Goal: Task Accomplishment & Management: Manage account settings

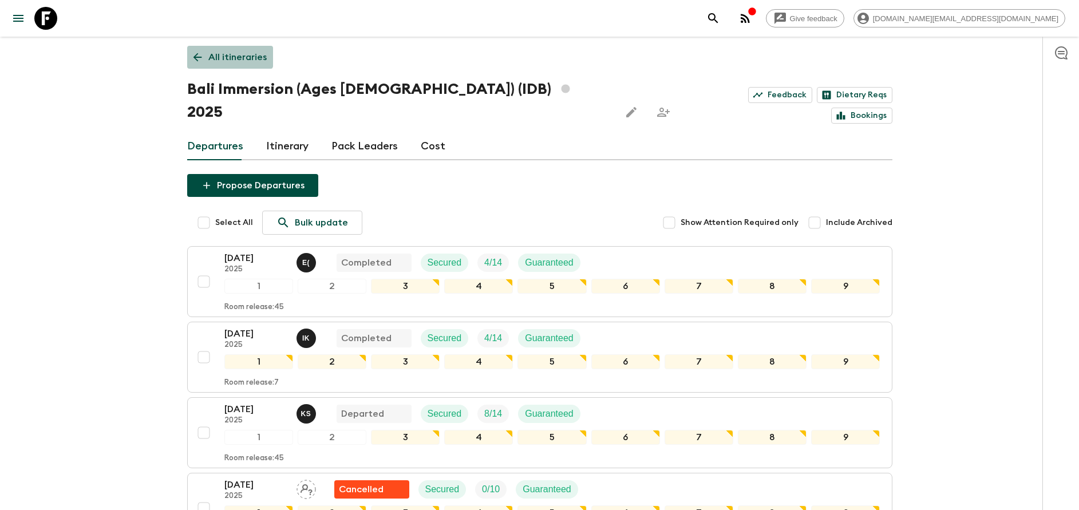
click at [219, 50] on p "All itineraries" at bounding box center [237, 57] width 58 height 14
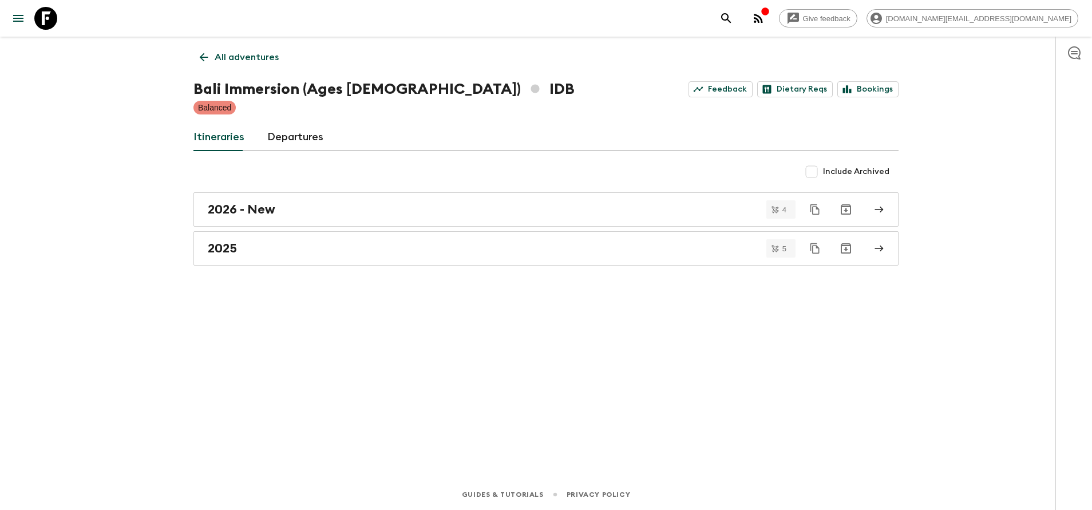
click at [219, 50] on p "All adventures" at bounding box center [247, 57] width 64 height 14
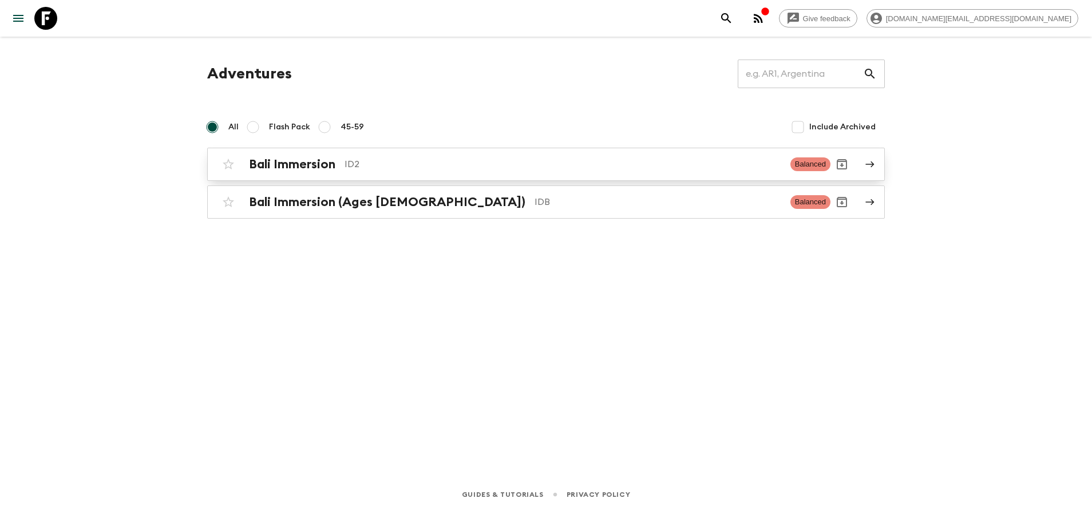
click at [263, 176] on link "Bali Immersion ID2 Balanced" at bounding box center [546, 164] width 678 height 33
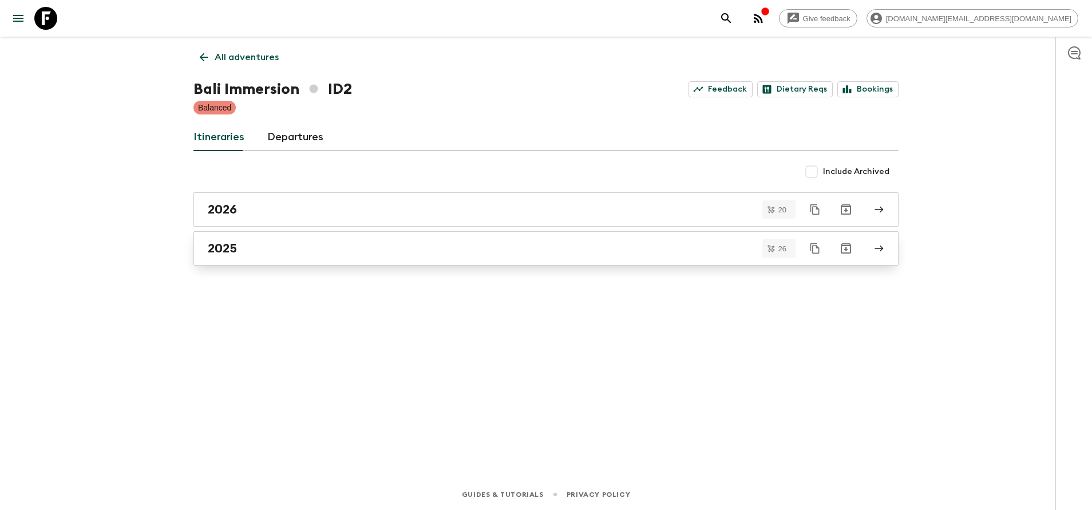
click at [277, 262] on link "2025" at bounding box center [546, 248] width 705 height 34
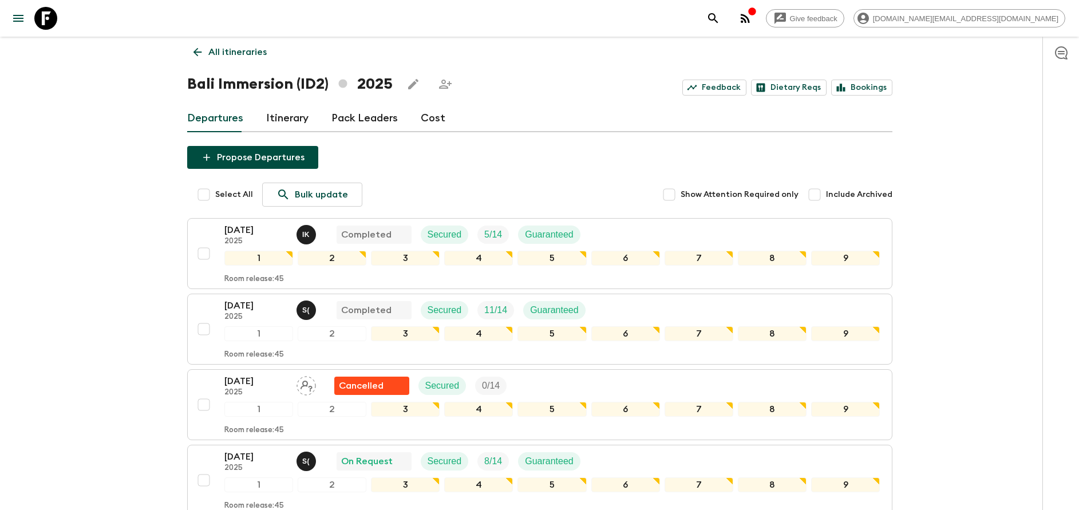
scroll to position [258, 0]
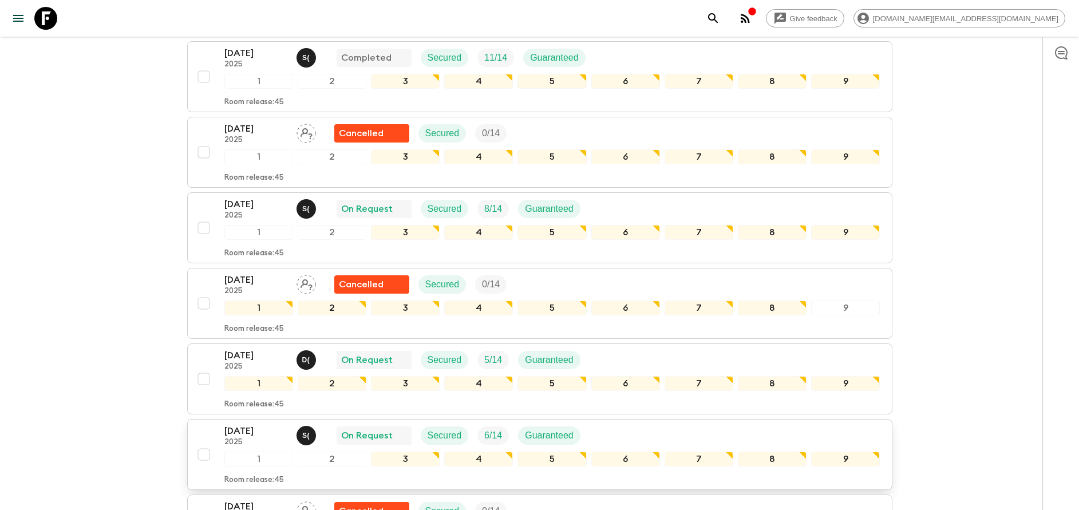
click at [242, 437] on p "[DATE]" at bounding box center [255, 431] width 63 height 14
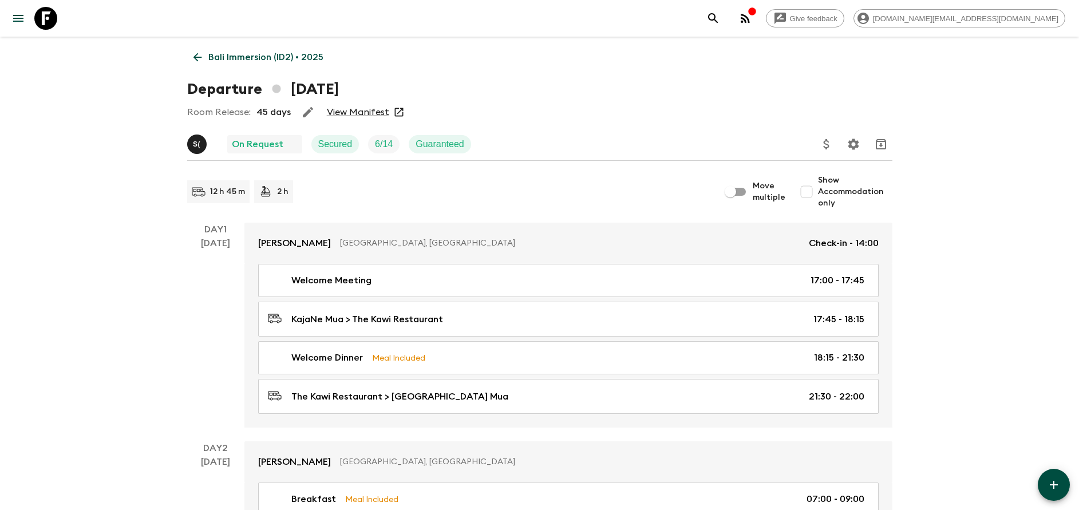
click at [351, 115] on link "View Manifest" at bounding box center [358, 111] width 62 height 11
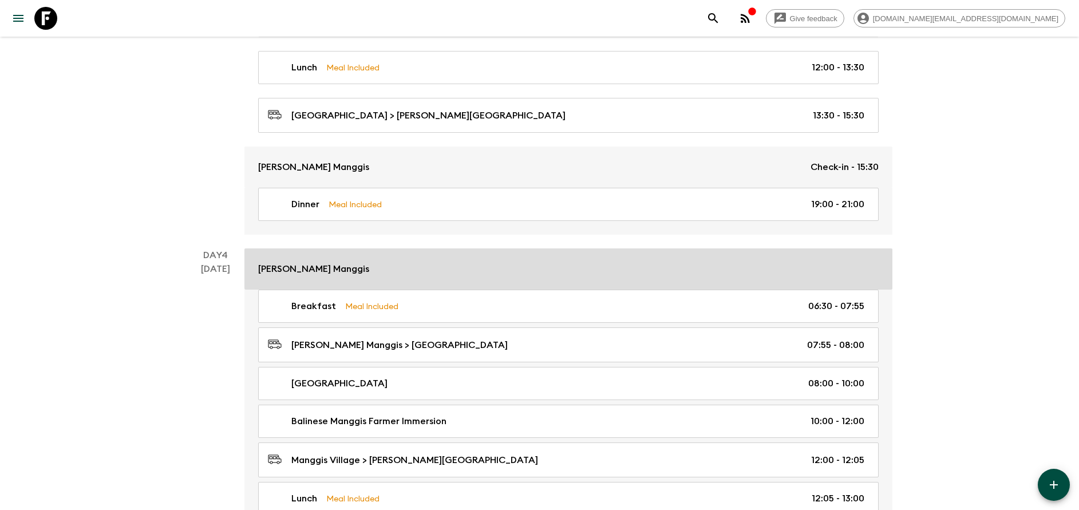
scroll to position [1116, 0]
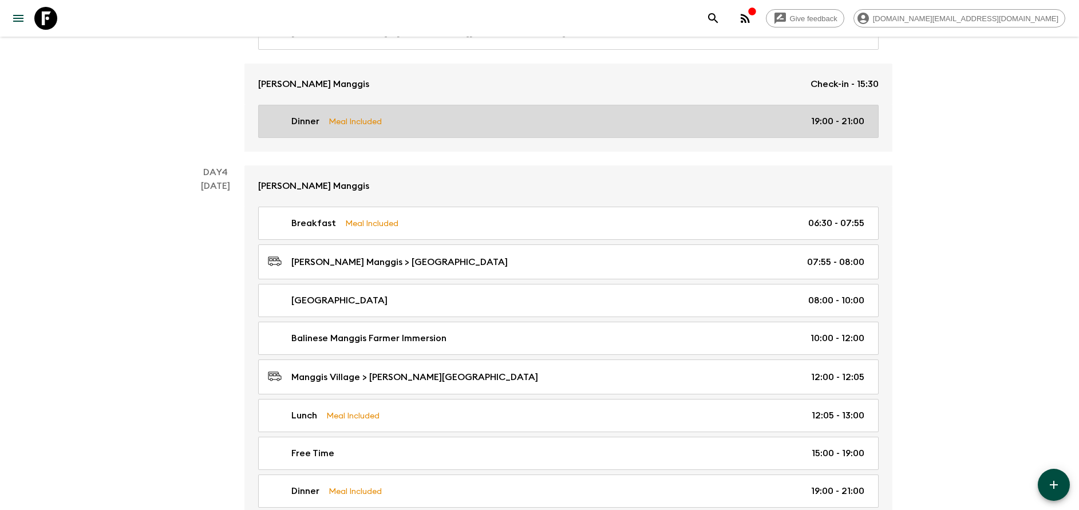
click at [374, 127] on p "Meal Included" at bounding box center [355, 121] width 53 height 13
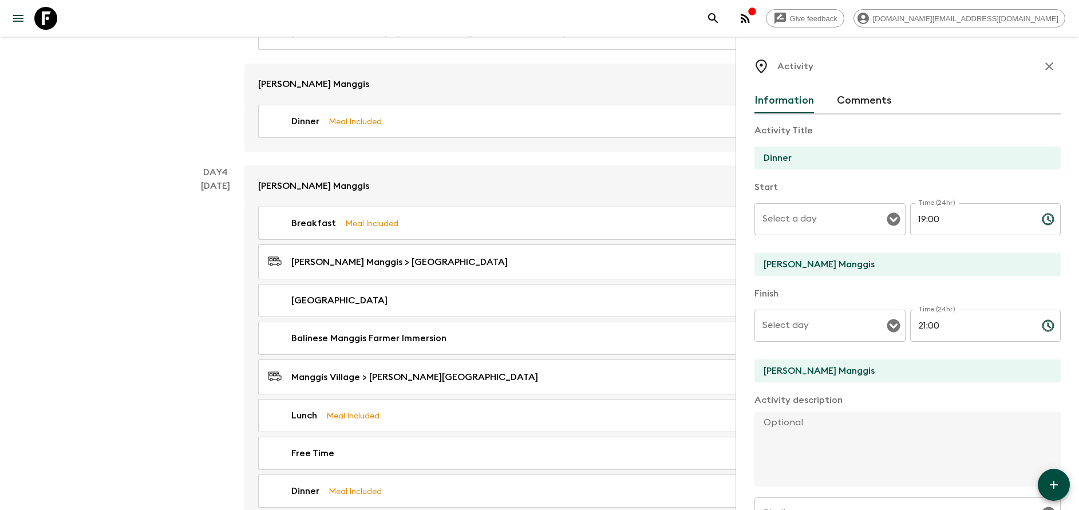
type input "Day 3"
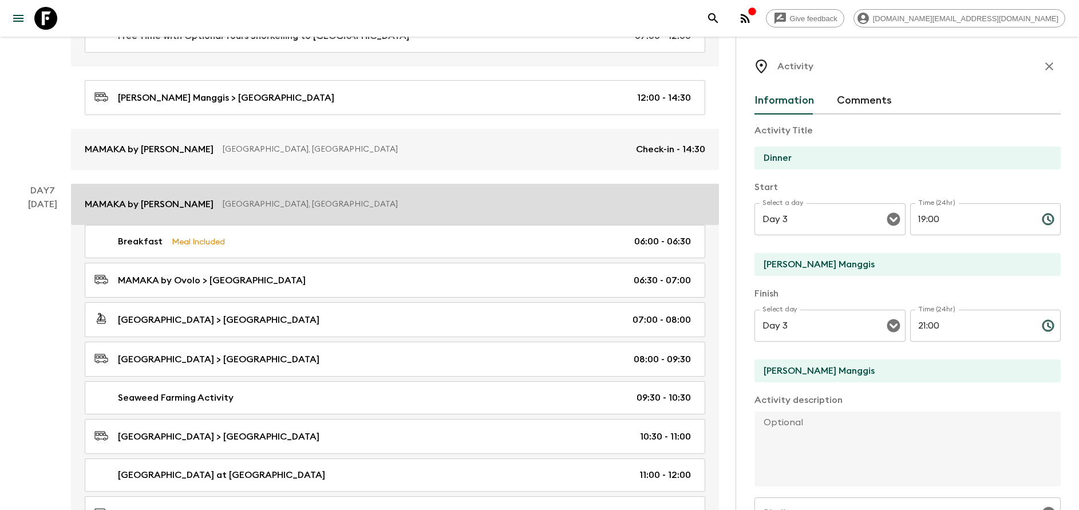
scroll to position [1975, 0]
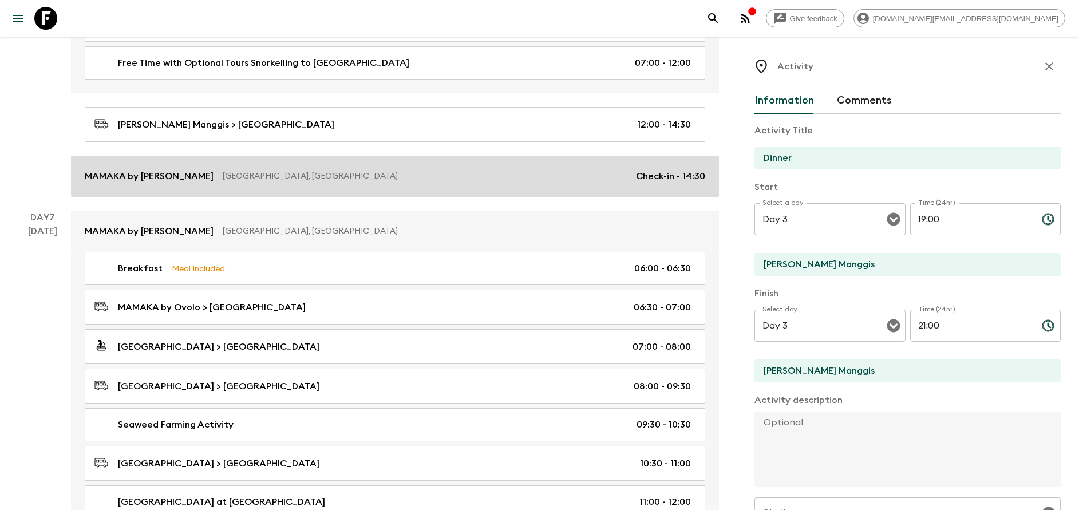
click at [244, 178] on p "[GEOGRAPHIC_DATA], [GEOGRAPHIC_DATA]" at bounding box center [425, 176] width 404 height 11
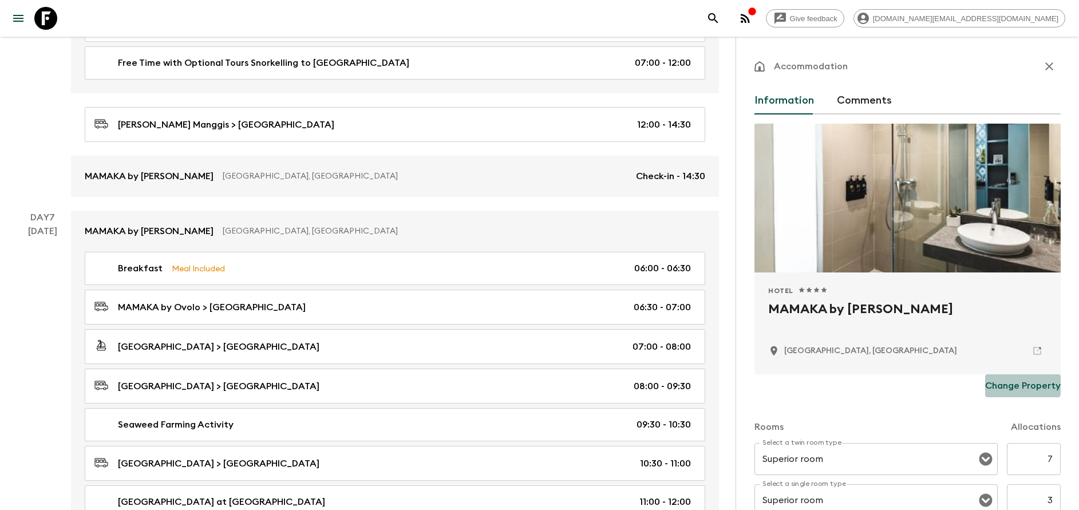
click at [1011, 385] on p "Change Property" at bounding box center [1023, 386] width 76 height 14
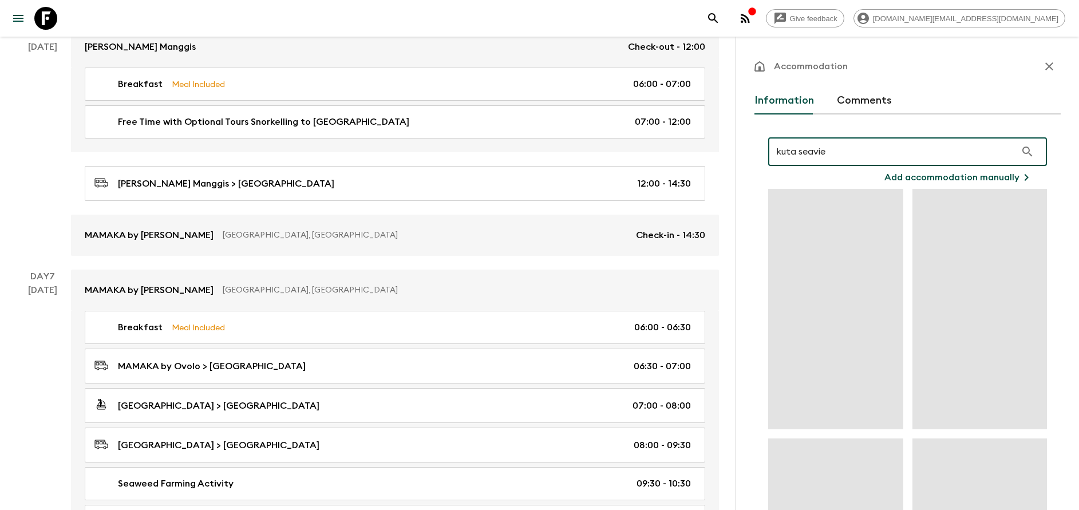
scroll to position [1889, 0]
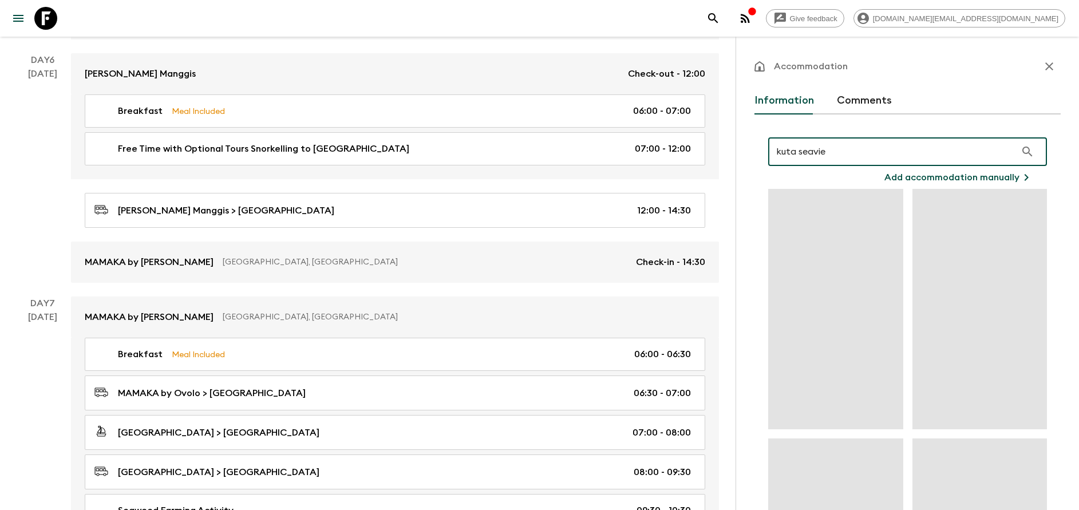
drag, startPoint x: 836, startPoint y: 155, endPoint x: 775, endPoint y: 152, distance: 61.3
click at [775, 152] on input "kuta seavie" at bounding box center [892, 152] width 248 height 32
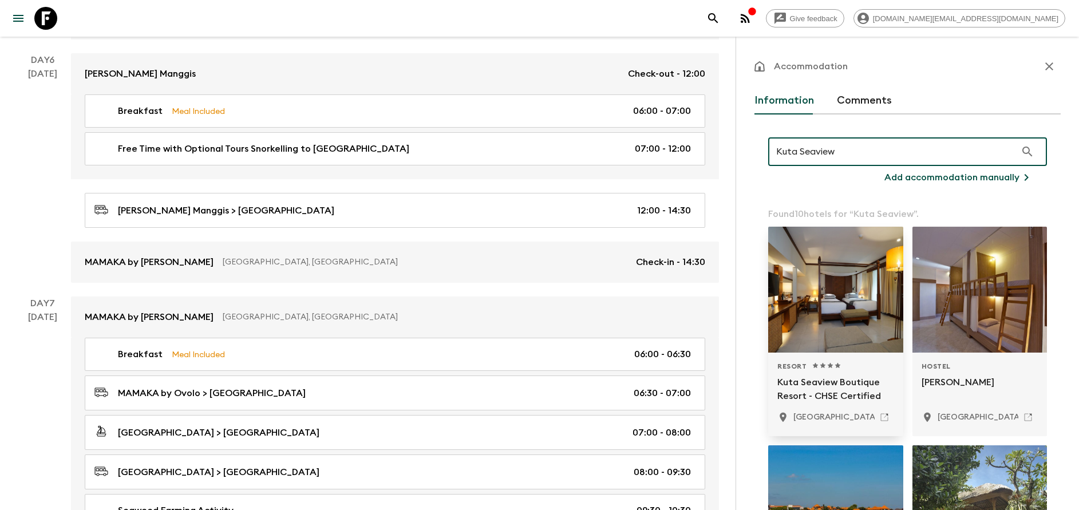
type input "Kuta Seaview"
click at [835, 381] on p "Kuta Seaview Boutique Resort - CHSE Certified" at bounding box center [836, 389] width 117 height 27
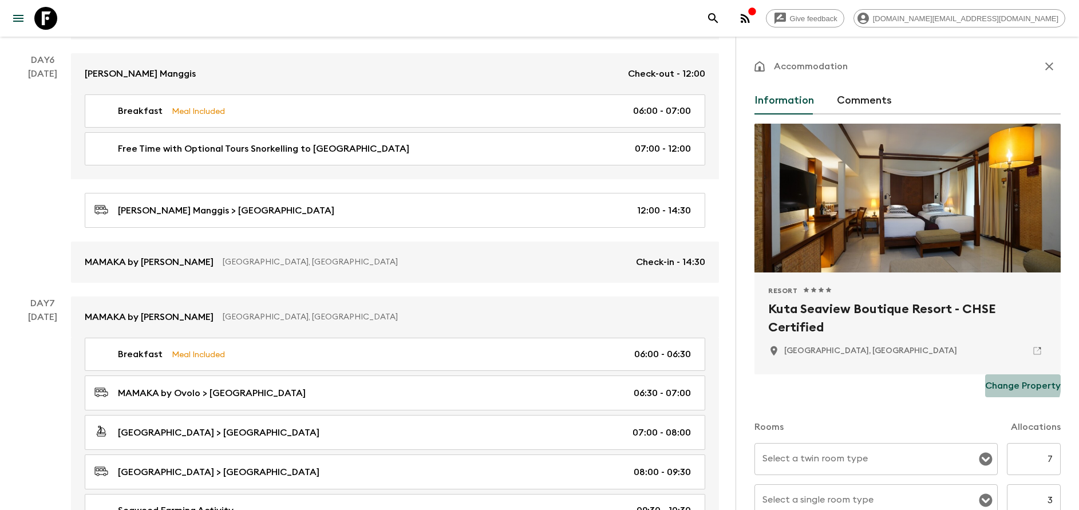
drag, startPoint x: 997, startPoint y: 383, endPoint x: 942, endPoint y: 429, distance: 71.1
click at [946, 425] on form "Resort 1 Star 2 Stars 3 Stars 4 Stars 5 Stars Kuta Seaview Boutique Resort - CH…" at bounding box center [908, 432] width 306 height 616
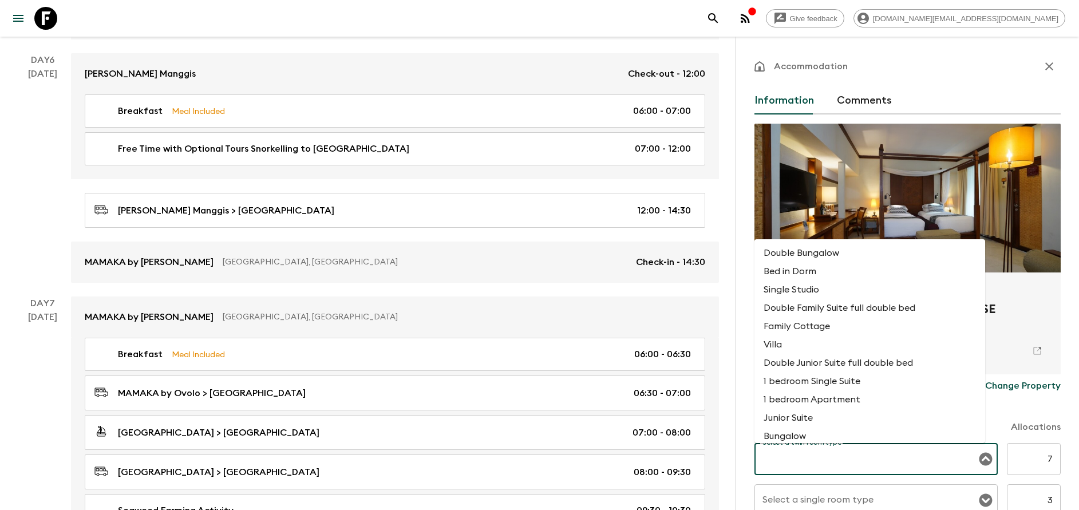
click at [924, 451] on input "Select a twin room type" at bounding box center [868, 459] width 216 height 22
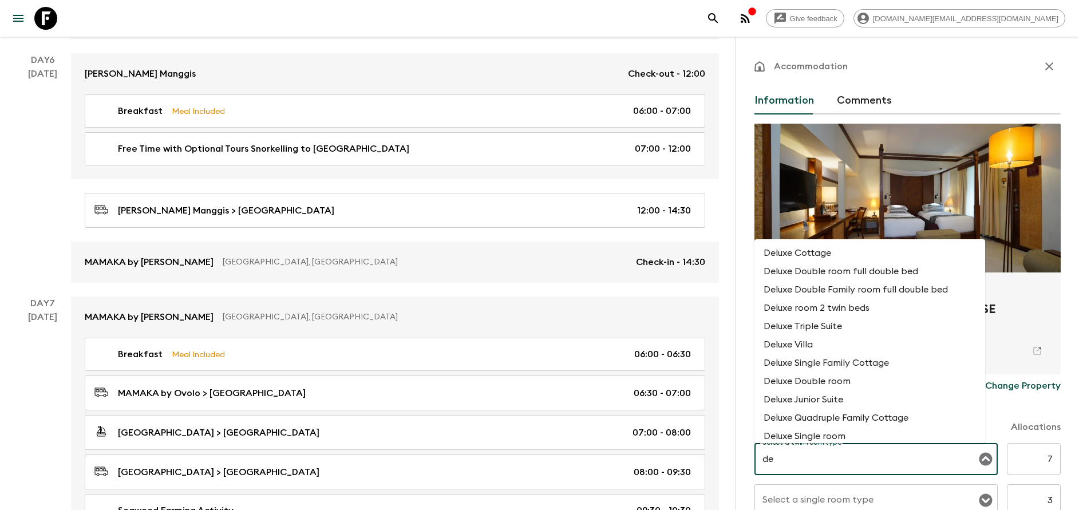
scroll to position [86, 0]
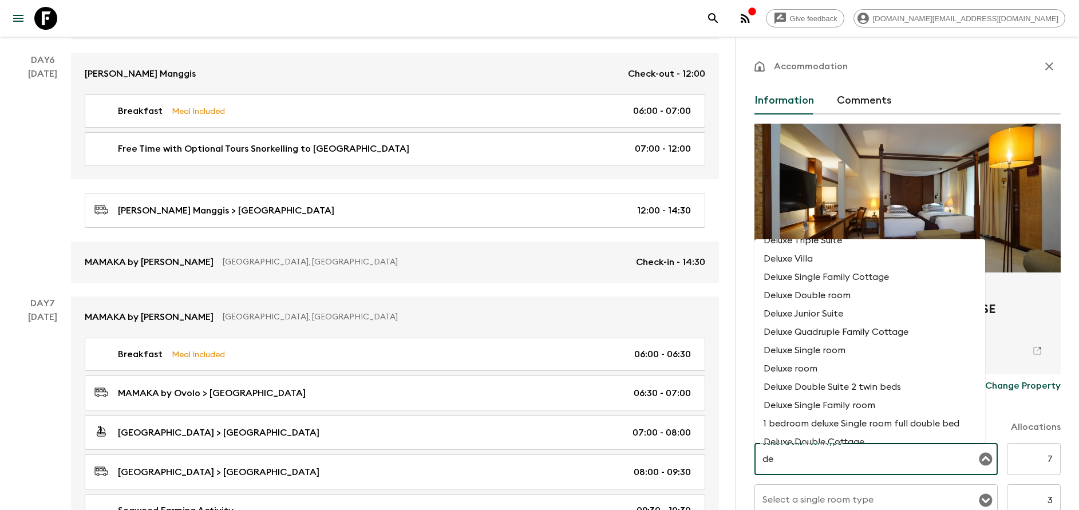
click at [827, 366] on li "Deluxe room" at bounding box center [870, 369] width 231 height 18
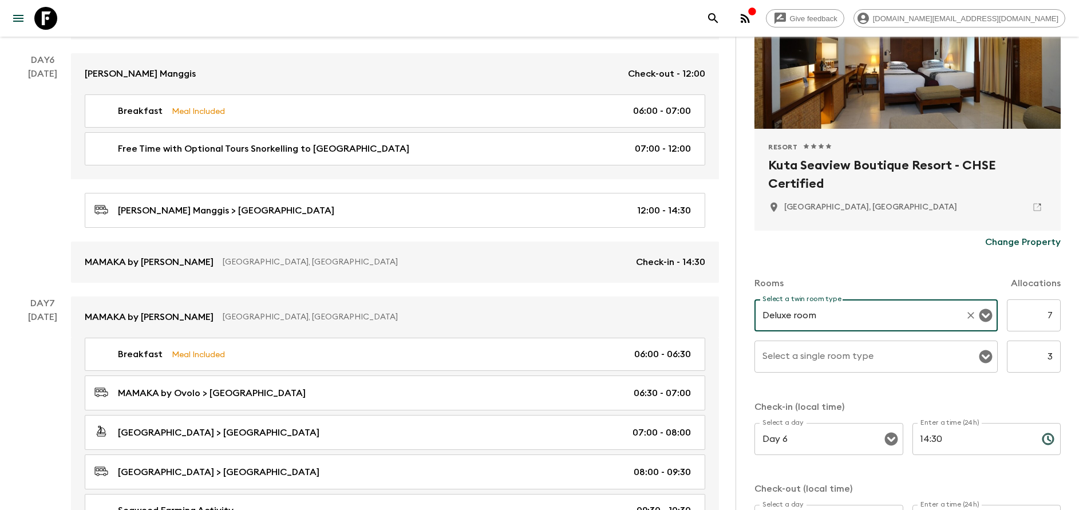
scroll to position [172, 0]
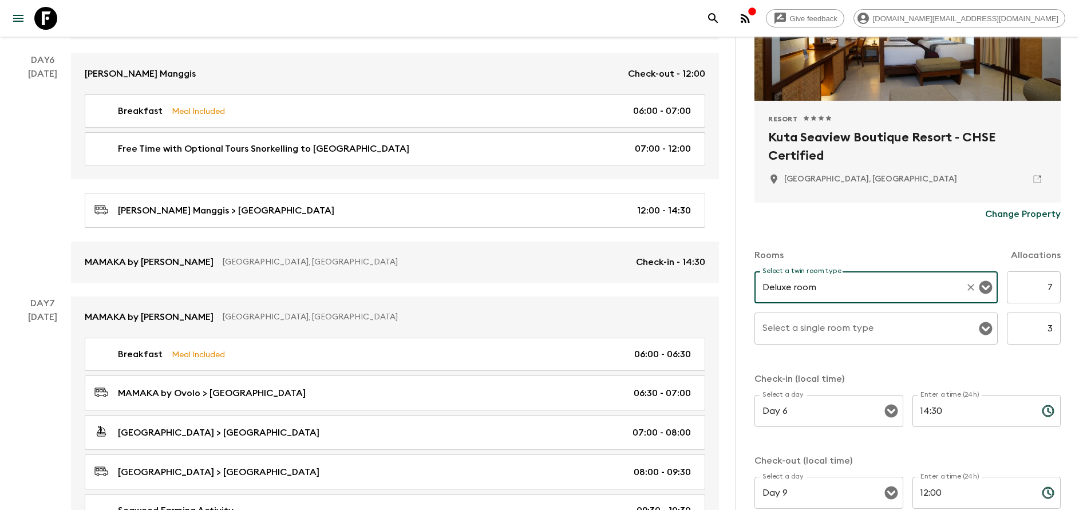
type input "Deluxe room"
click at [845, 337] on input "Select a single room type" at bounding box center [868, 329] width 216 height 22
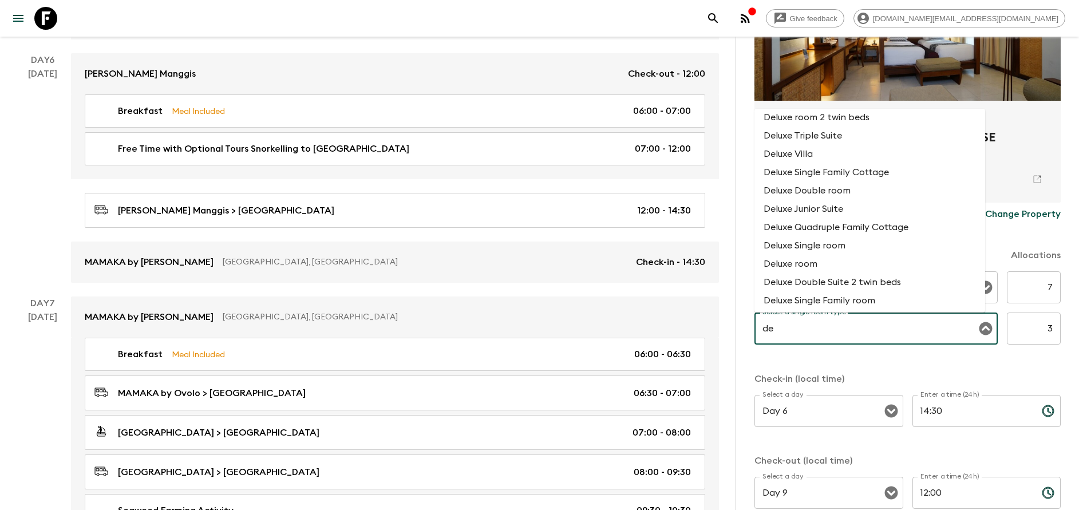
scroll to position [86, 0]
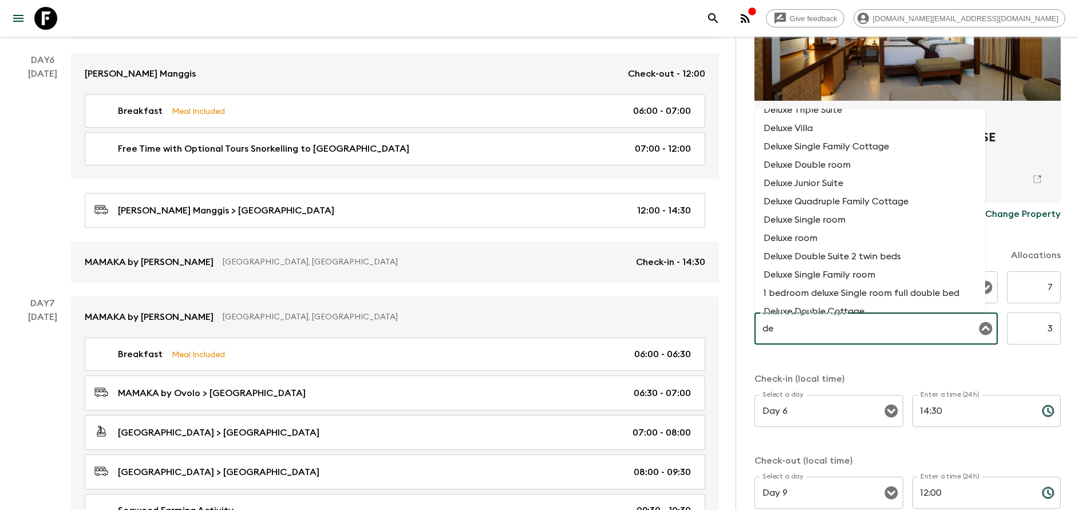
click at [822, 231] on li "Deluxe room" at bounding box center [870, 238] width 231 height 18
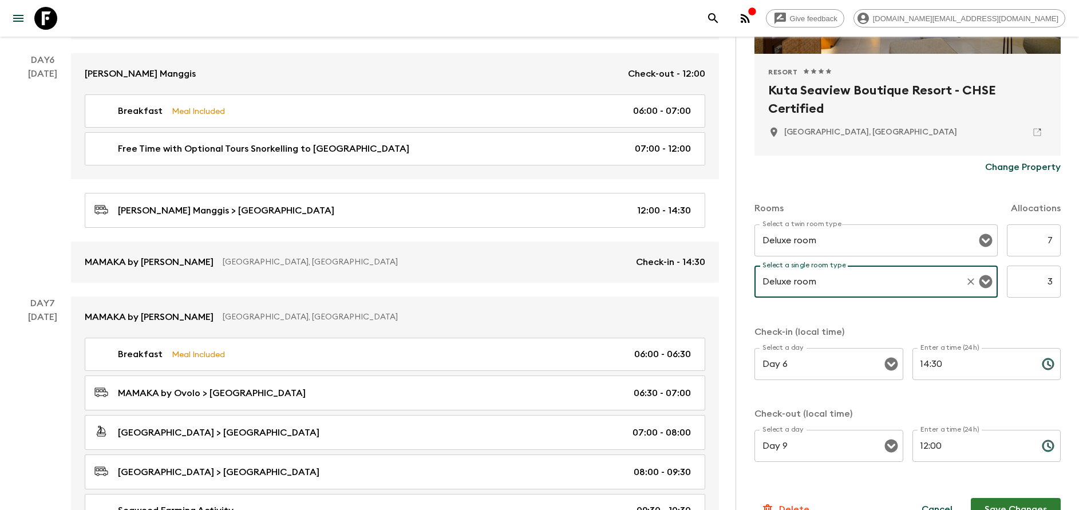
scroll to position [243, 0]
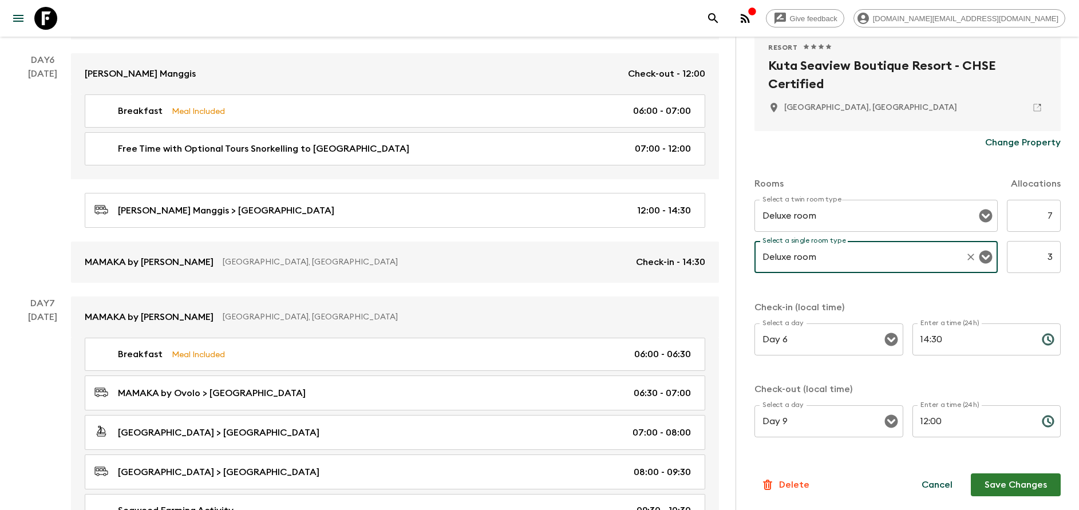
type input "Deluxe room"
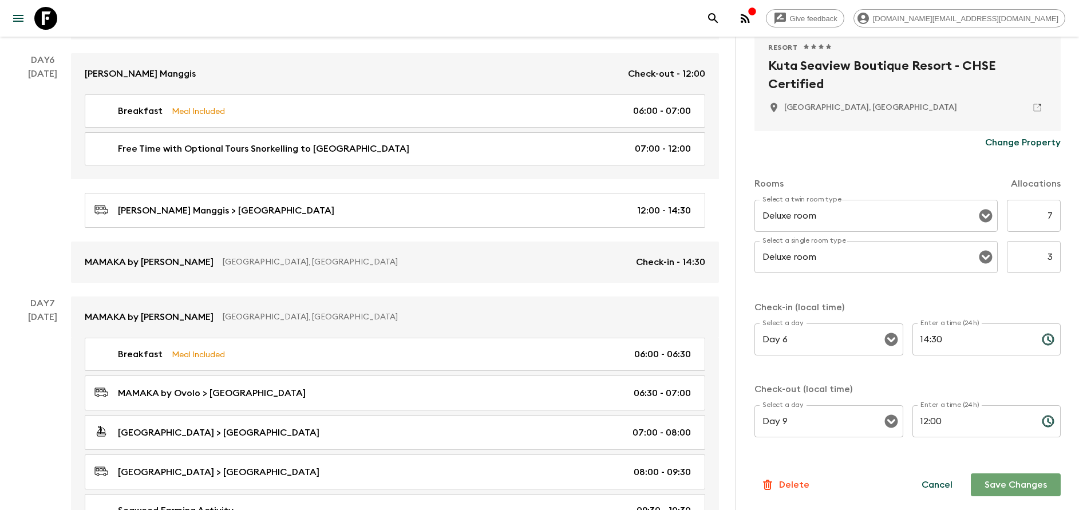
click at [1000, 486] on button "Save Changes" at bounding box center [1016, 484] width 90 height 23
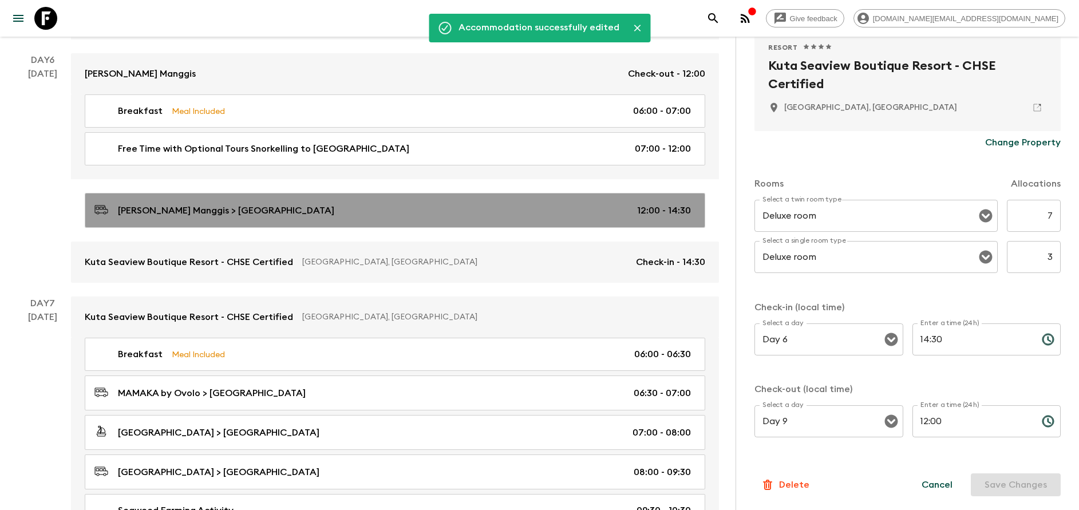
click at [359, 211] on div "[PERSON_NAME] Manggis > [GEOGRAPHIC_DATA] 12:00 - 14:30" at bounding box center [392, 210] width 597 height 15
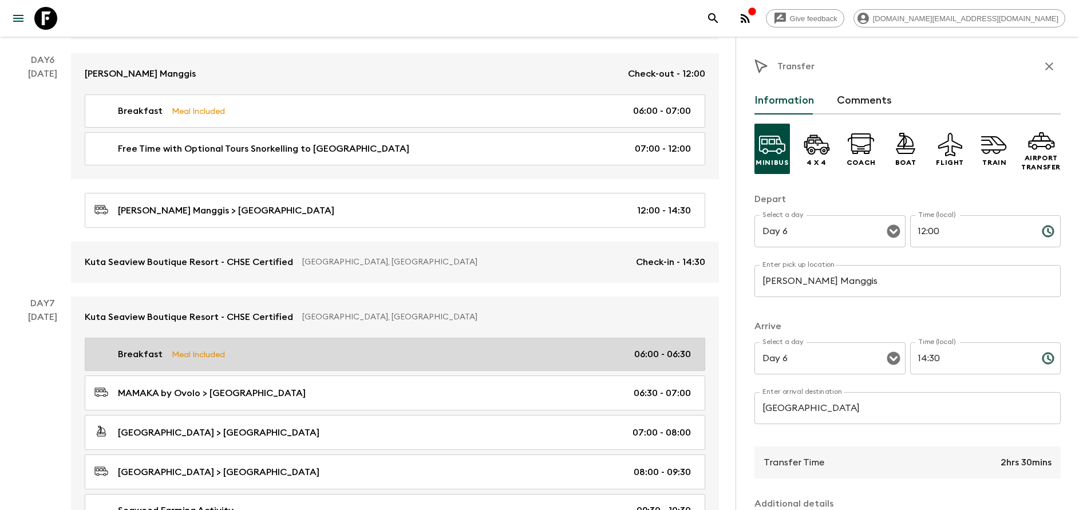
click at [202, 351] on p "Meal Included" at bounding box center [198, 354] width 53 height 13
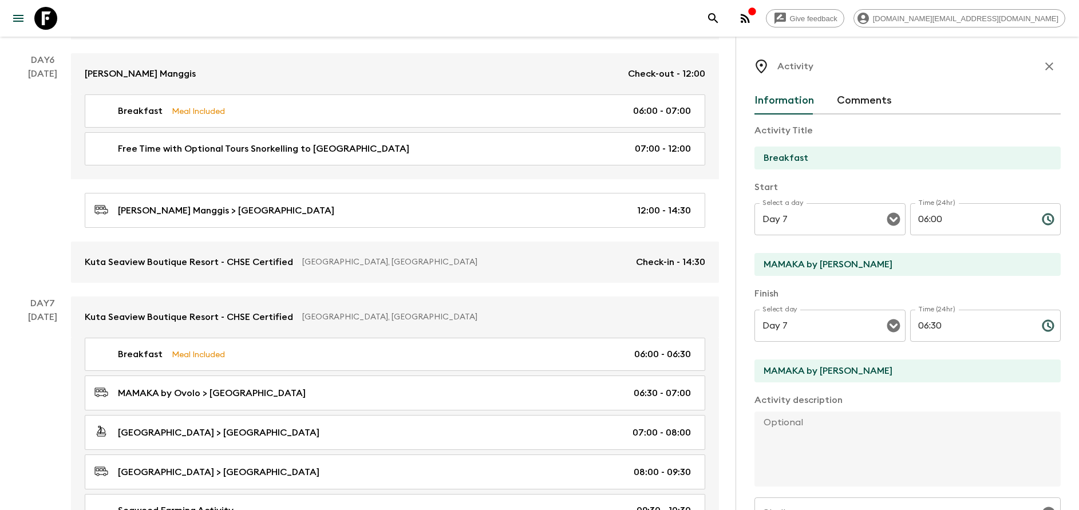
click at [876, 255] on input "MAMAKA by [PERSON_NAME]" at bounding box center [903, 264] width 297 height 23
type input "[GEOGRAPHIC_DATA]"
click at [870, 368] on input "MAMAKA by [PERSON_NAME]" at bounding box center [903, 371] width 297 height 23
type input "[GEOGRAPHIC_DATA]"
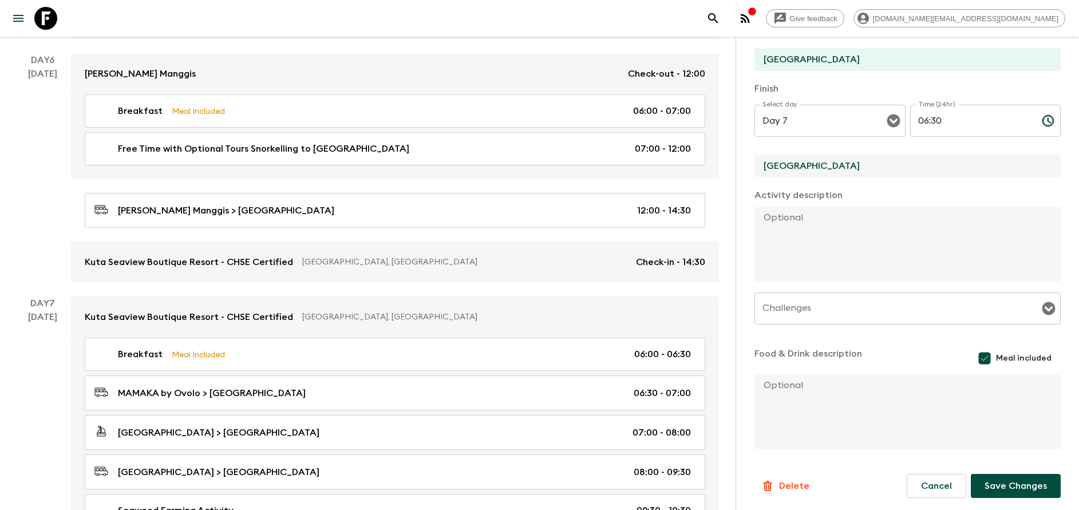
scroll to position [207, 0]
click at [1005, 475] on button "Save Changes" at bounding box center [1016, 484] width 90 height 24
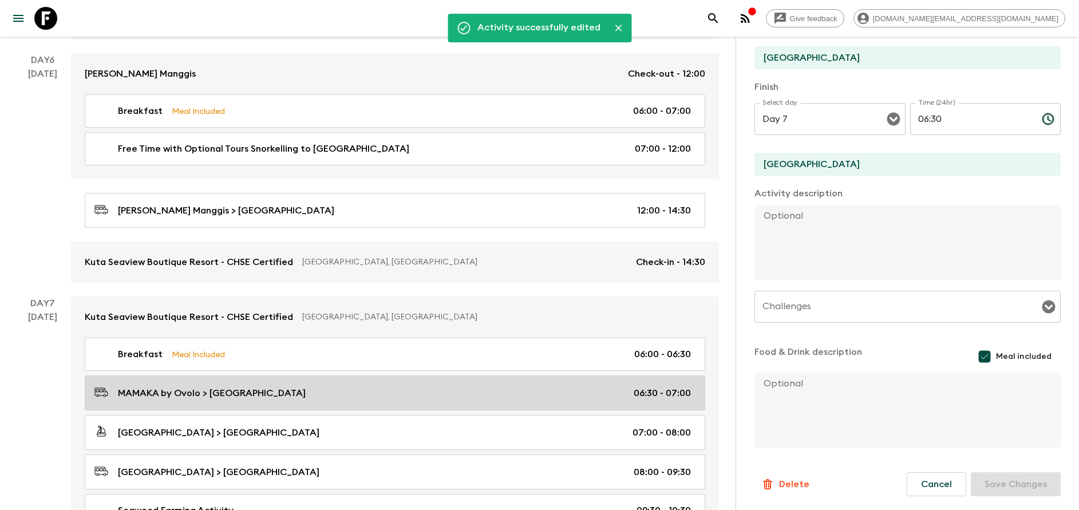
click at [219, 388] on p "MAMAKA by Ovolo > [GEOGRAPHIC_DATA]" at bounding box center [212, 393] width 188 height 14
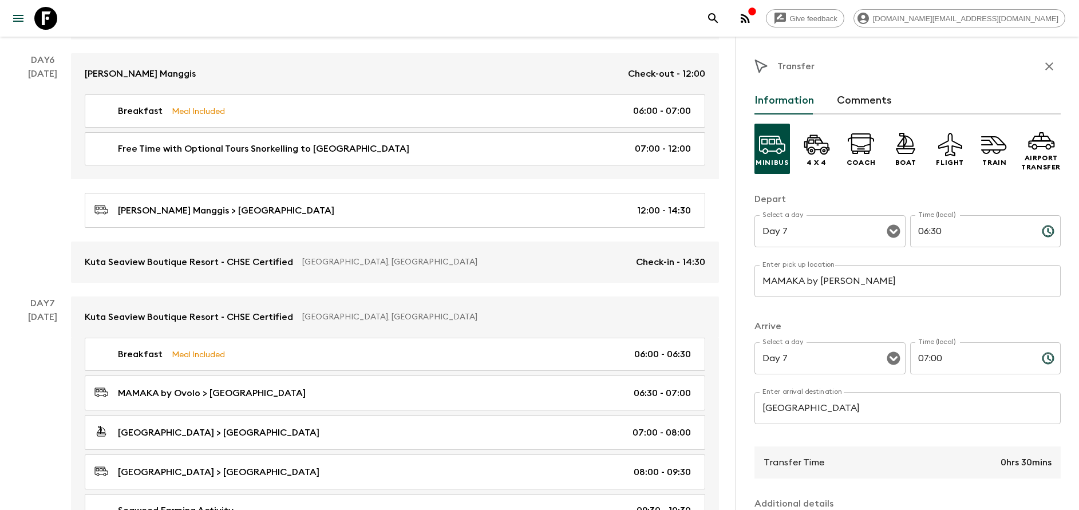
click at [863, 278] on input "MAMAKA by [PERSON_NAME]" at bounding box center [908, 281] width 306 height 32
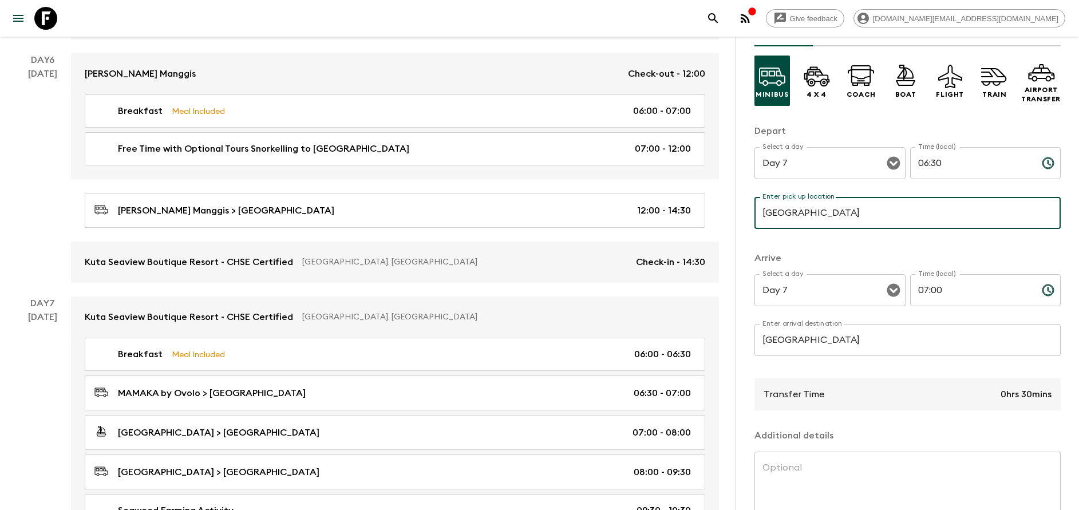
scroll to position [151, 0]
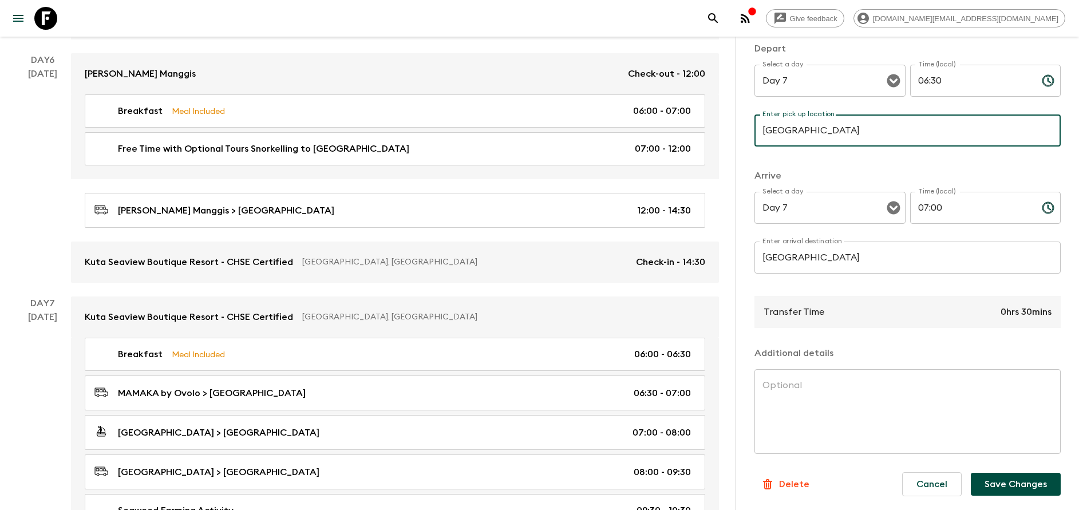
click at [999, 483] on button "Save Changes" at bounding box center [1016, 484] width 90 height 23
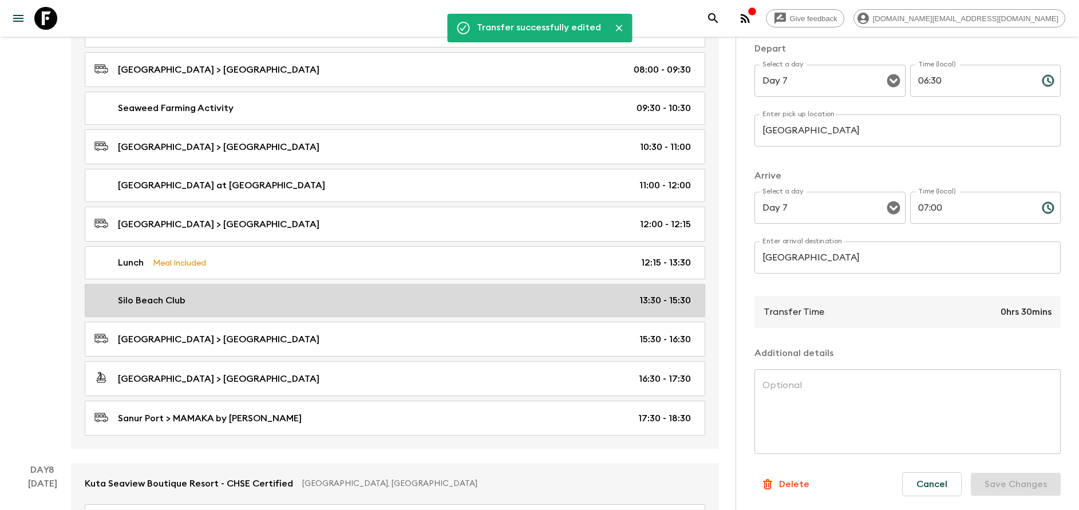
scroll to position [2319, 0]
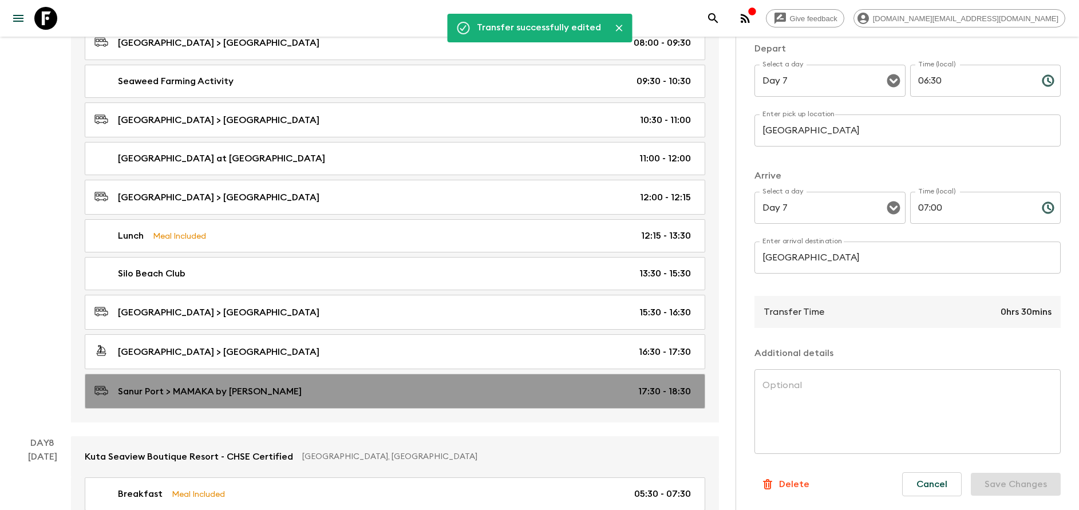
click at [286, 386] on div "Sanur Port > MAMAKA by Ovolo 17:30 - 18:30" at bounding box center [392, 391] width 597 height 15
type input "[GEOGRAPHIC_DATA]"
type input "MAMAKA by [PERSON_NAME]"
type input "17:30"
type input "18:30"
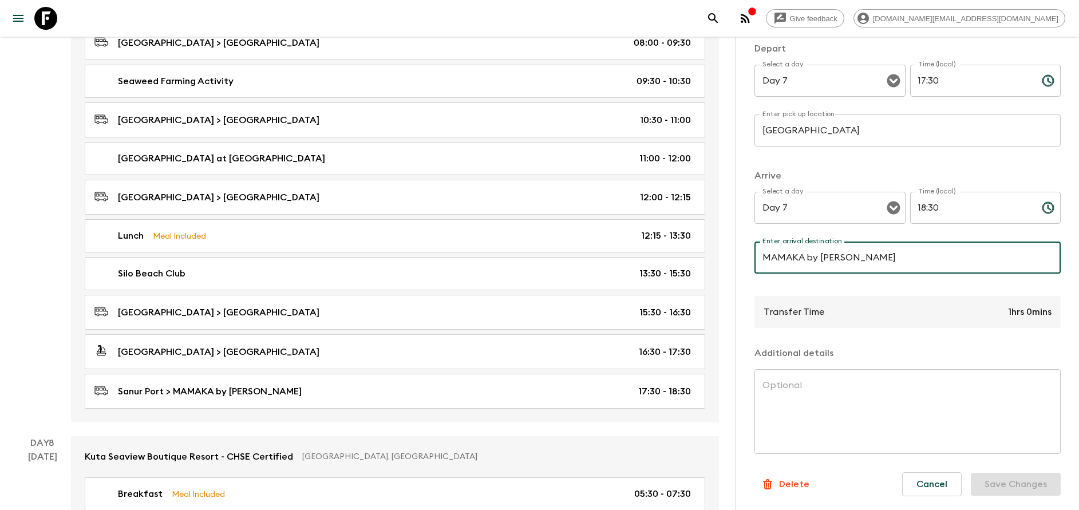
click at [844, 264] on input "MAMAKA by [PERSON_NAME]" at bounding box center [908, 258] width 306 height 32
type input "[GEOGRAPHIC_DATA]"
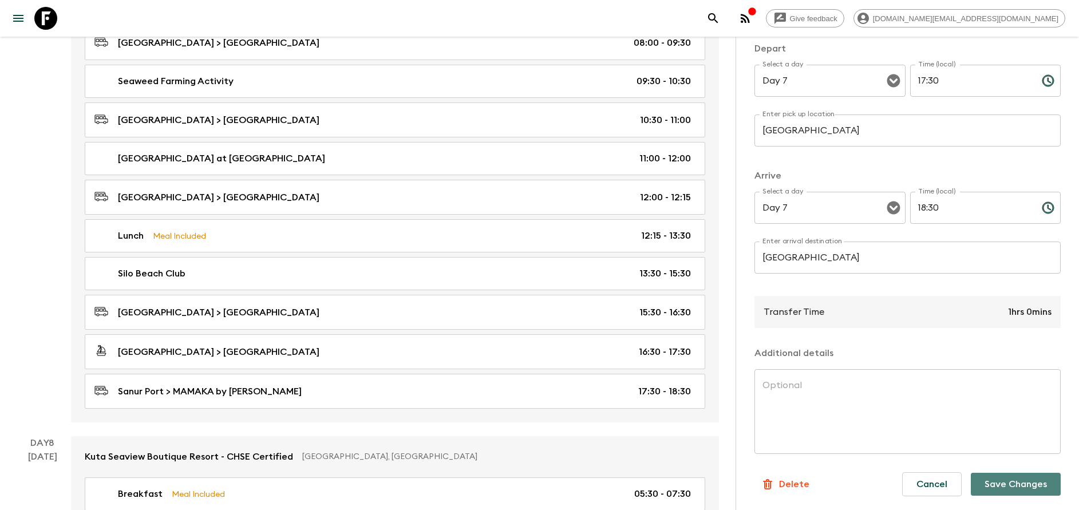
click at [1002, 481] on button "Save Changes" at bounding box center [1016, 484] width 90 height 23
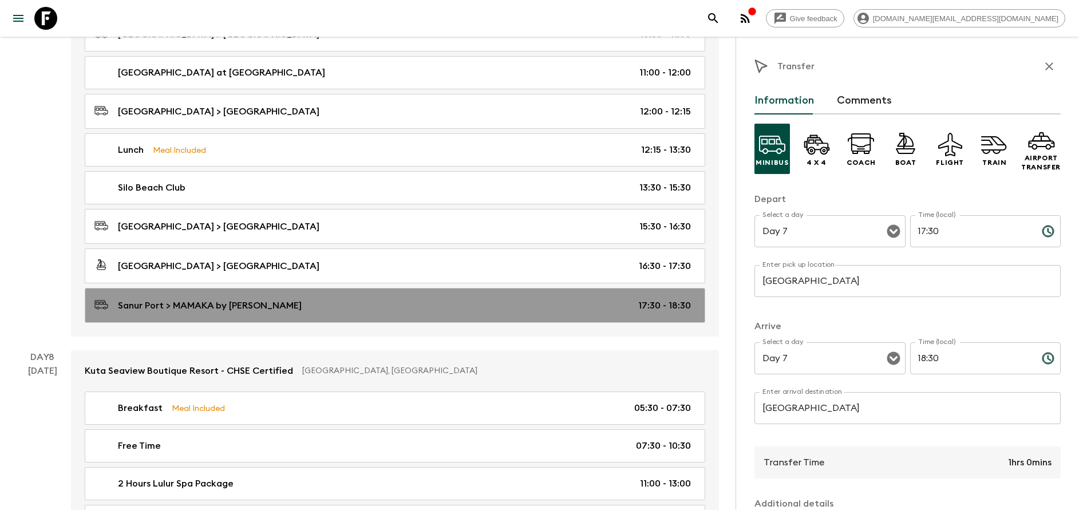
click at [410, 311] on div "Sanur Port > MAMAKA by Ovolo 17:30 - 18:30" at bounding box center [392, 305] width 597 height 15
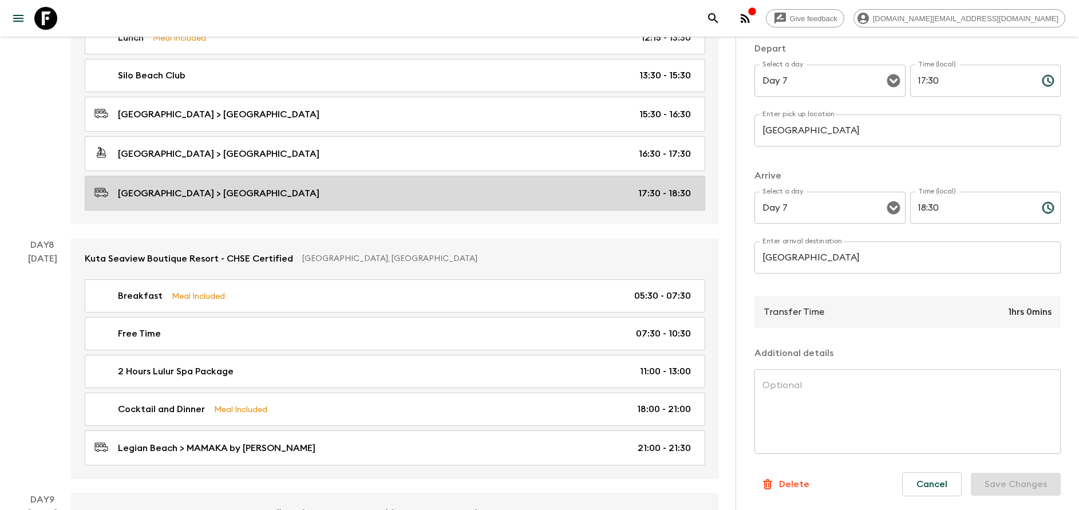
scroll to position [2491, 0]
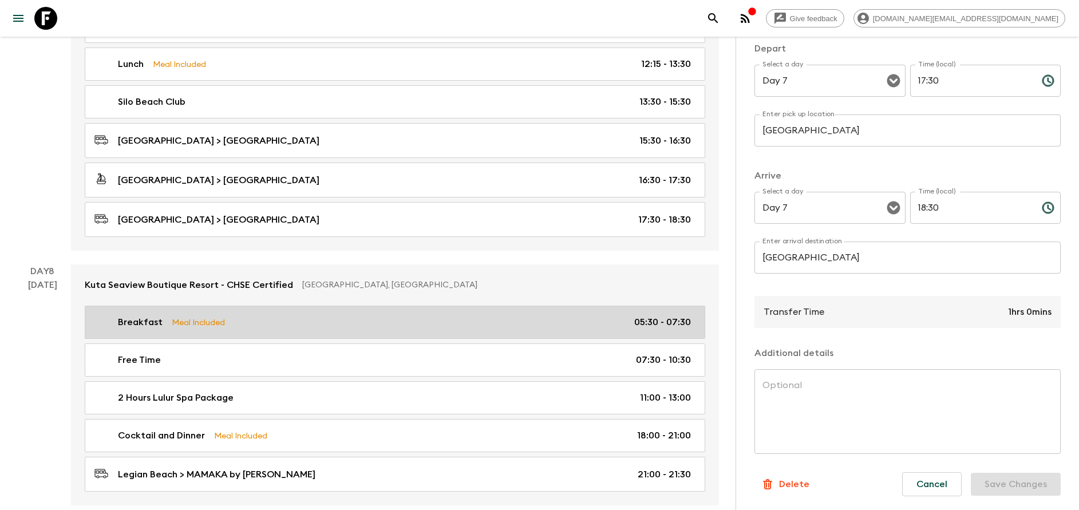
drag, startPoint x: 248, startPoint y: 322, endPoint x: 334, endPoint y: 321, distance: 85.9
click at [247, 322] on div "Breakfast Meal Included 05:30 - 07:30" at bounding box center [392, 322] width 597 height 14
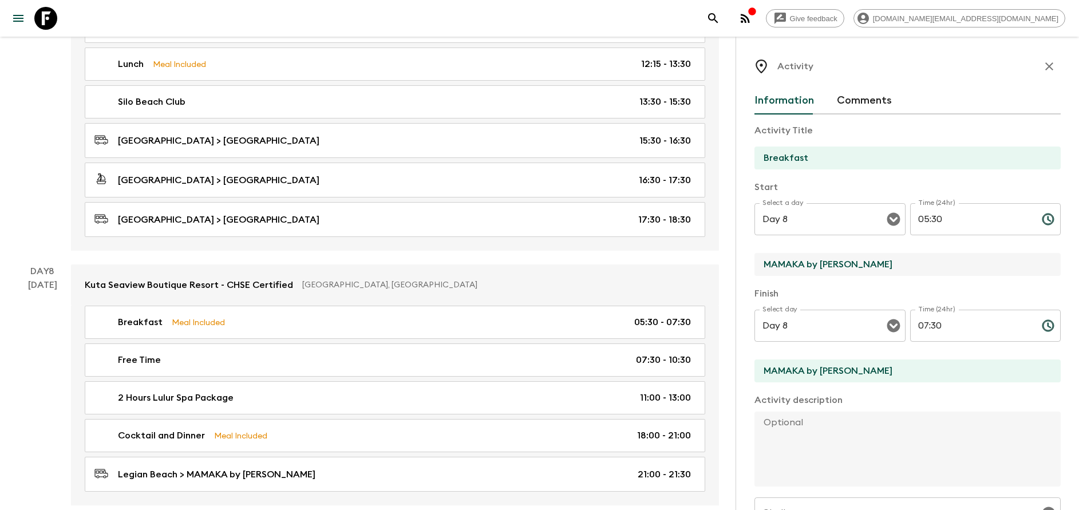
click at [887, 267] on input "MAMAKA by [PERSON_NAME]" at bounding box center [903, 264] width 297 height 23
type input "[GEOGRAPHIC_DATA]"
click at [876, 367] on input "MAMAKA by [PERSON_NAME]" at bounding box center [903, 371] width 297 height 23
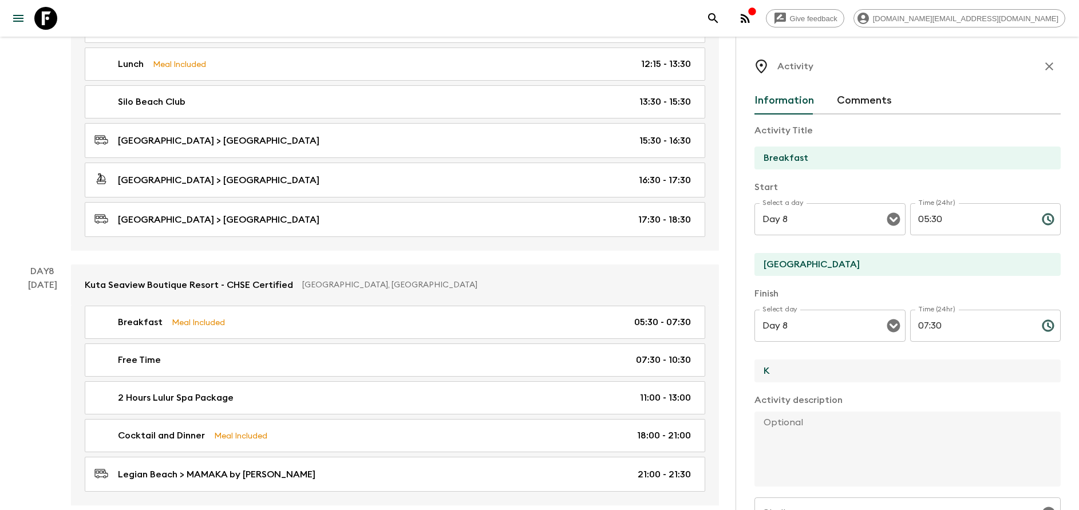
type input "[GEOGRAPHIC_DATA]"
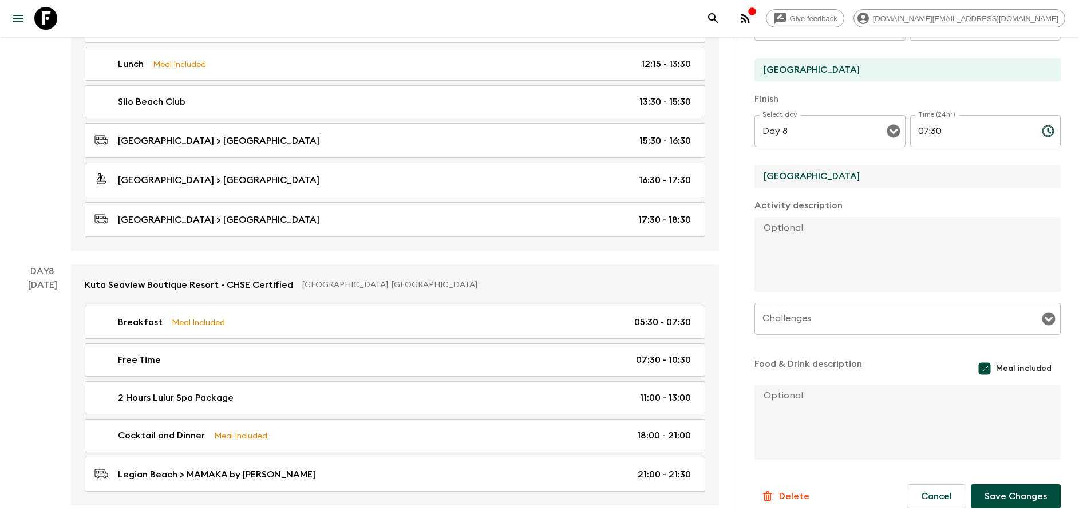
scroll to position [207, 0]
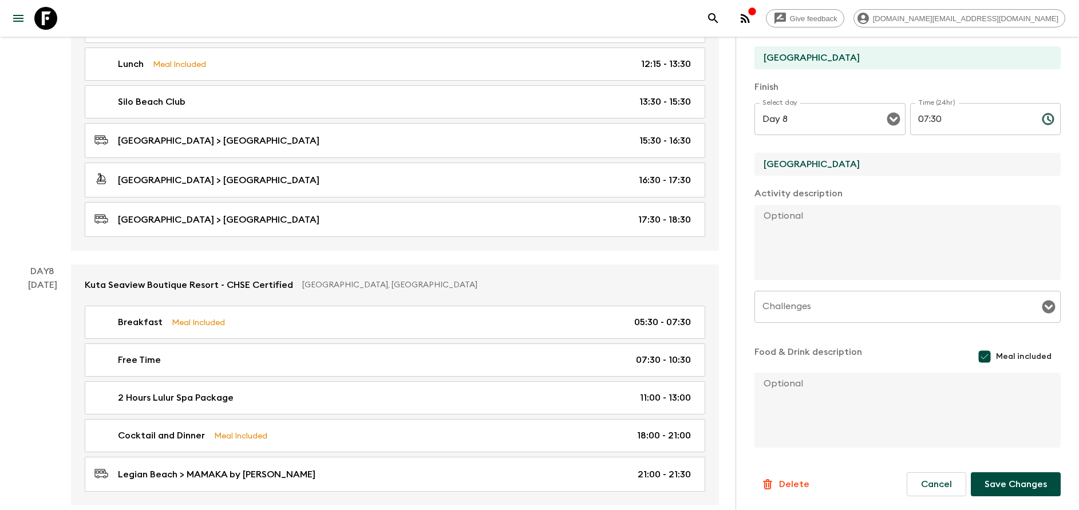
click at [1011, 475] on button "Save Changes" at bounding box center [1016, 484] width 90 height 24
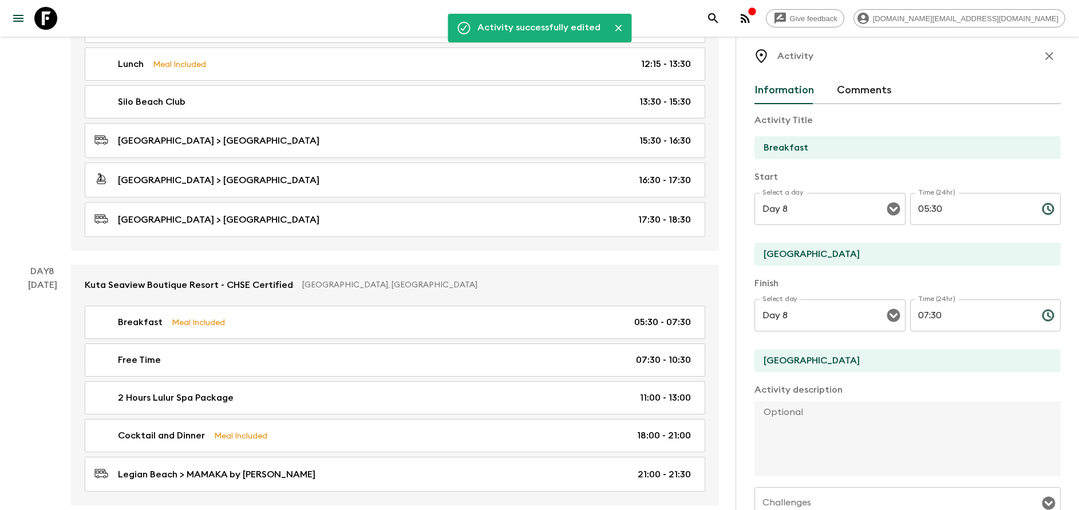
scroll to position [0, 0]
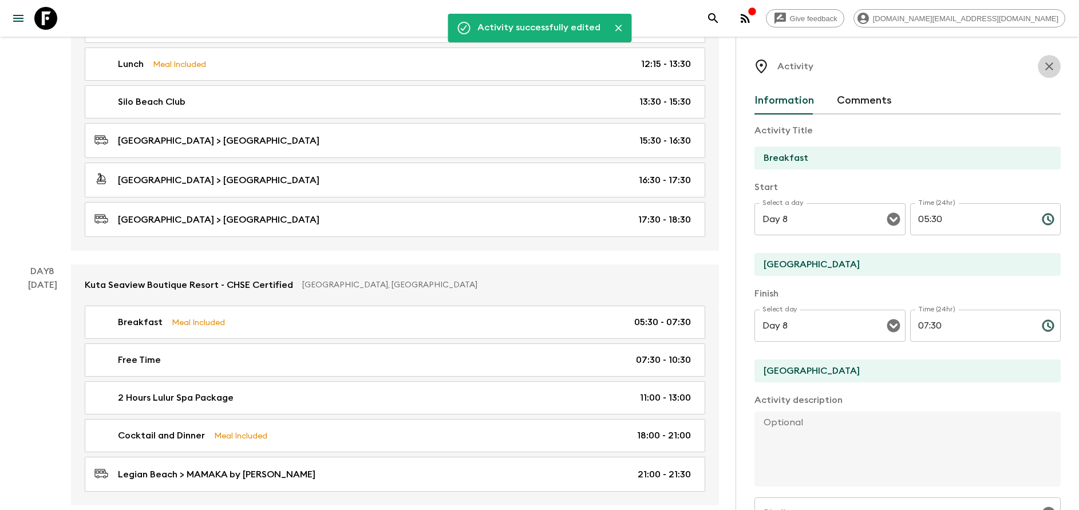
click at [1045, 70] on icon "button" at bounding box center [1049, 66] width 8 height 8
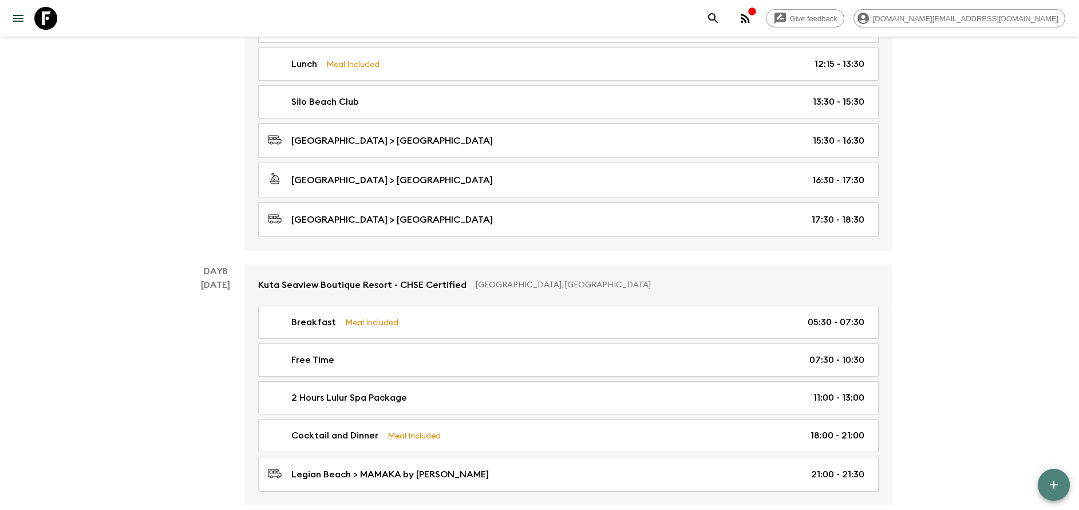
click at [1053, 488] on icon "button" at bounding box center [1054, 485] width 8 height 8
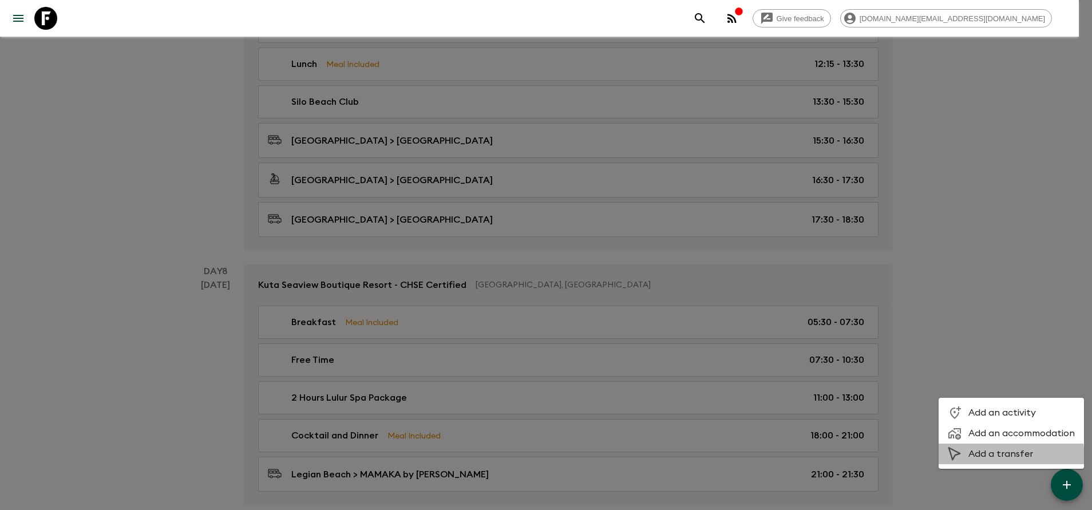
click at [987, 459] on span "Add a transfer" at bounding box center [1022, 453] width 106 height 11
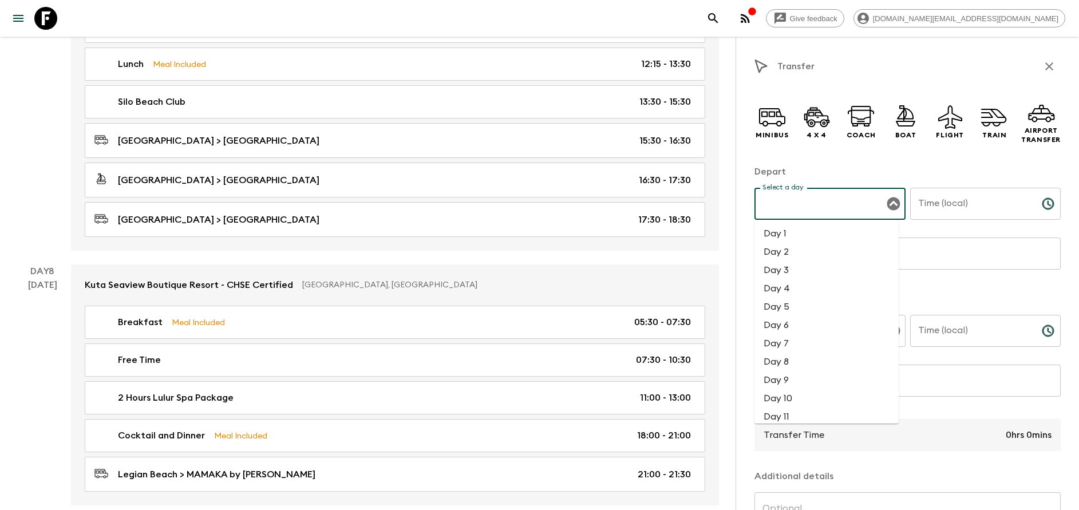
click at [842, 210] on input "Select a day" at bounding box center [822, 204] width 124 height 22
click at [792, 364] on li "Day 8" at bounding box center [827, 362] width 144 height 18
type input "Day 8"
click at [771, 128] on icon at bounding box center [772, 116] width 27 height 27
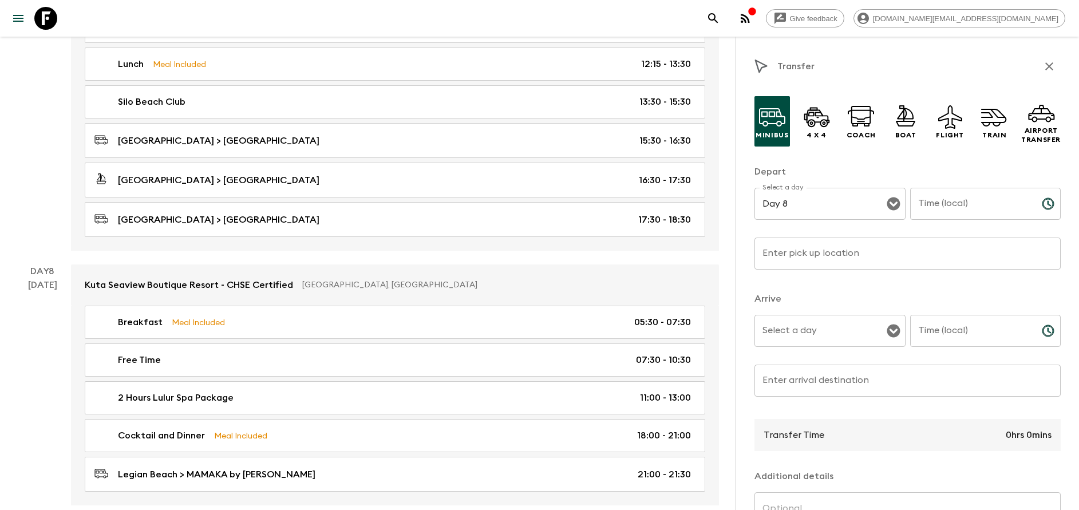
click at [956, 206] on input "Time (local)" at bounding box center [971, 204] width 123 height 32
type input "10:30"
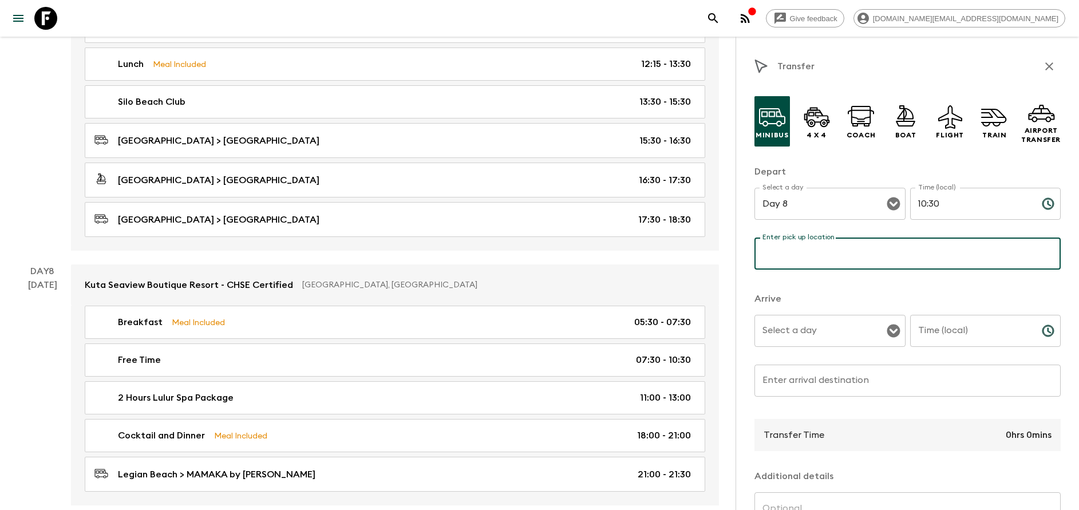
click at [900, 261] on input "Enter pick up location" at bounding box center [908, 254] width 306 height 32
type input "[GEOGRAPHIC_DATA]"
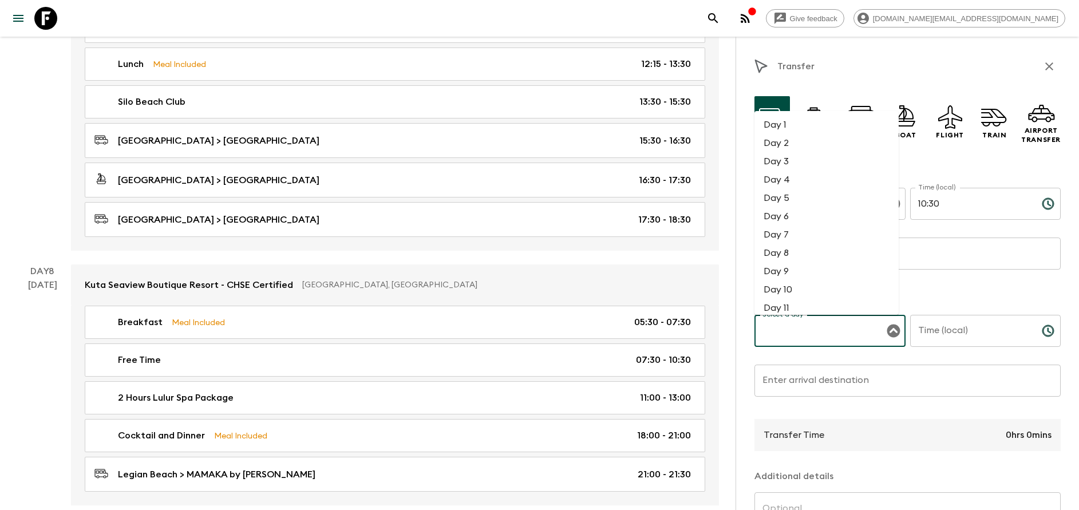
click at [806, 341] on input "Select a day" at bounding box center [822, 331] width 124 height 22
click at [787, 257] on li "Day 8" at bounding box center [827, 253] width 144 height 18
type input "Day 8"
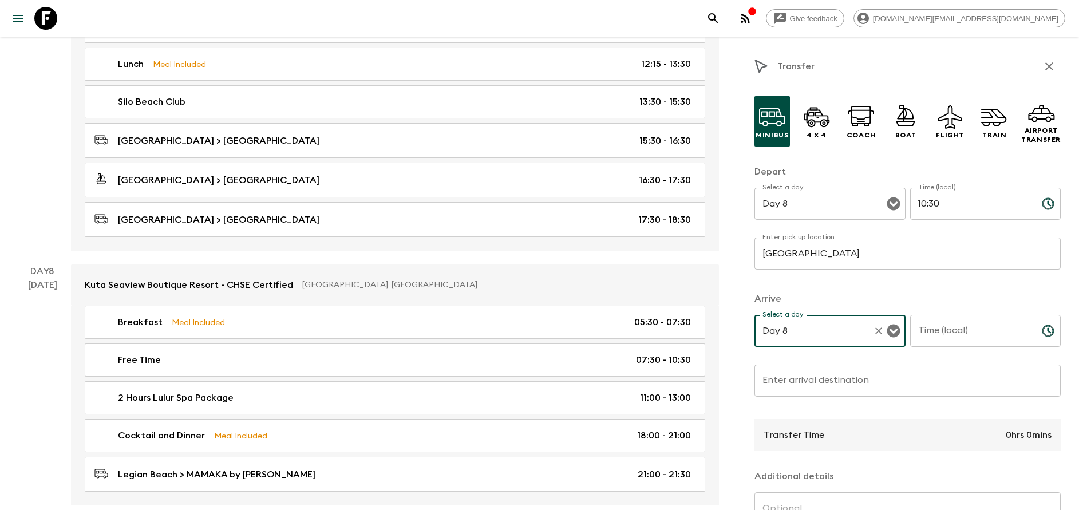
click at [956, 324] on input "Time (local)" at bounding box center [971, 331] width 123 height 32
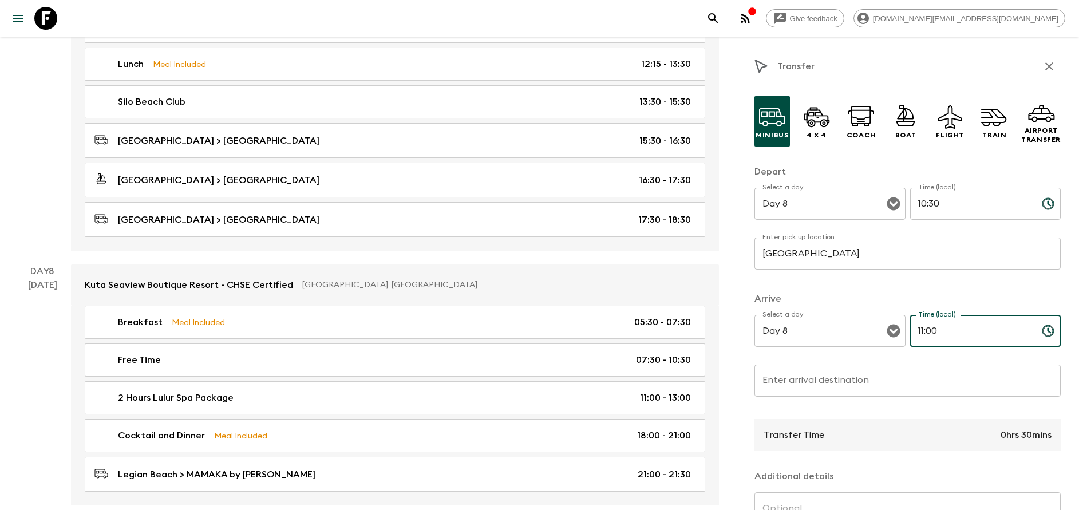
type input "11:00"
click at [845, 397] on div "Enter arrival destination Enter arrival destination ​" at bounding box center [908, 387] width 306 height 45
click at [842, 382] on input "Enter arrival destination" at bounding box center [908, 381] width 306 height 32
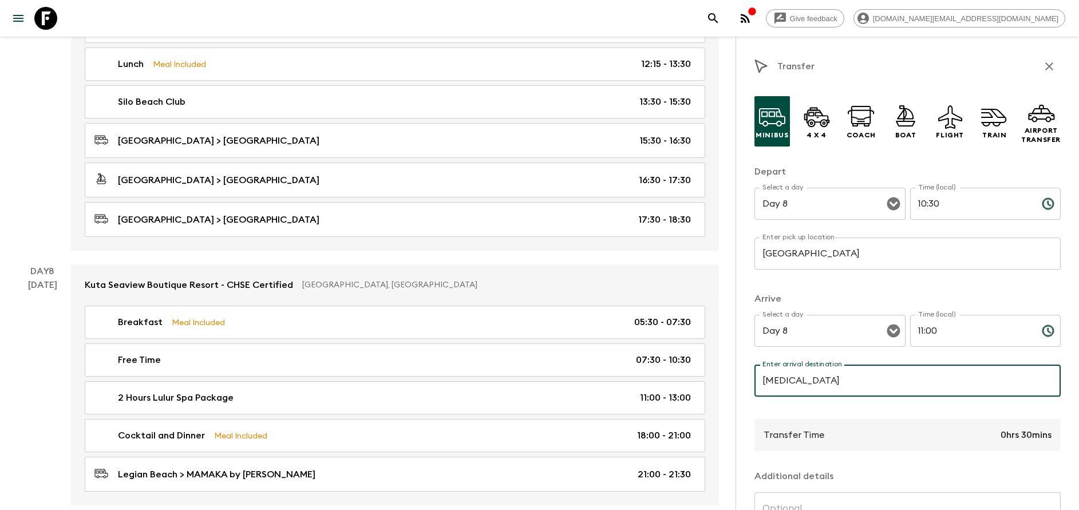
type input "Bali Orchid Spa"
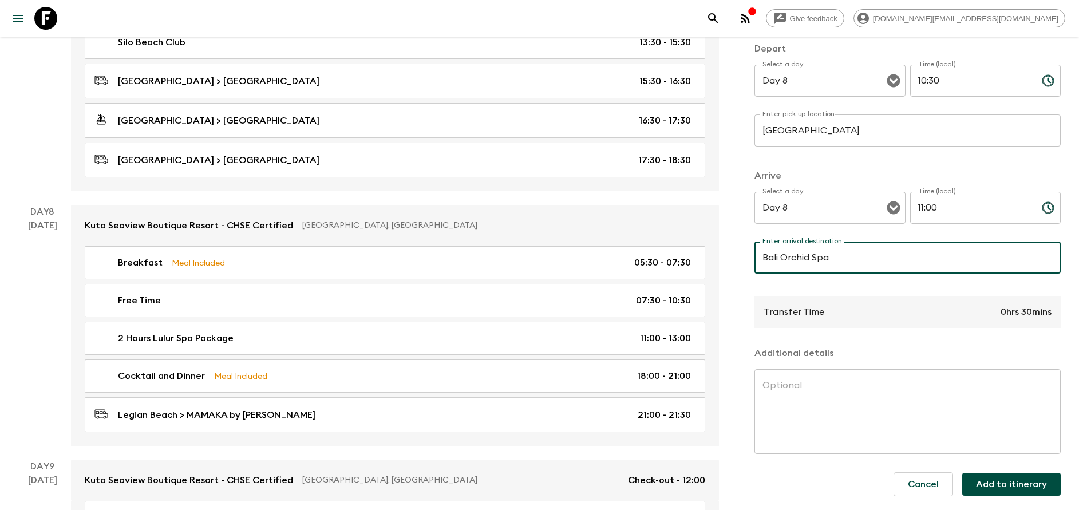
scroll to position [2576, 0]
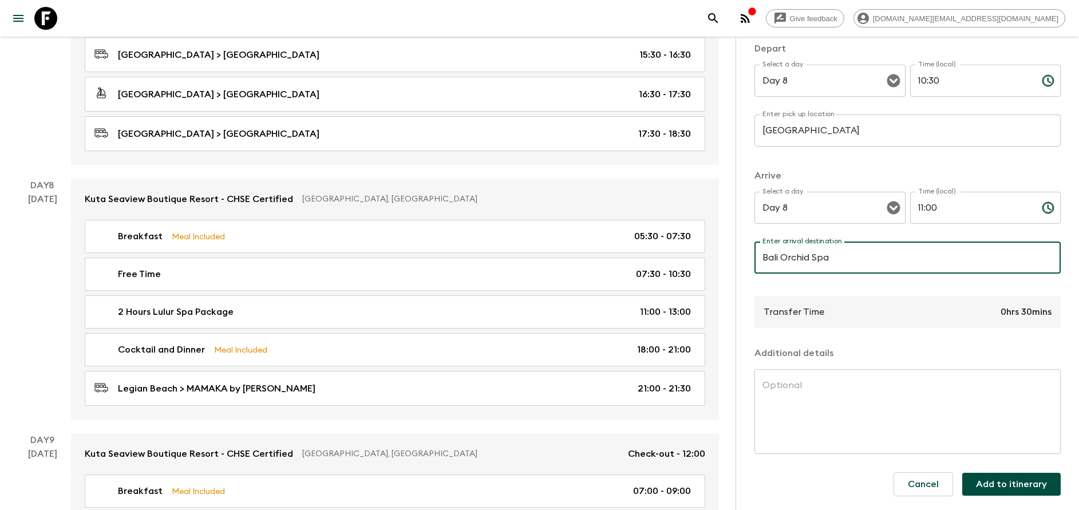
click at [1001, 479] on button "Add to itinerary" at bounding box center [1011, 484] width 98 height 23
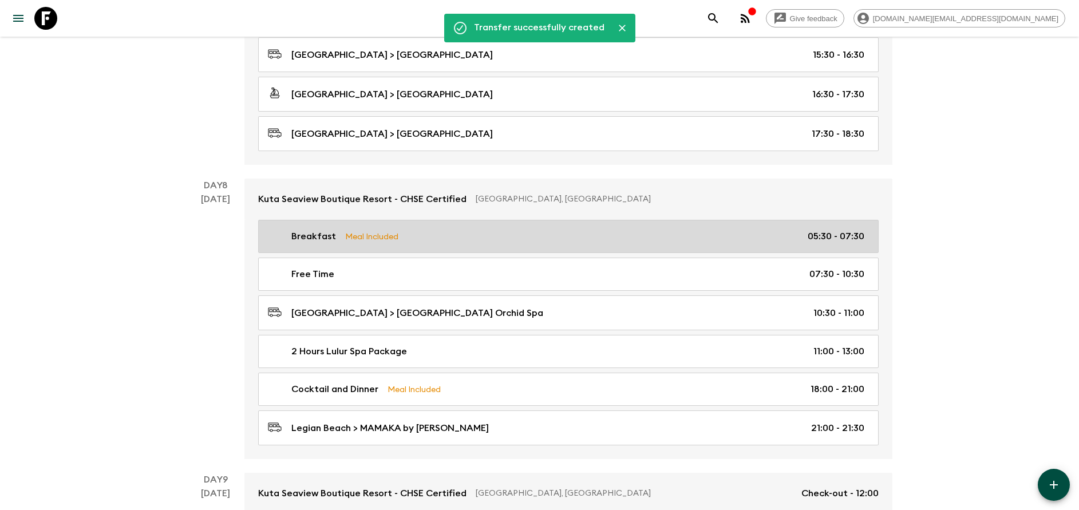
click at [371, 246] on link "Breakfast Meal Included 05:30 - 07:30" at bounding box center [568, 236] width 621 height 33
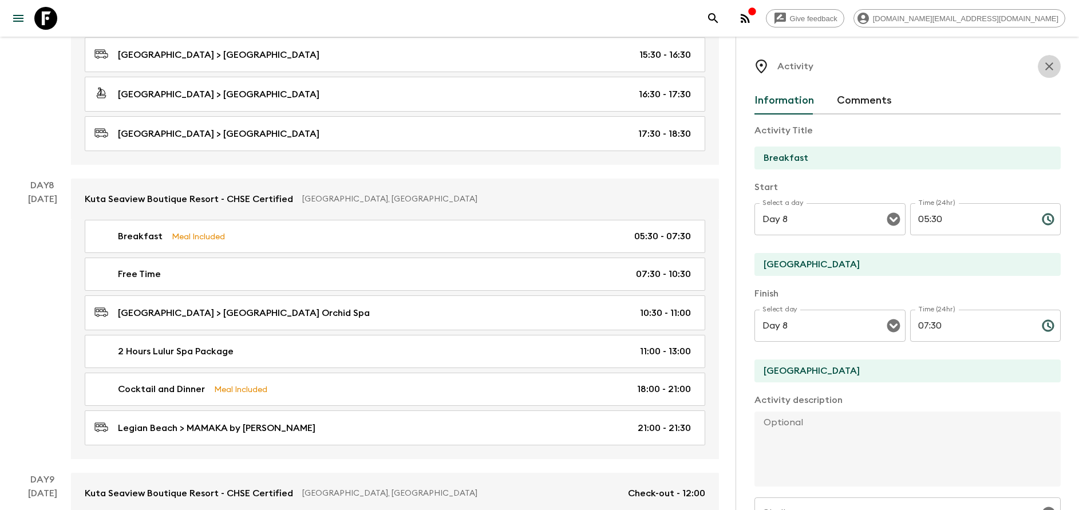
click at [1043, 62] on icon "button" at bounding box center [1050, 67] width 14 height 14
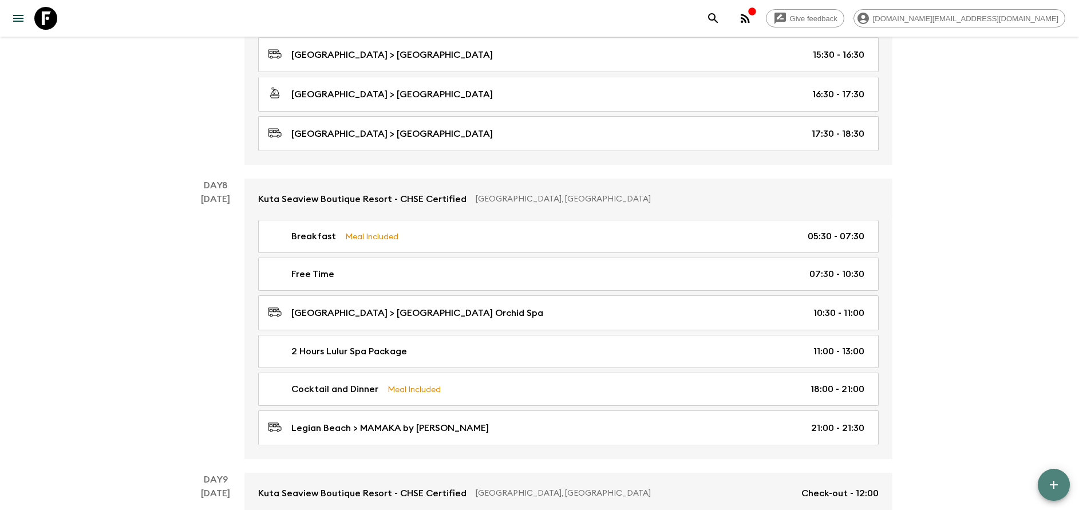
click at [1051, 480] on icon "button" at bounding box center [1054, 485] width 14 height 14
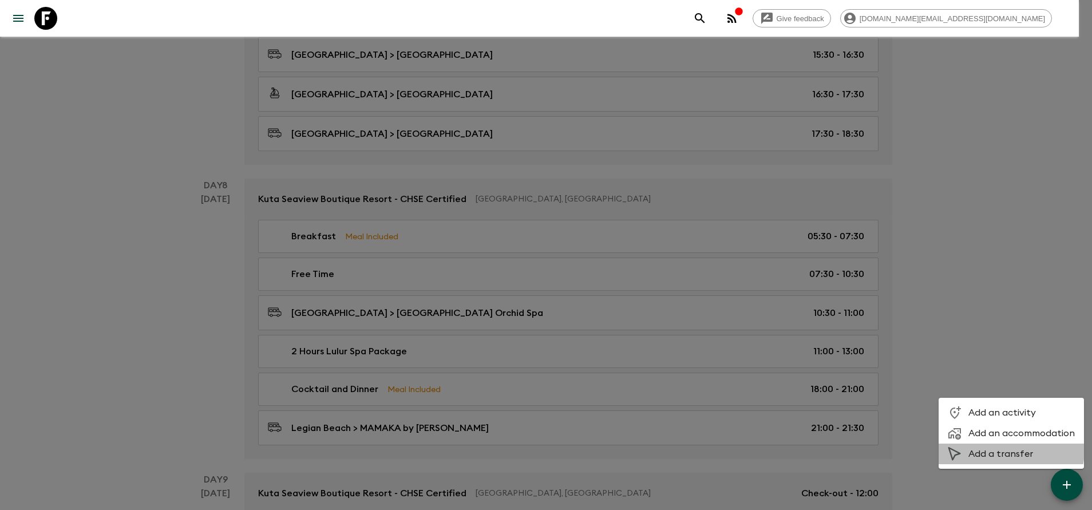
click at [993, 449] on span "Add a transfer" at bounding box center [1022, 453] width 106 height 11
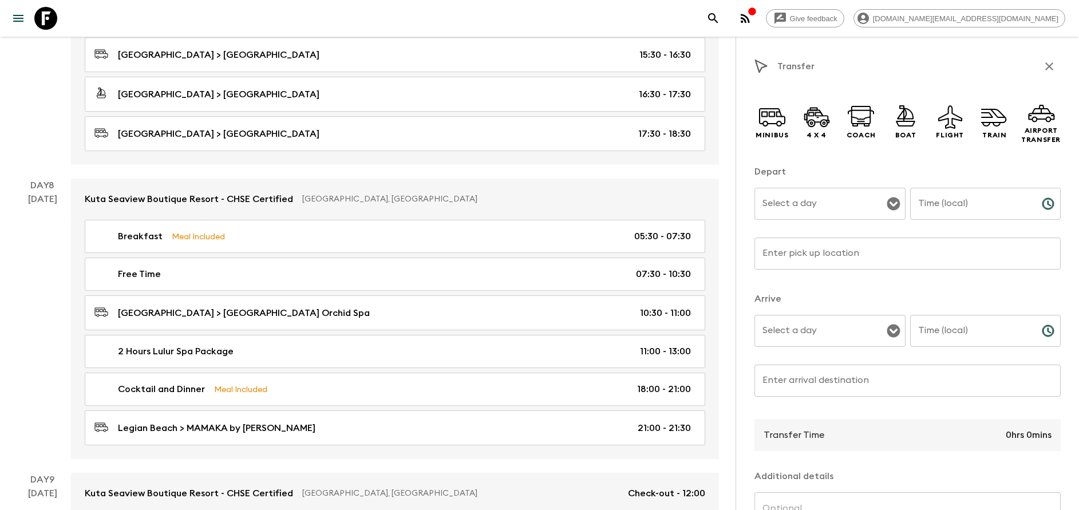
click at [778, 148] on div "Minibus 4 x 4 Coach Boat Flight Train Airport Transfer" at bounding box center [908, 121] width 306 height 69
click at [774, 136] on p "Minibus" at bounding box center [772, 135] width 33 height 9
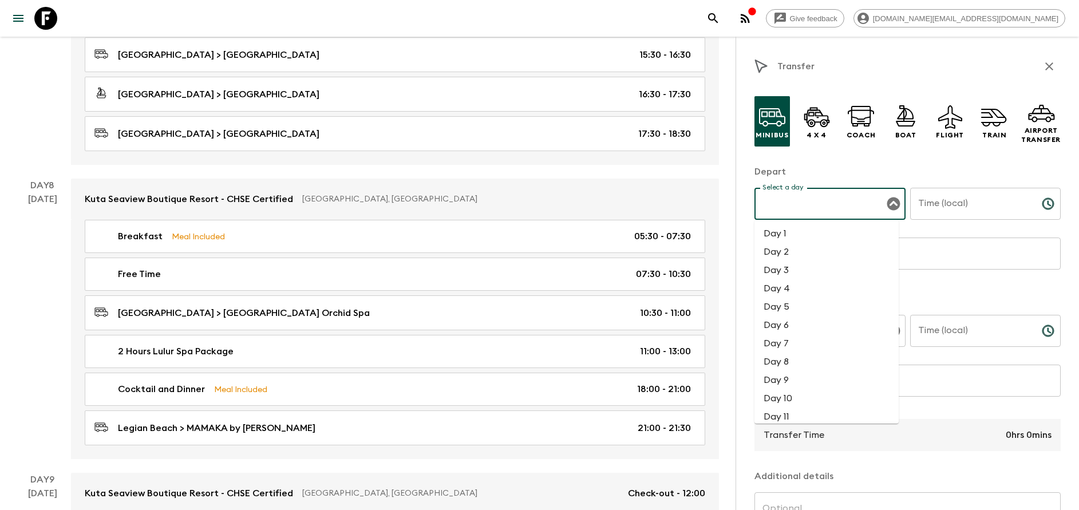
click at [812, 208] on input "Select a day" at bounding box center [822, 204] width 124 height 22
click at [791, 358] on li "Day 8" at bounding box center [827, 362] width 144 height 18
type input "Day 8"
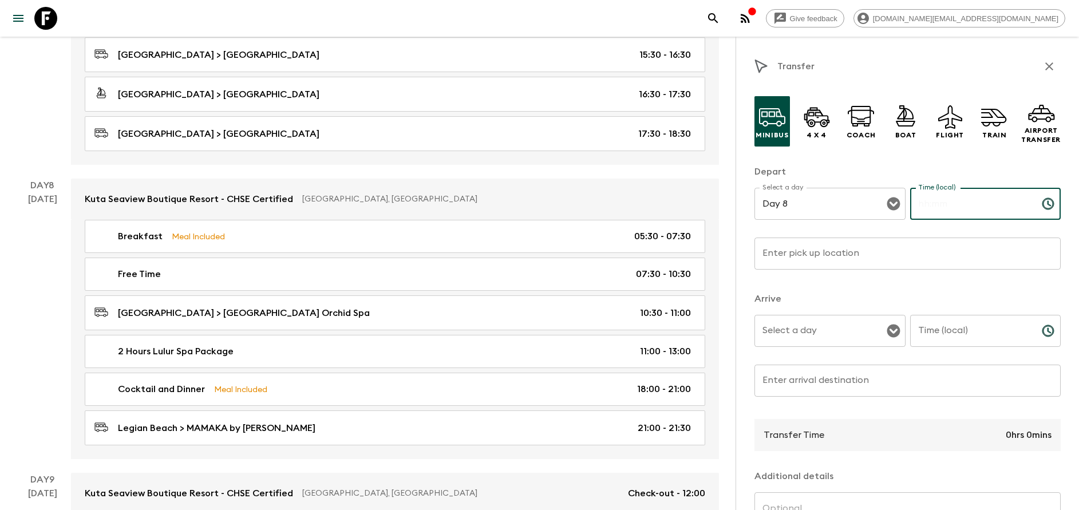
click at [940, 209] on input "Time (local)" at bounding box center [971, 204] width 123 height 32
type input "13:00"
click at [812, 263] on input "Enter pick up location" at bounding box center [908, 254] width 306 height 32
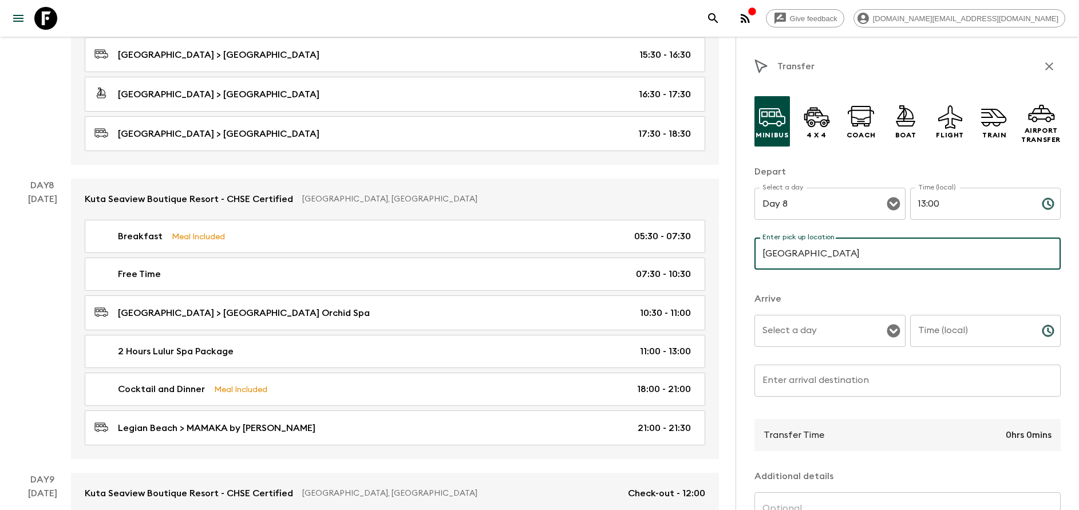
type input "Bali Orchid Spa"
click at [807, 329] on input "Select a day" at bounding box center [822, 331] width 124 height 22
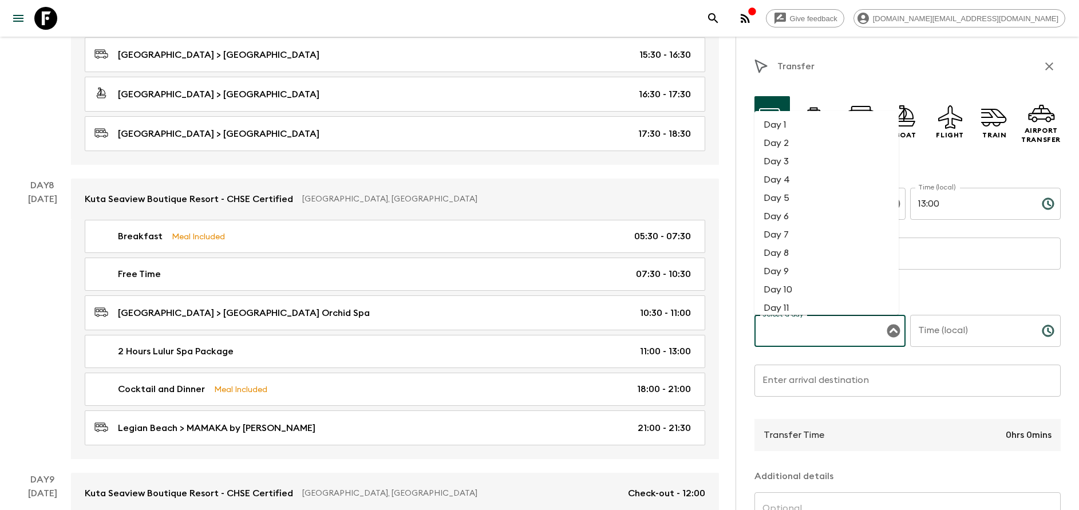
click at [788, 251] on li "Day 8" at bounding box center [827, 253] width 144 height 18
type input "Day 8"
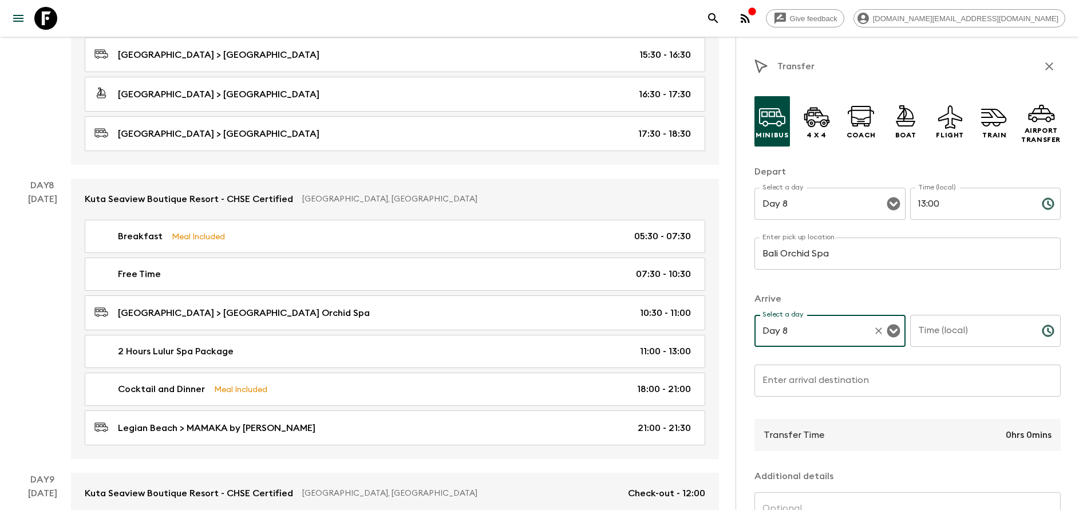
click at [946, 345] on input "Time (local)" at bounding box center [971, 331] width 123 height 32
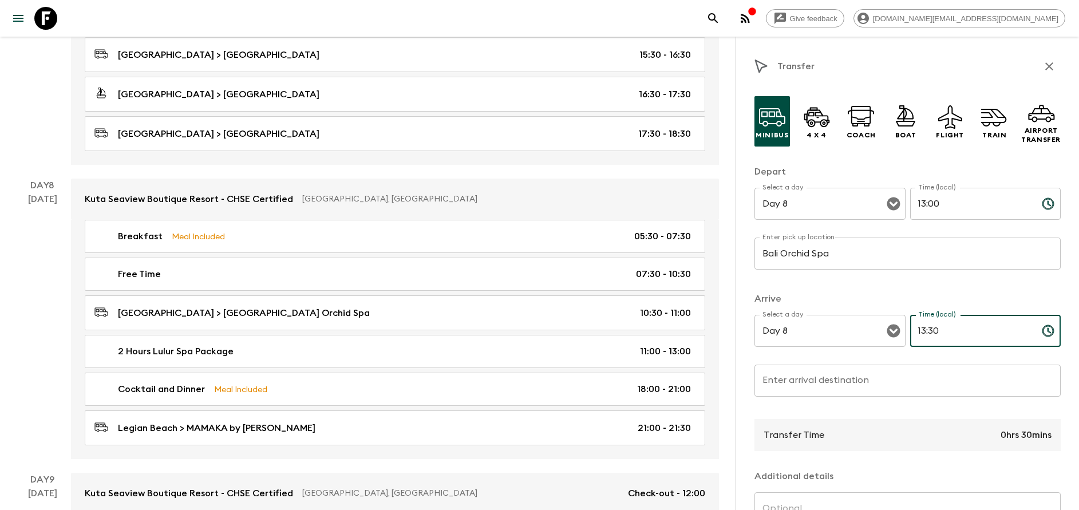
type input "13:30"
click at [883, 386] on input "Enter arrival destination" at bounding box center [908, 381] width 306 height 32
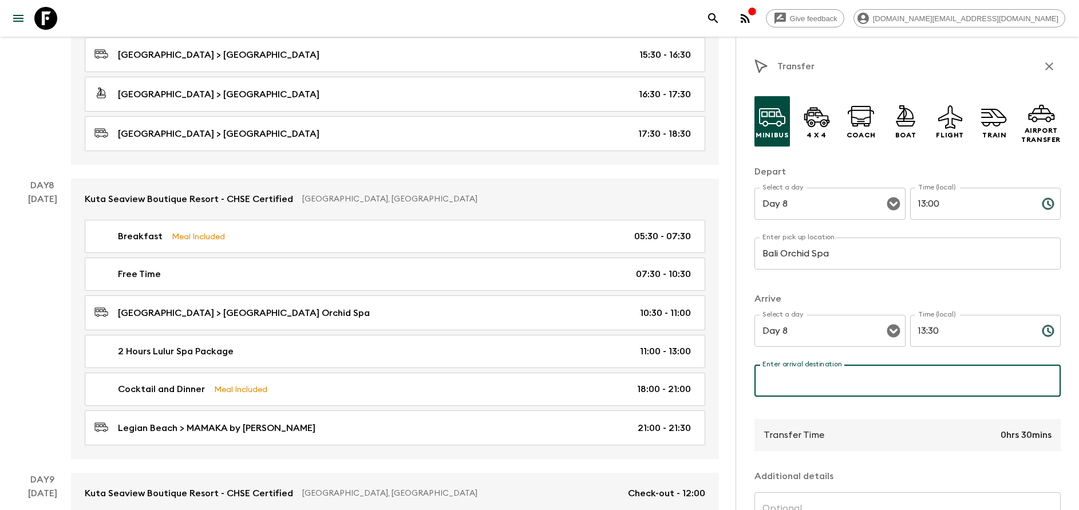
type input "[GEOGRAPHIC_DATA]"
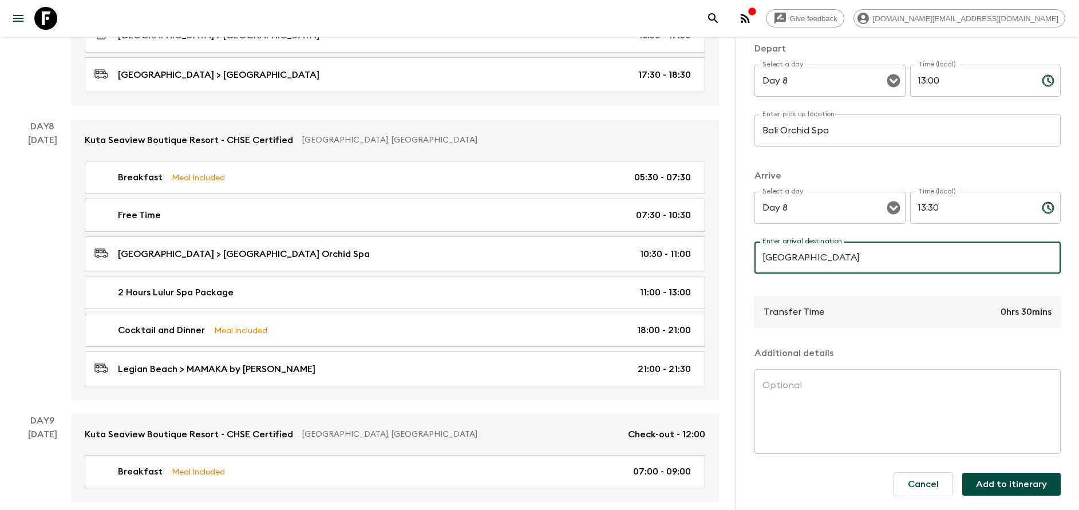
scroll to position [2662, 0]
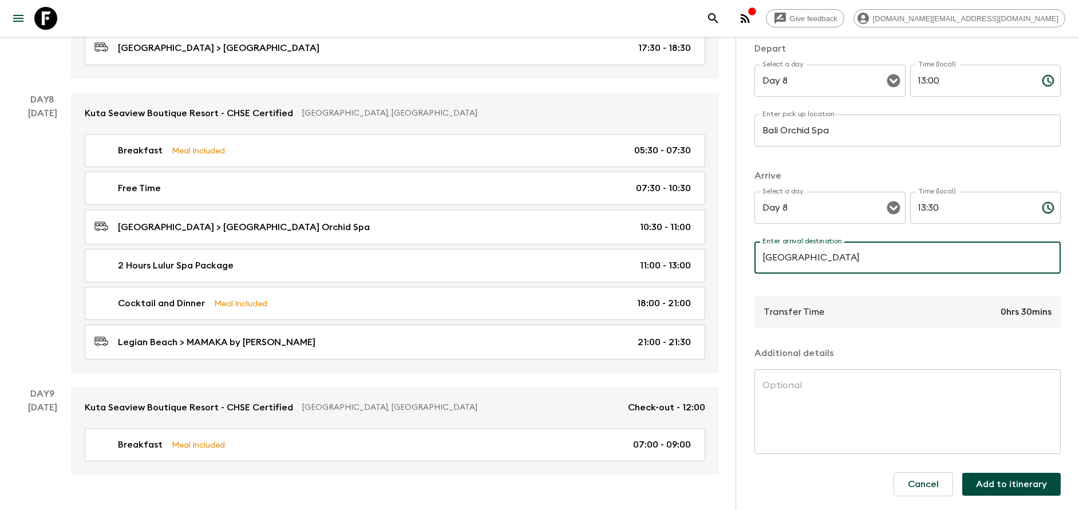
click at [994, 484] on button "Add to itinerary" at bounding box center [1011, 484] width 98 height 23
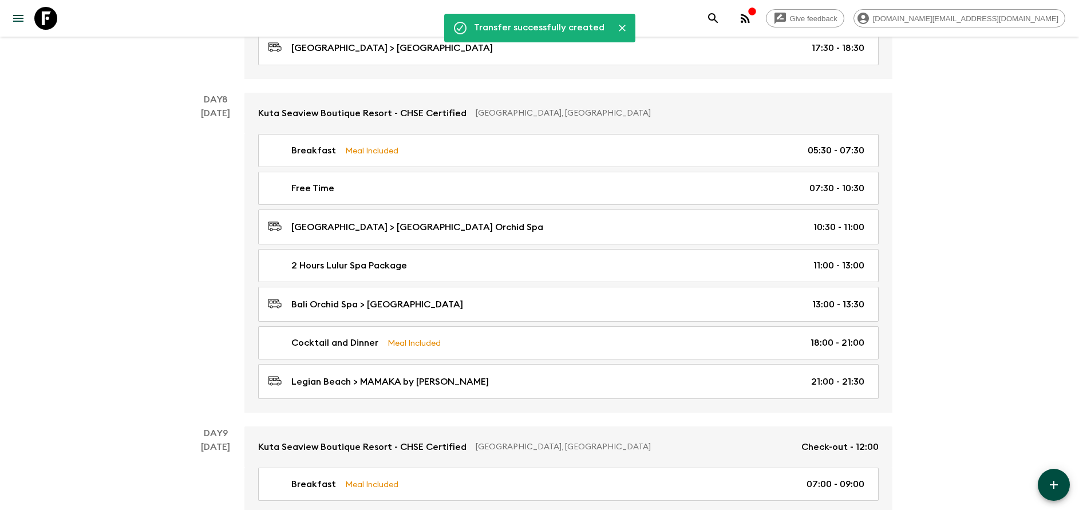
click at [1047, 478] on button "button" at bounding box center [1054, 485] width 32 height 32
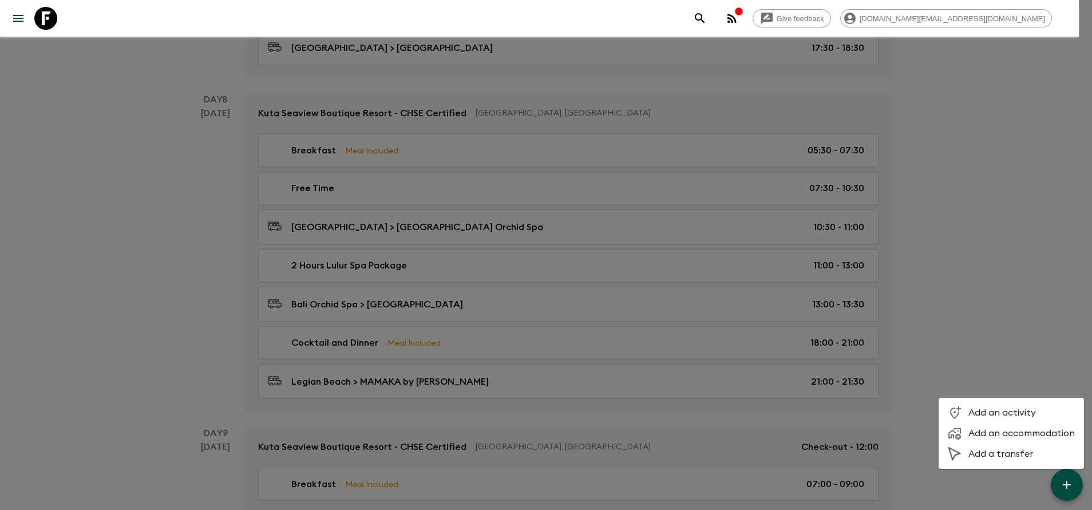
click at [1002, 413] on span "Add an activity" at bounding box center [1022, 412] width 106 height 11
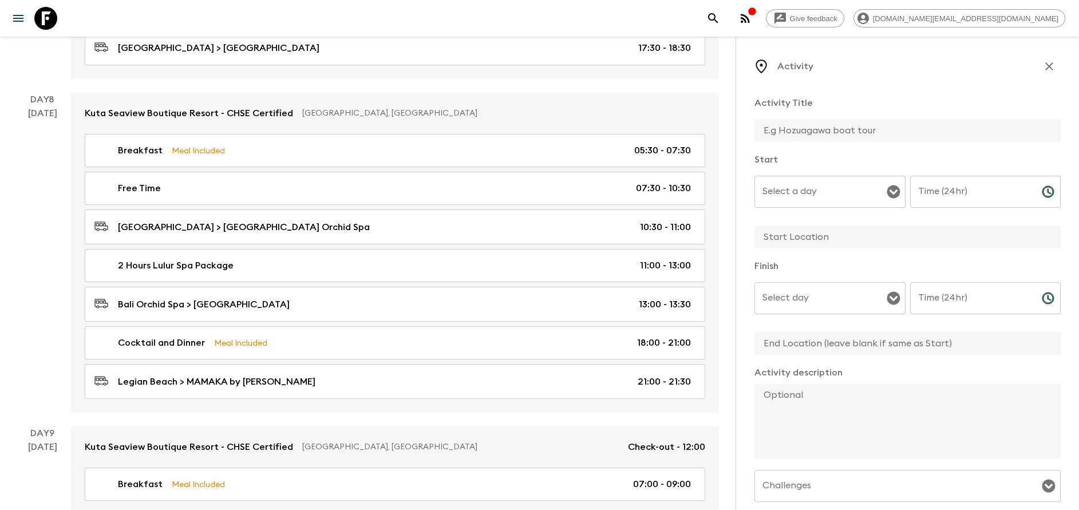
click at [796, 139] on input "text" at bounding box center [903, 130] width 297 height 23
type input "D"
type input "Free Time"
click at [836, 199] on input "Select a day" at bounding box center [822, 192] width 124 height 22
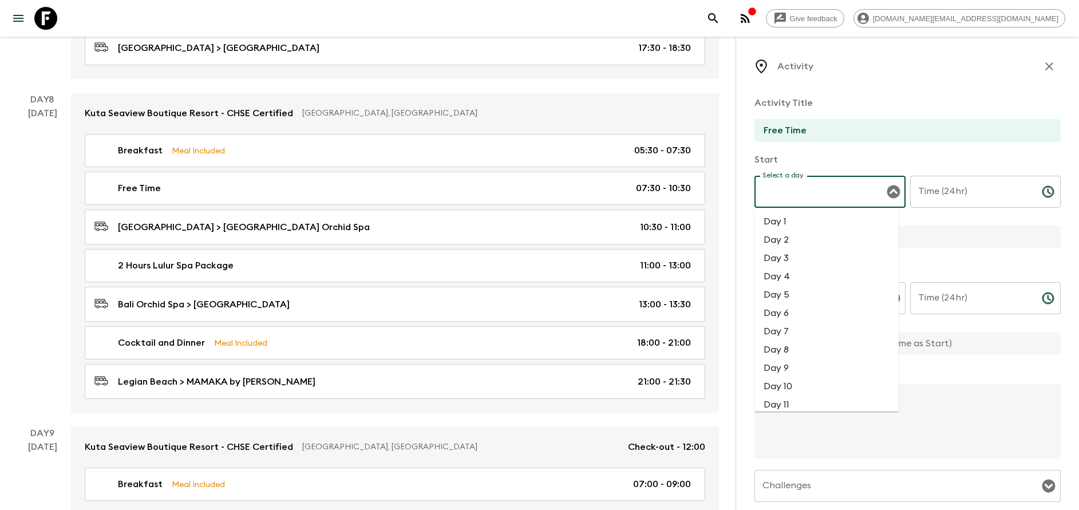
drag, startPoint x: 784, startPoint y: 351, endPoint x: 883, endPoint y: 262, distance: 133.8
click at [786, 350] on li "Day 8" at bounding box center [827, 350] width 144 height 18
type input "Day 8"
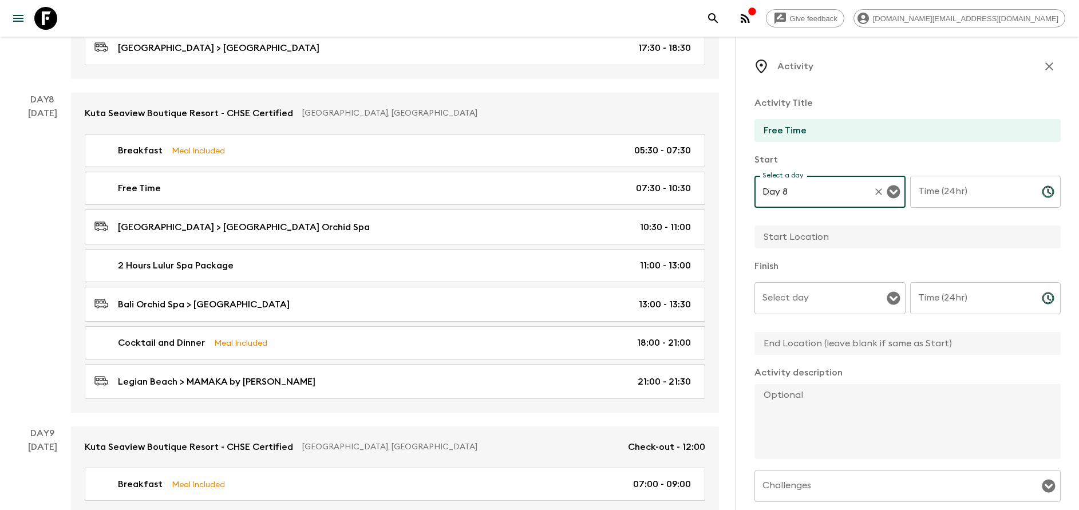
click at [926, 192] on div "Time (24hr) Time (24hr) ​" at bounding box center [985, 198] width 151 height 45
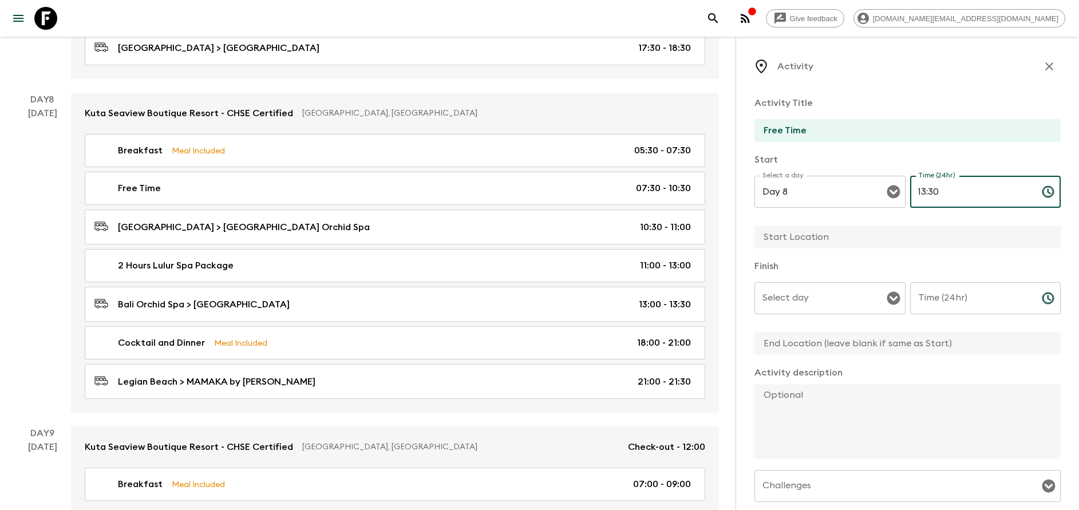
type input "13:30"
click at [812, 241] on input "text" at bounding box center [903, 237] width 297 height 23
type input "[GEOGRAPHIC_DATA]"
type input "Day 8"
type input "07:30"
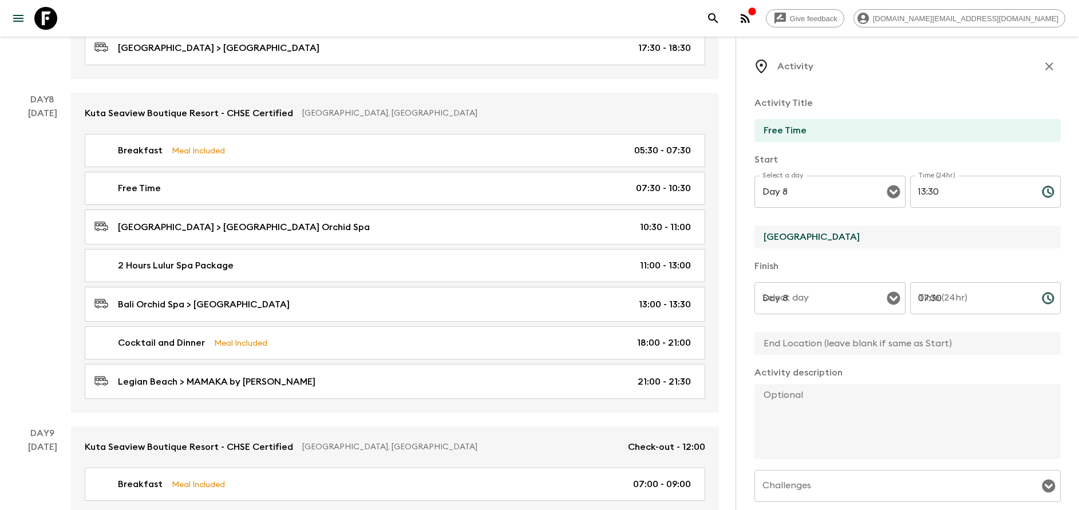
type input "[GEOGRAPHIC_DATA]"
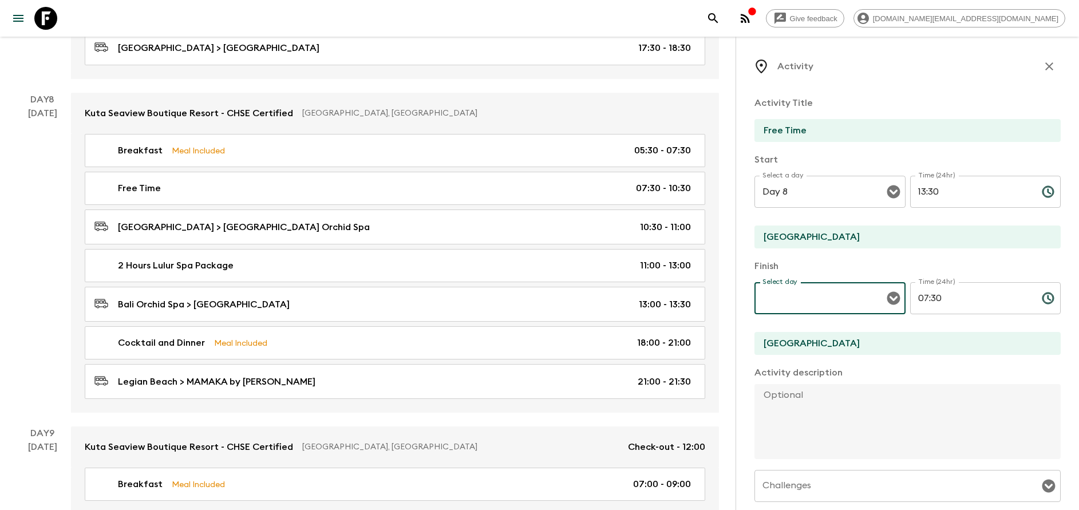
click at [854, 306] on input "Select day" at bounding box center [822, 298] width 124 height 22
click at [852, 299] on input "Select day" at bounding box center [822, 298] width 124 height 22
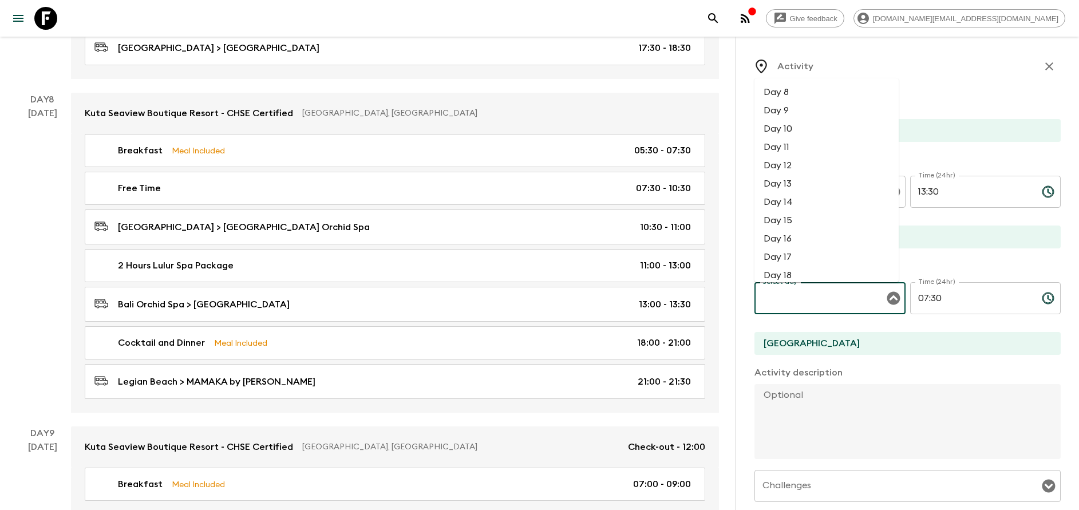
click at [799, 95] on li "Day 8" at bounding box center [827, 92] width 144 height 18
type input "Day 8"
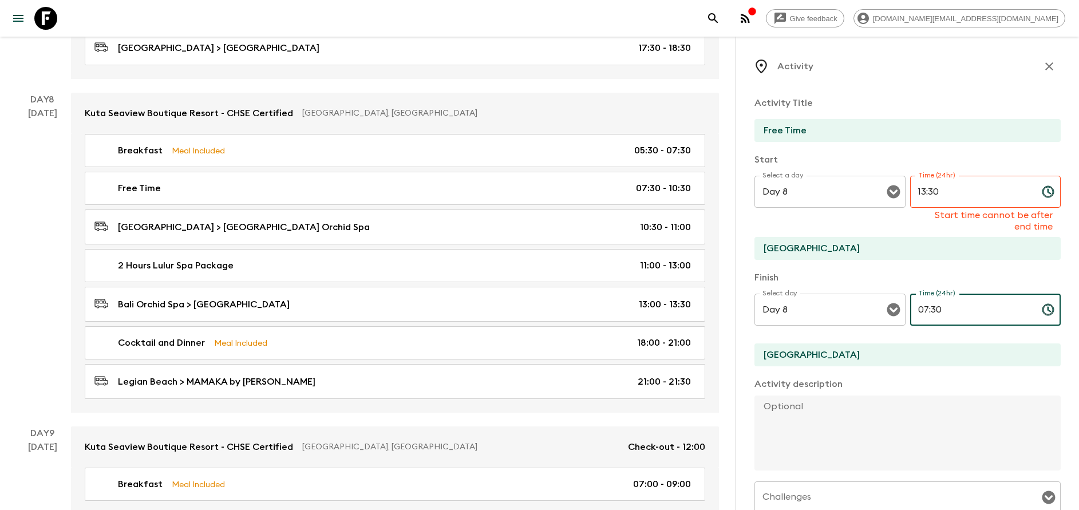
click at [950, 317] on input "07:30" at bounding box center [971, 310] width 123 height 32
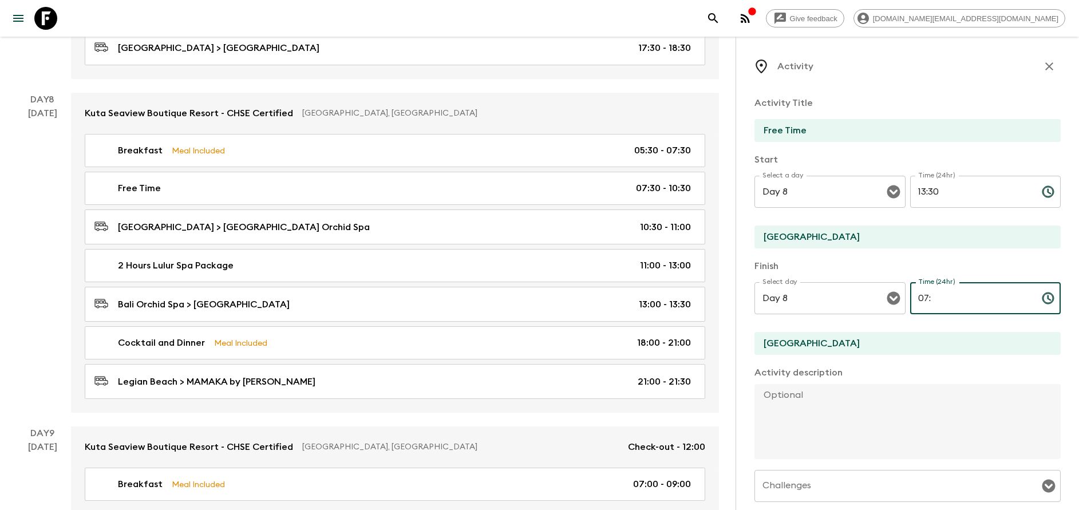
type input "0"
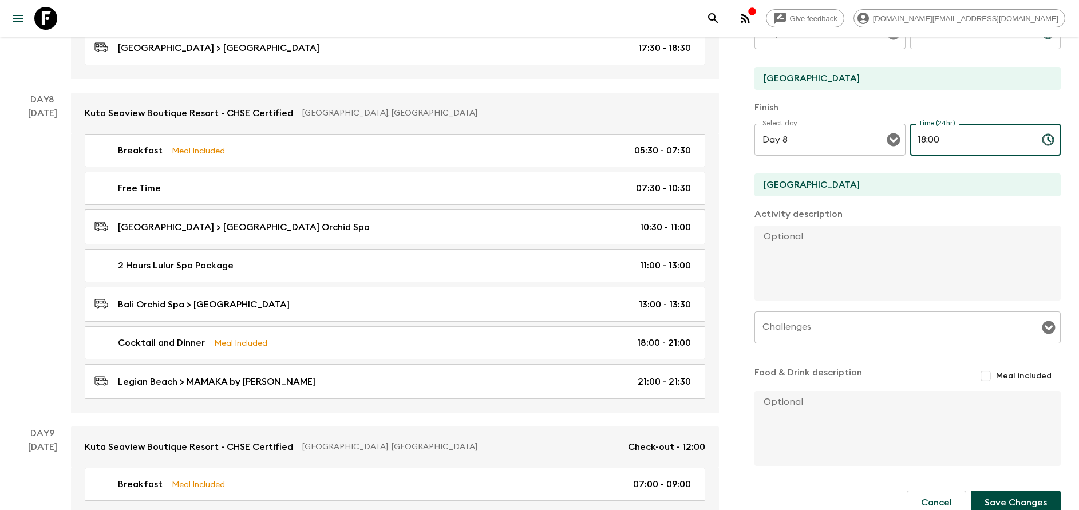
scroll to position [172, 0]
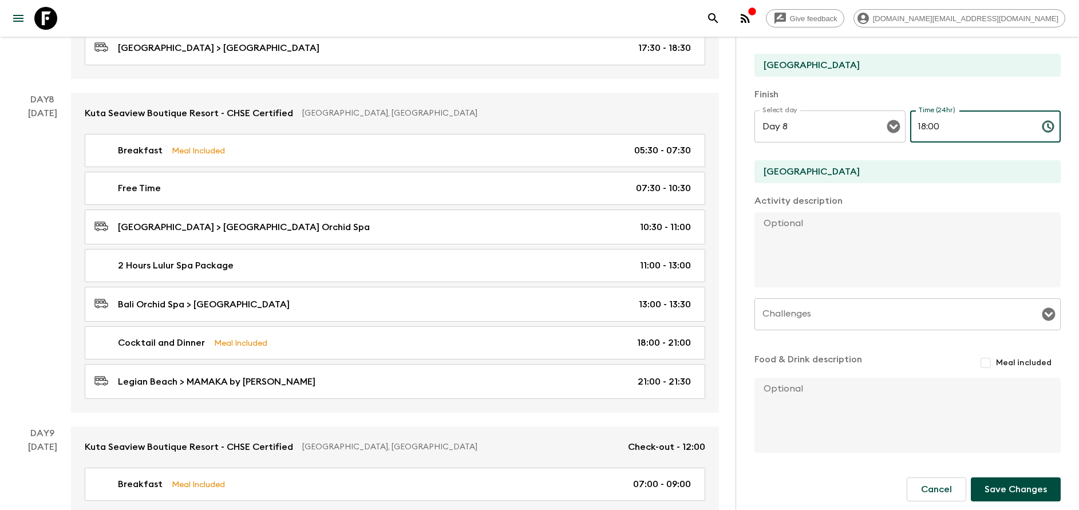
type input "18:00"
click at [1001, 487] on button "Save Changes" at bounding box center [1016, 490] width 90 height 24
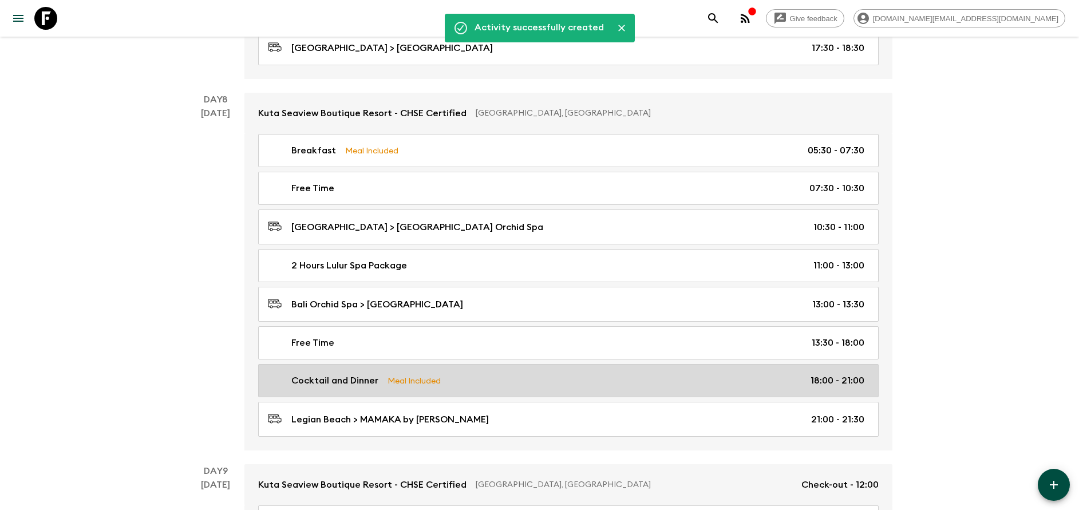
drag, startPoint x: 417, startPoint y: 382, endPoint x: 471, endPoint y: 382, distance: 53.8
click at [417, 382] on p "Meal Included" at bounding box center [414, 380] width 53 height 13
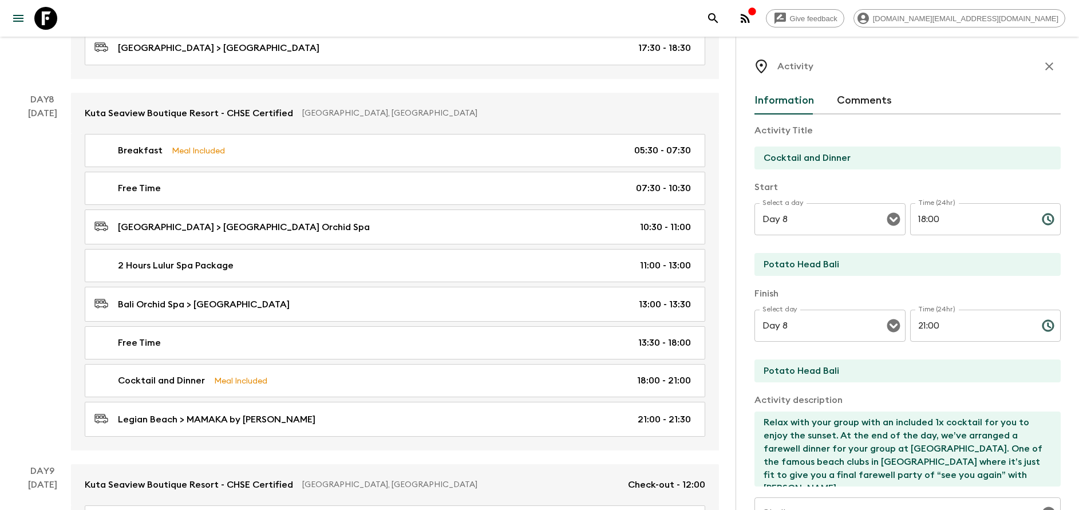
click at [947, 231] on input "18:00" at bounding box center [971, 219] width 123 height 32
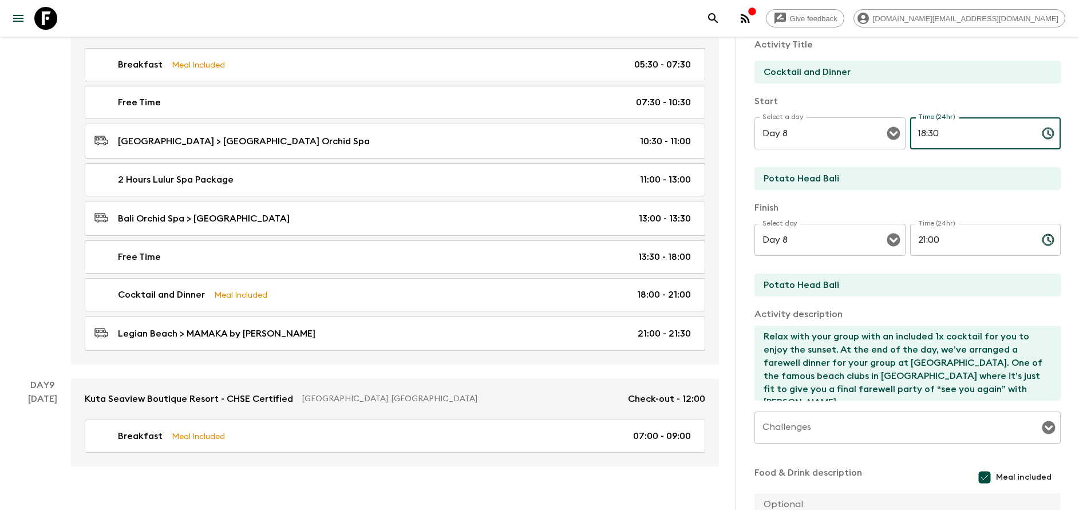
type input "18:30"
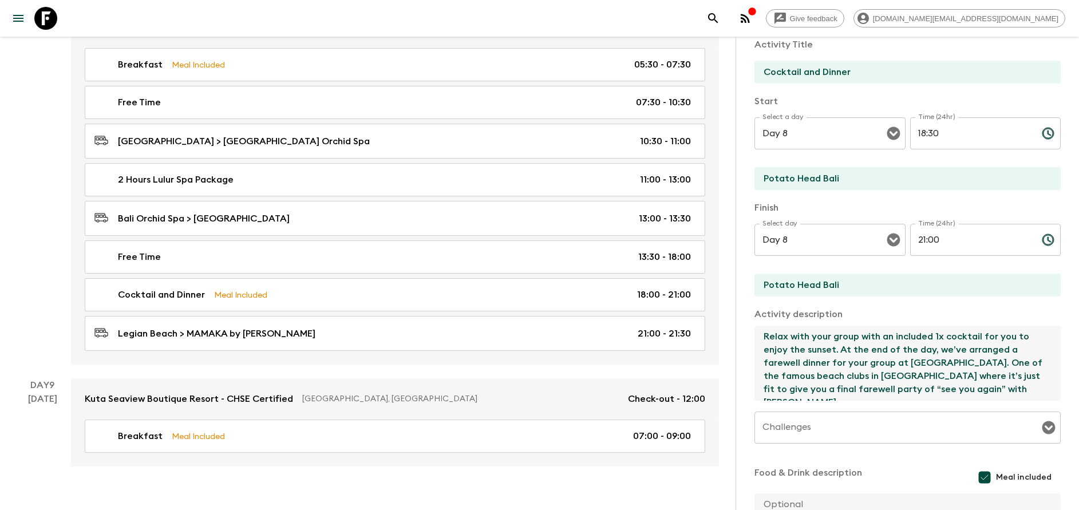
click at [916, 362] on textarea "Relax with your group with an included 1x cocktail for you to enjoy the sunset.…" at bounding box center [903, 363] width 297 height 75
click at [914, 363] on textarea "Relax with your group with an included 1x cocktail for you to enjoy the sunset.…" at bounding box center [903, 363] width 297 height 75
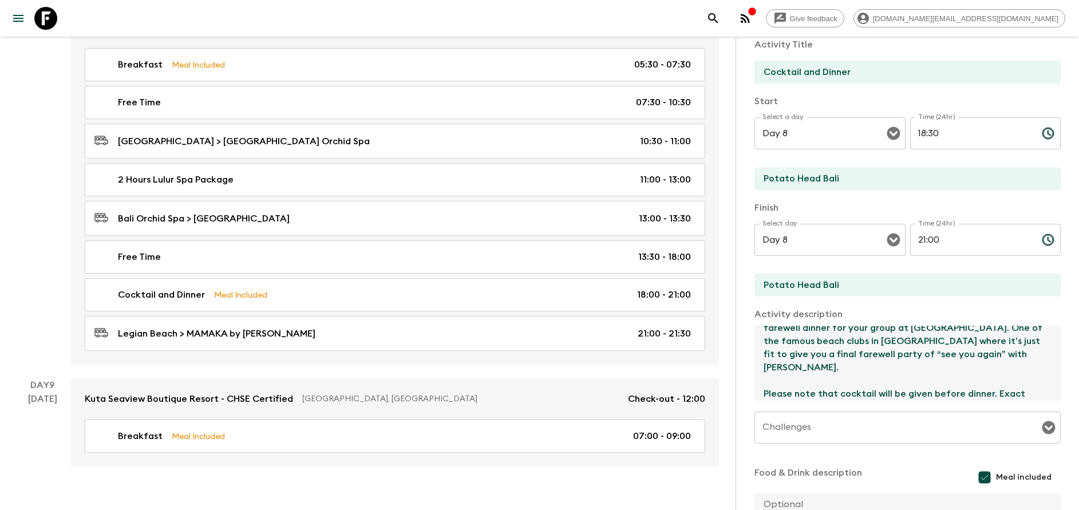
scroll to position [66, 0]
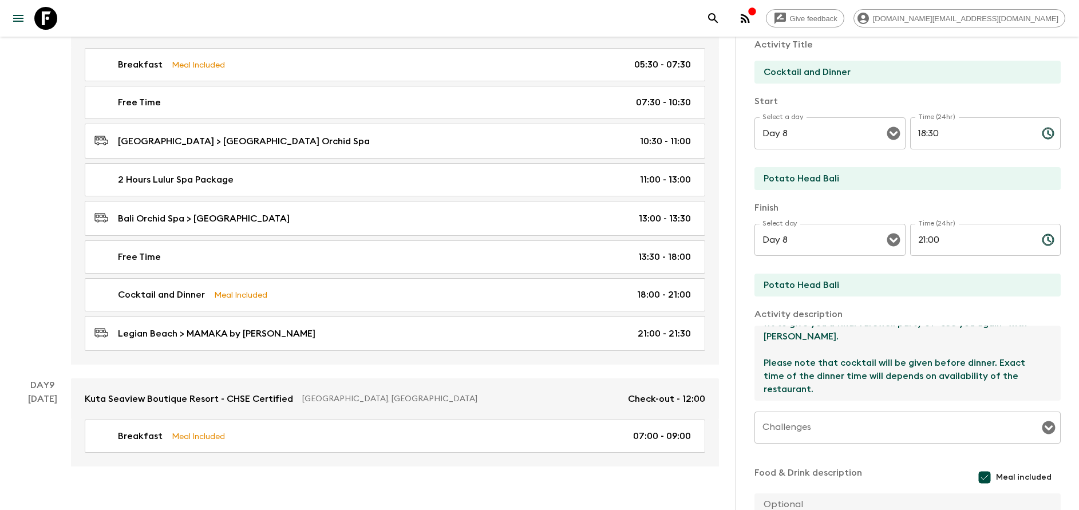
click at [802, 340] on textarea "Relax with your group with an included 1x cocktail for you to enjoy the sunset.…" at bounding box center [903, 363] width 297 height 75
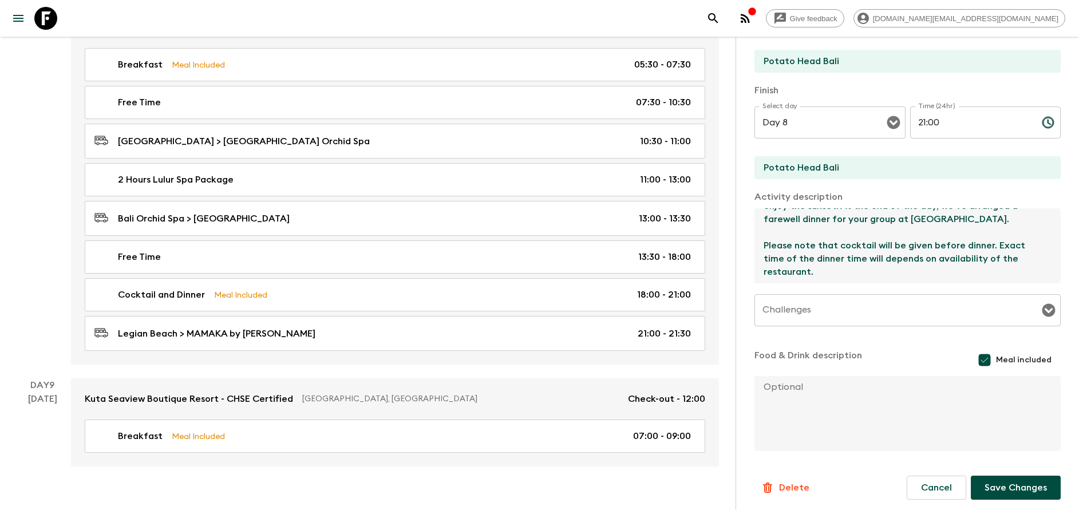
scroll to position [207, 0]
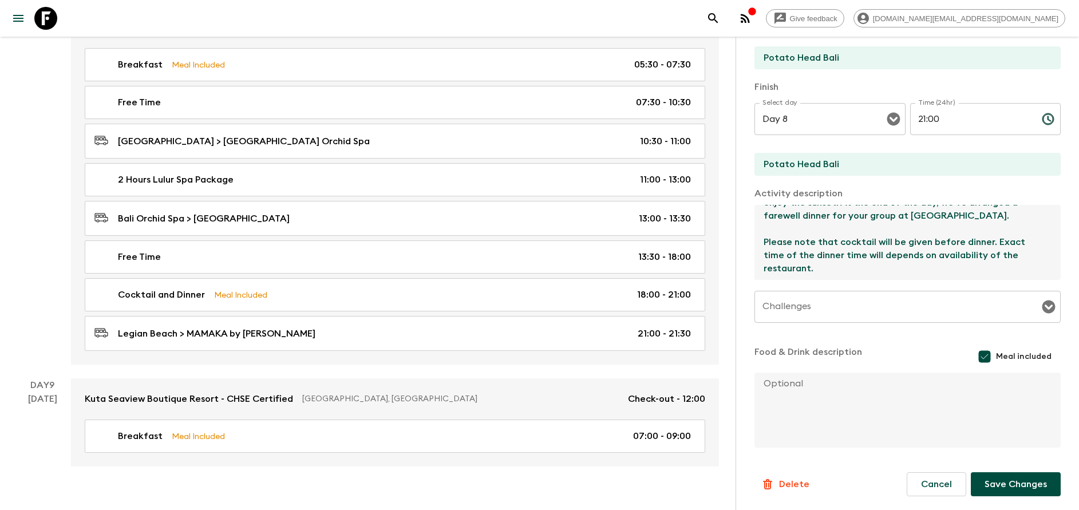
type textarea "Relax with your group with an included 1x cocktail for you to enjoy the sunset.…"
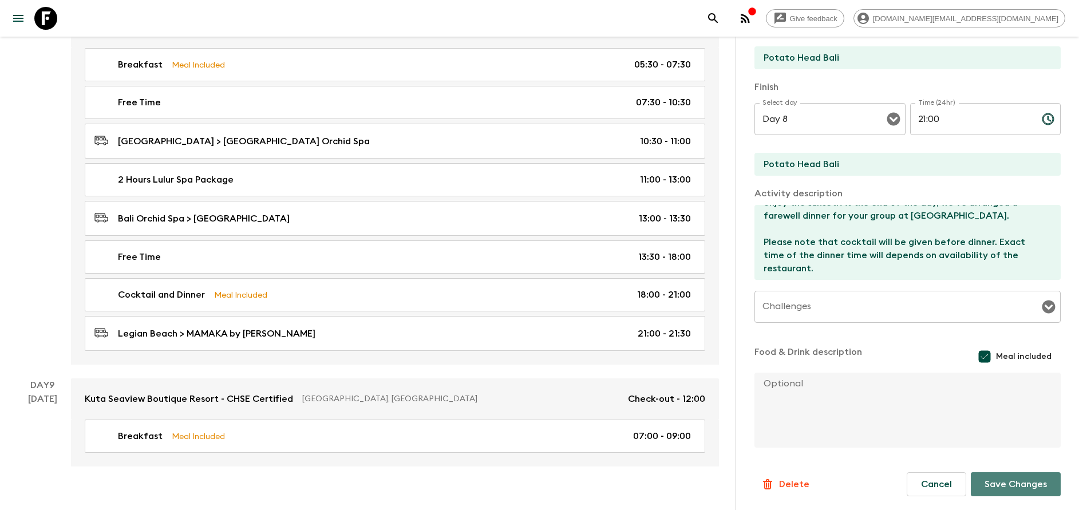
click at [1012, 483] on button "Save Changes" at bounding box center [1016, 484] width 90 height 24
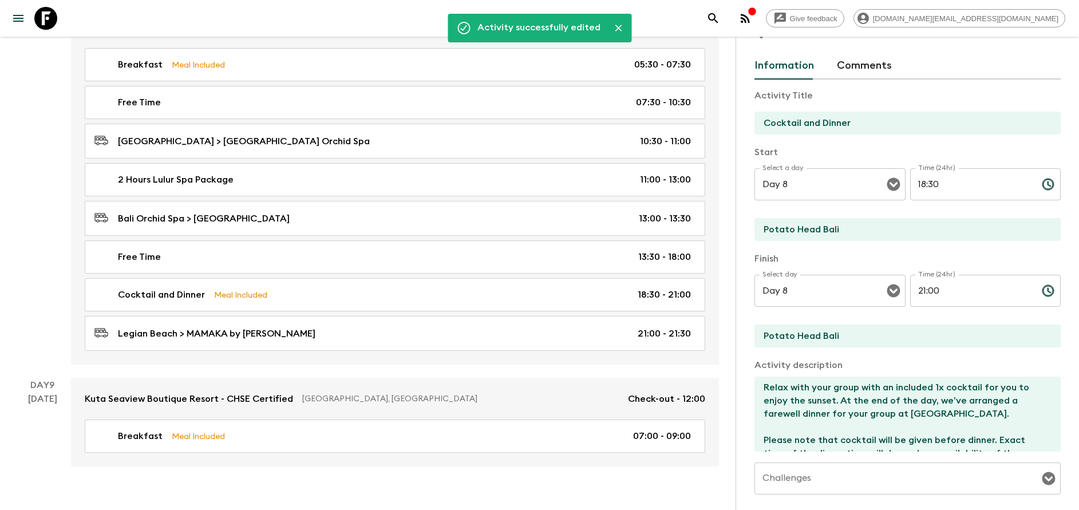
scroll to position [0, 0]
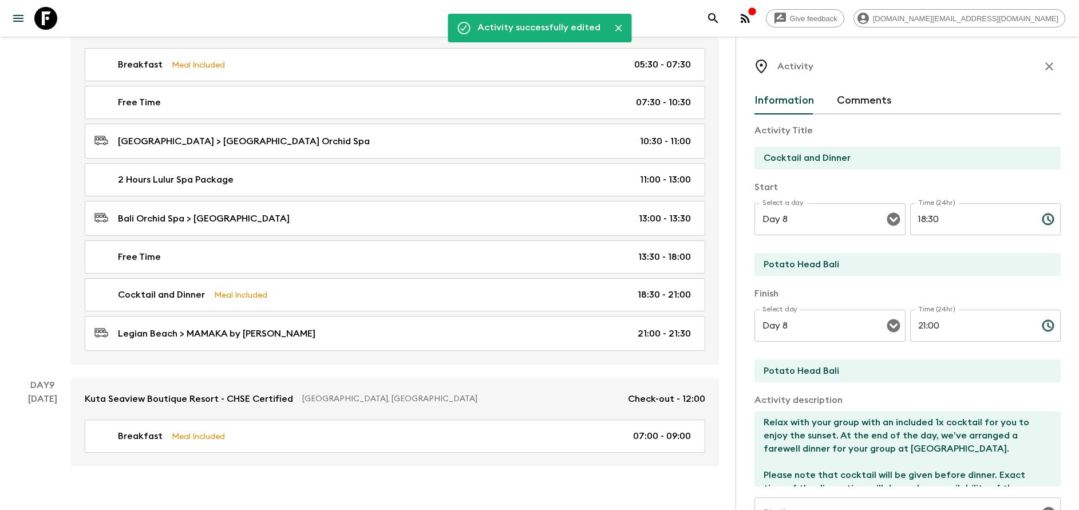
drag, startPoint x: 1034, startPoint y: 71, endPoint x: 1014, endPoint y: 170, distance: 101.1
click at [1043, 70] on icon "button" at bounding box center [1050, 67] width 14 height 14
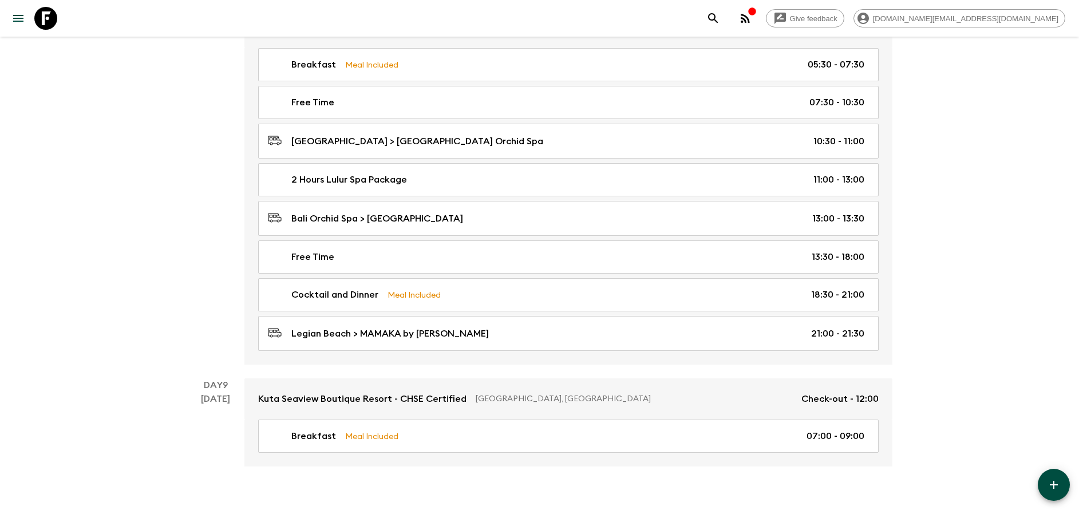
click at [1043, 480] on button "button" at bounding box center [1054, 485] width 32 height 32
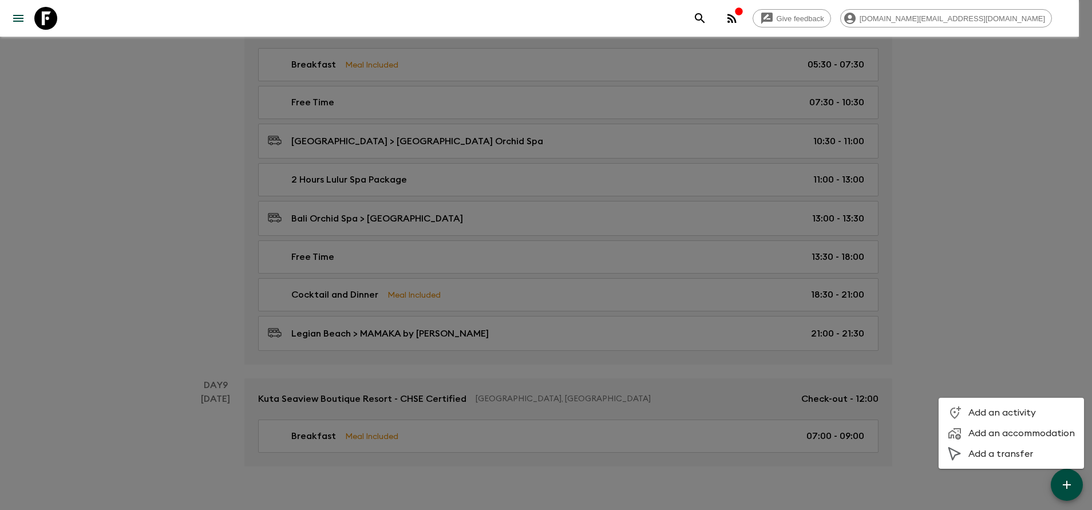
click at [997, 456] on span "Add a transfer" at bounding box center [1022, 453] width 106 height 11
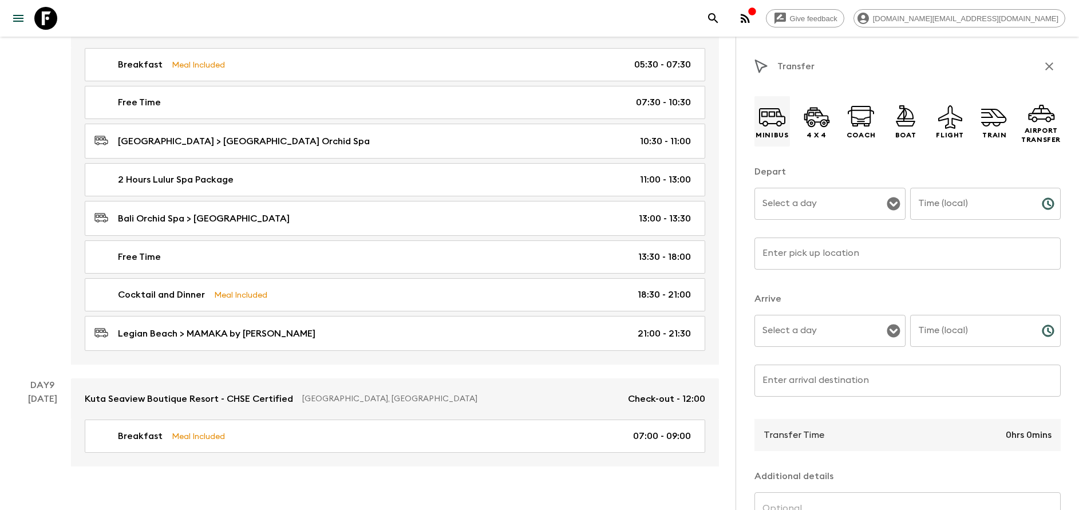
click at [770, 132] on p "Minibus" at bounding box center [772, 135] width 33 height 9
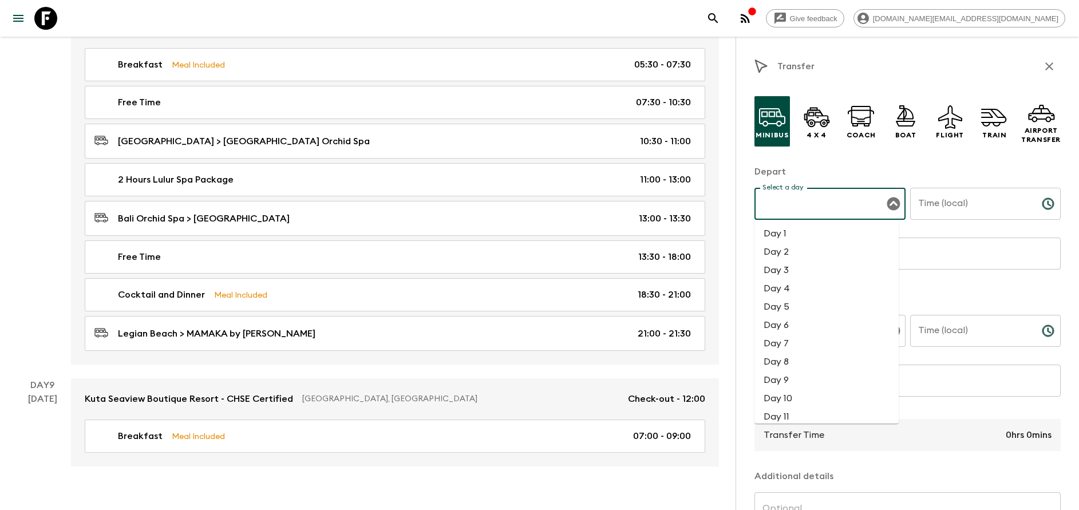
click at [823, 205] on input "Select a day" at bounding box center [822, 204] width 124 height 22
click at [795, 355] on li "Day 8" at bounding box center [827, 362] width 144 height 18
type input "Day 8"
click at [936, 214] on input "Time (local)" at bounding box center [971, 204] width 123 height 32
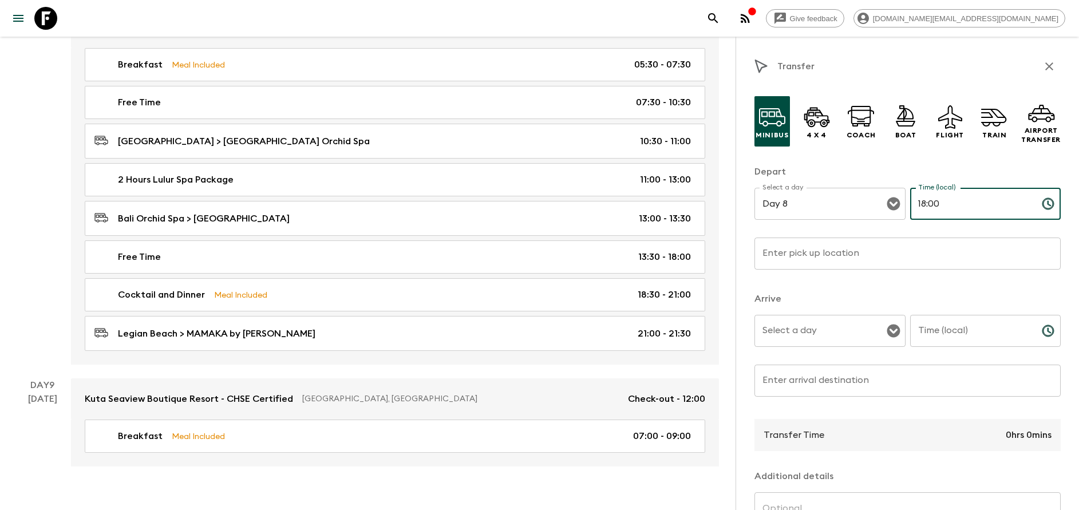
type input "18:00"
click at [877, 255] on input "Enter pick up location" at bounding box center [908, 254] width 306 height 32
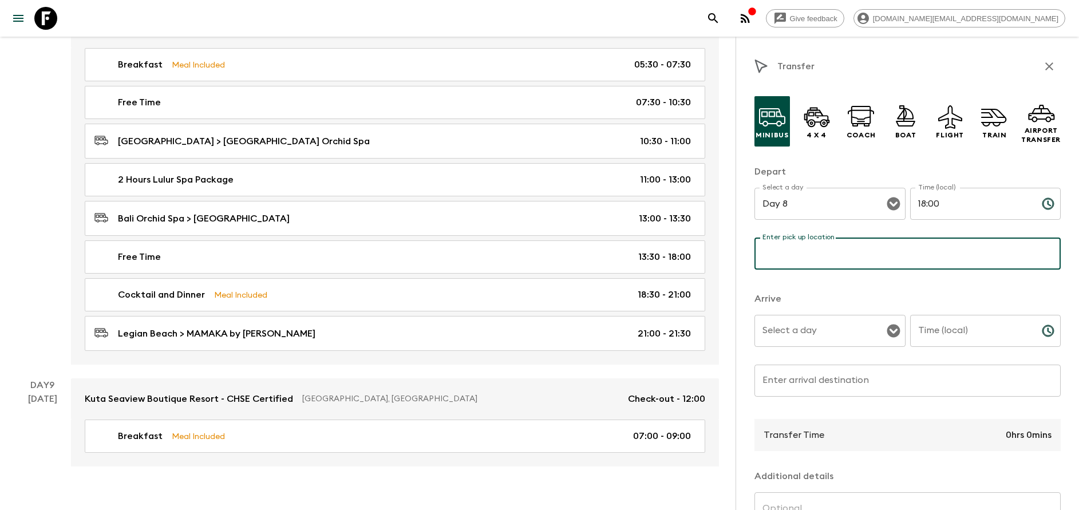
type input "[GEOGRAPHIC_DATA]"
click at [821, 340] on input "Select a day" at bounding box center [822, 331] width 124 height 22
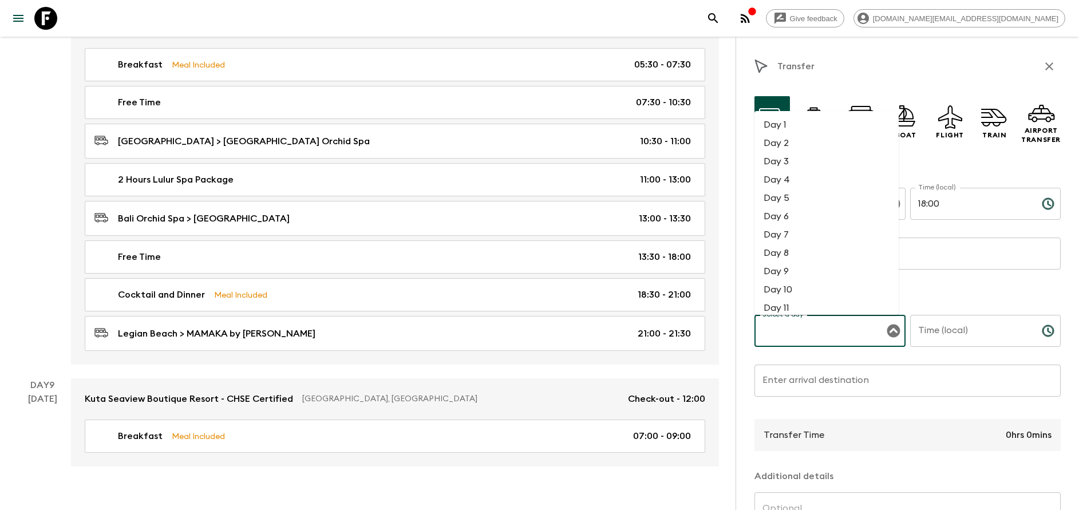
drag, startPoint x: 795, startPoint y: 252, endPoint x: 808, endPoint y: 265, distance: 17.8
click at [796, 257] on li "Day 8" at bounding box center [827, 253] width 144 height 18
type input "Day 8"
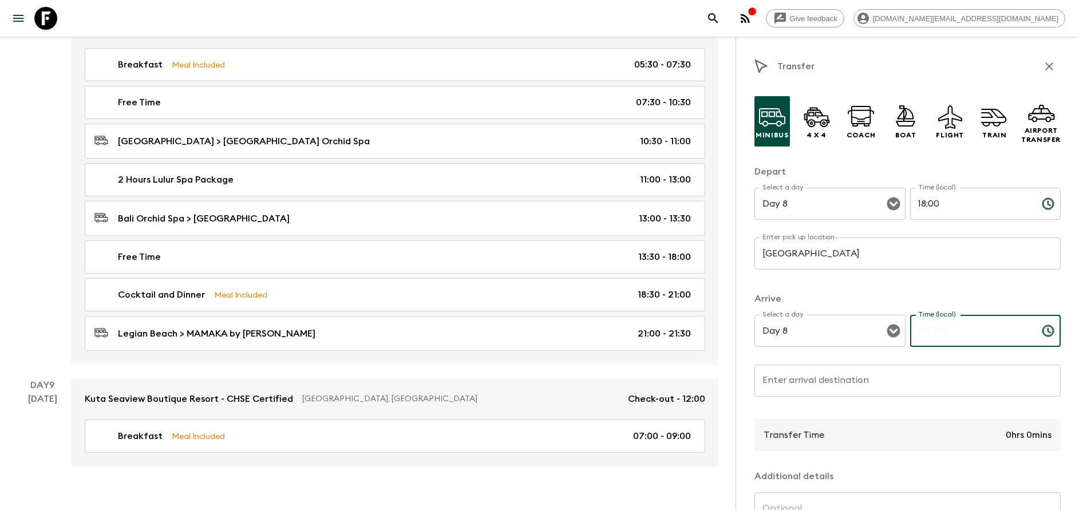
click at [937, 334] on input "Time (local)" at bounding box center [971, 331] width 123 height 32
type input "18:30"
click at [901, 386] on input "Enter arrival destination" at bounding box center [908, 381] width 306 height 32
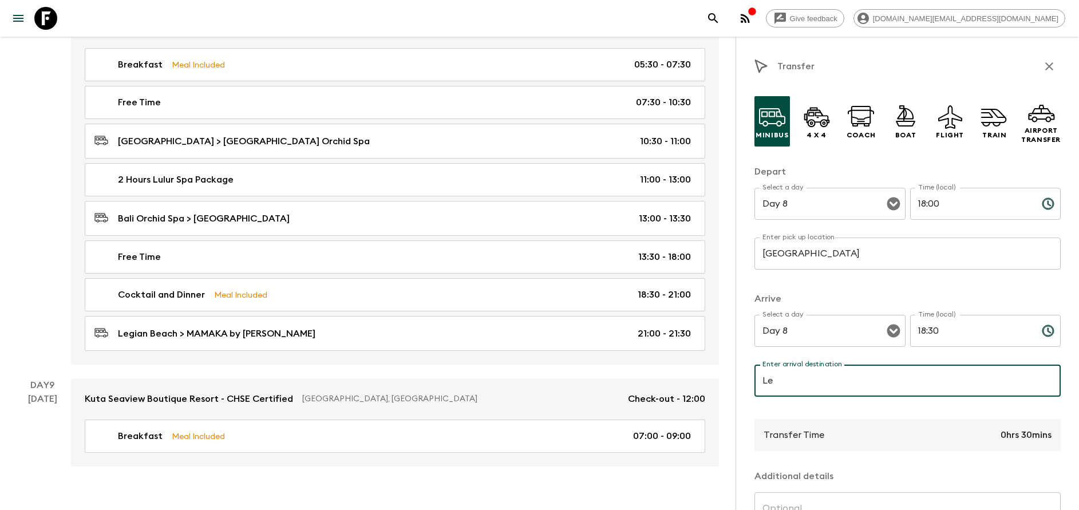
type input "[GEOGRAPHIC_DATA]"
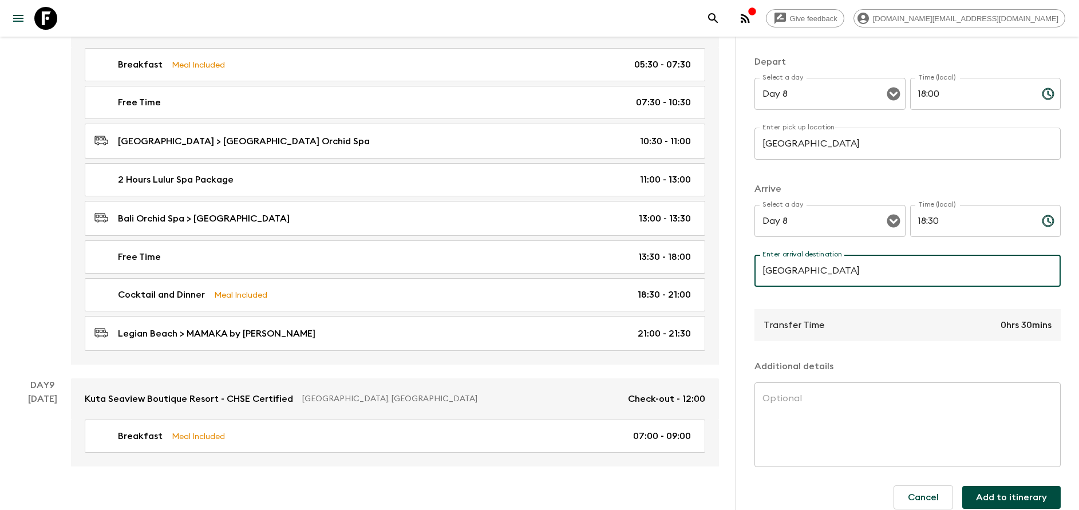
scroll to position [123, 0]
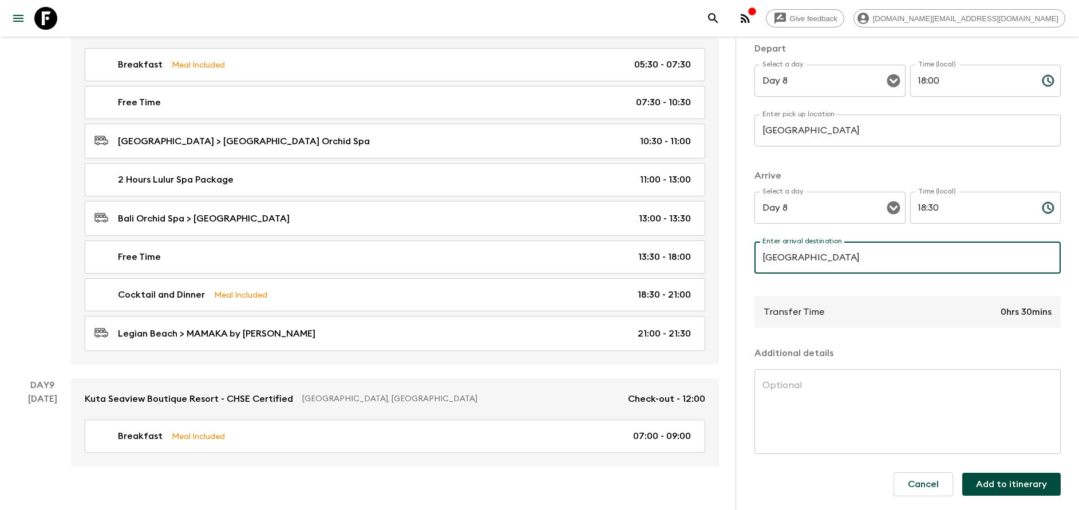
click at [997, 492] on button "Add to itinerary" at bounding box center [1011, 484] width 98 height 23
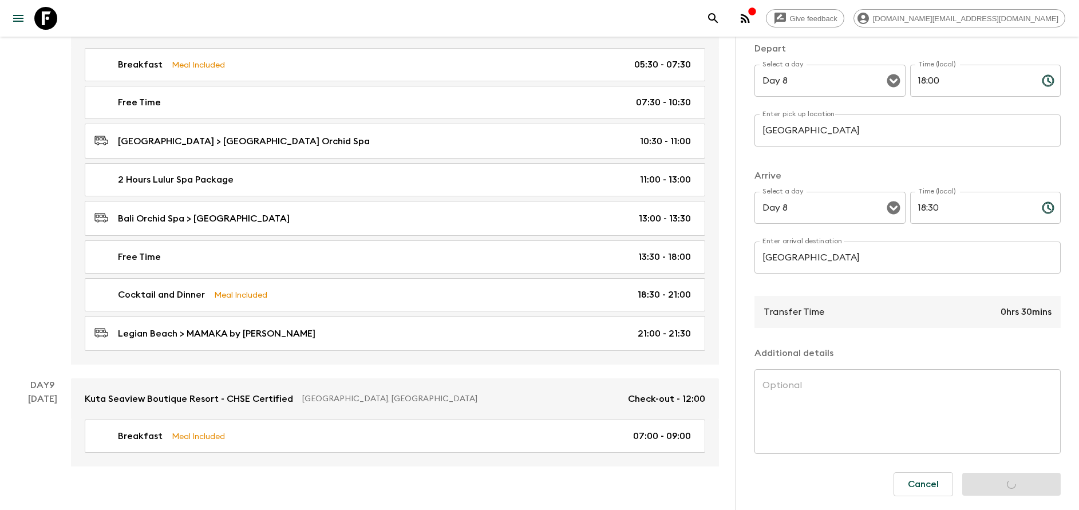
click at [997, 492] on div "Cancel Add to itinerary" at bounding box center [973, 484] width 176 height 42
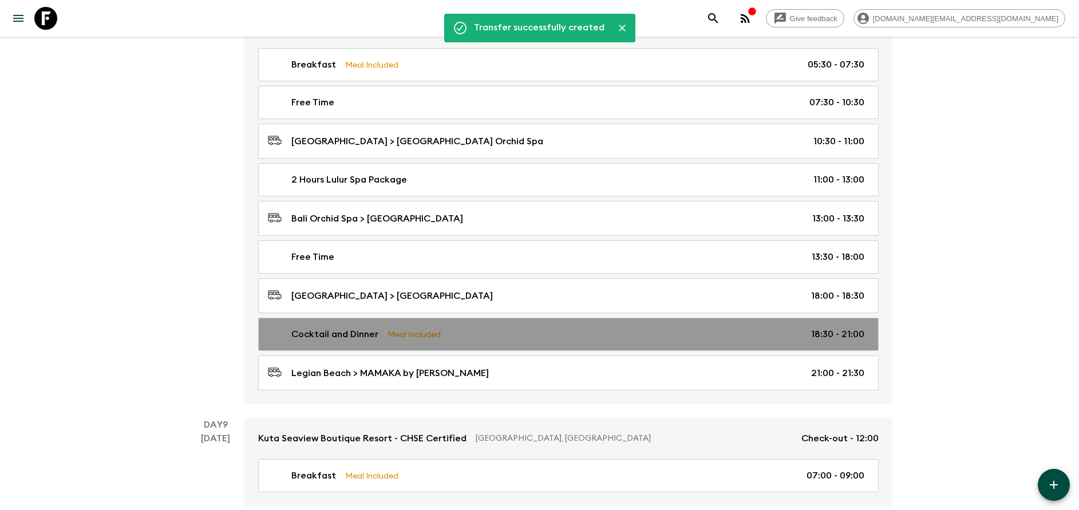
click at [377, 330] on p "Cocktail and Dinner" at bounding box center [334, 334] width 87 height 14
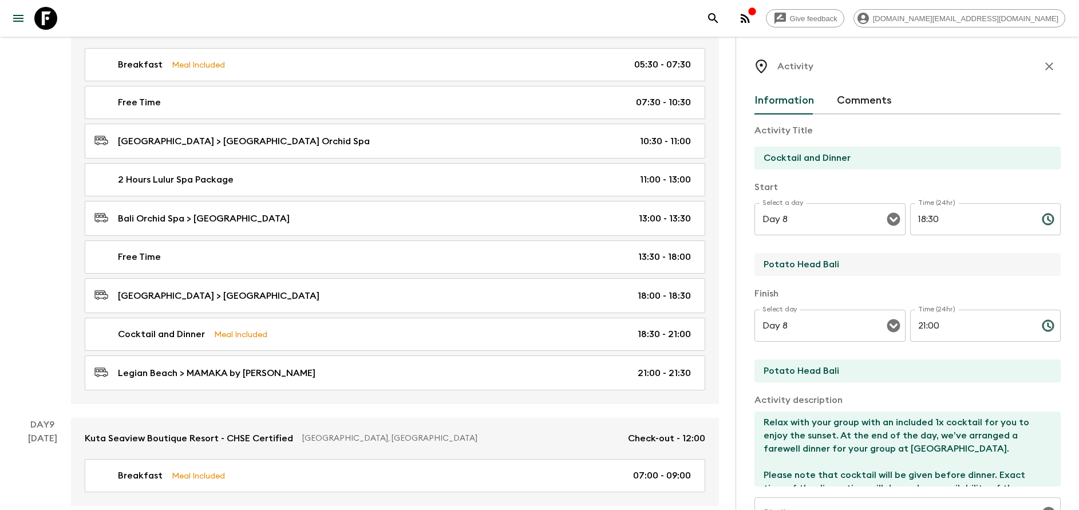
click at [885, 261] on input "Potato Head Bali" at bounding box center [903, 264] width 297 height 23
type input "[GEOGRAPHIC_DATA]"
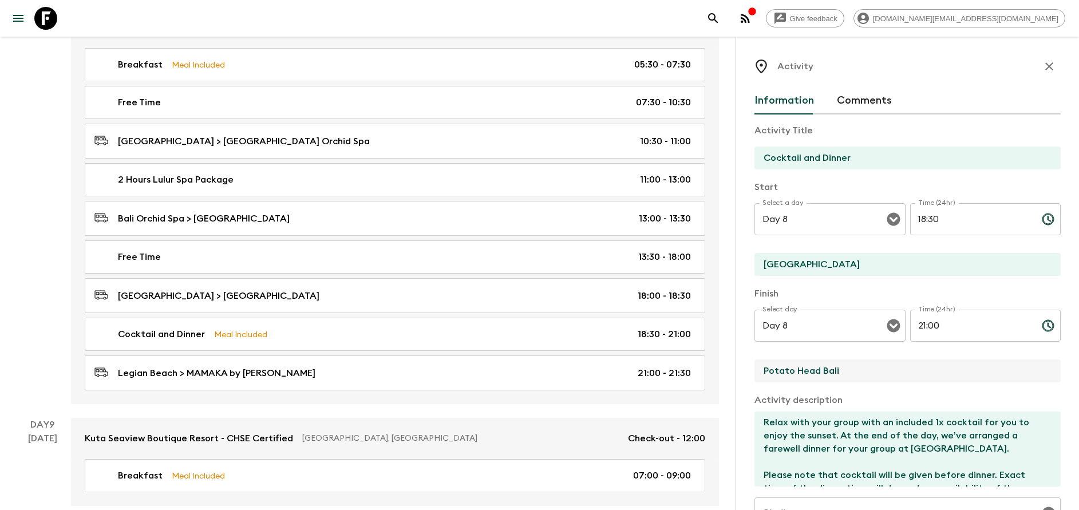
click at [862, 372] on input "Potato Head Bali" at bounding box center [903, 371] width 297 height 23
type input "[GEOGRAPHIC_DATA]"
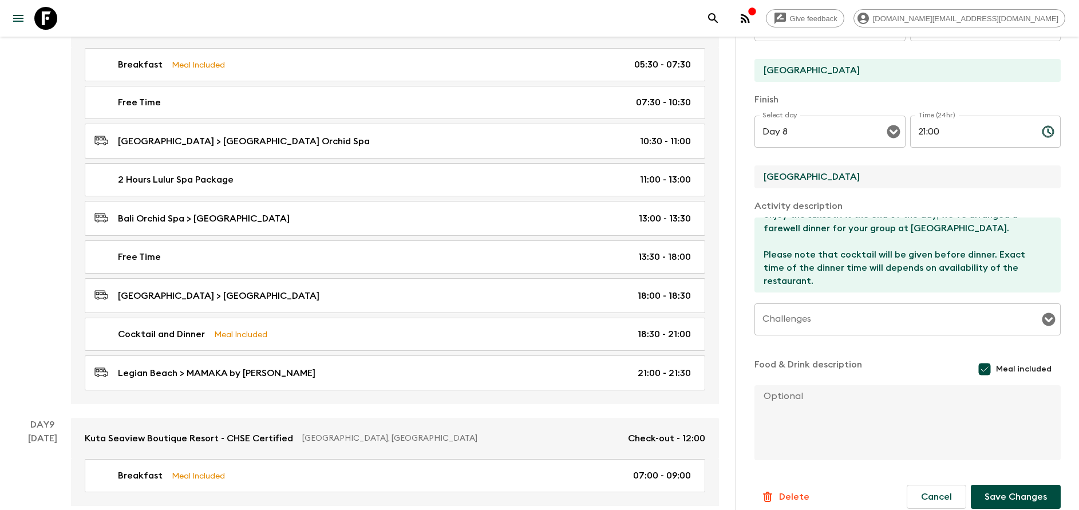
scroll to position [207, 0]
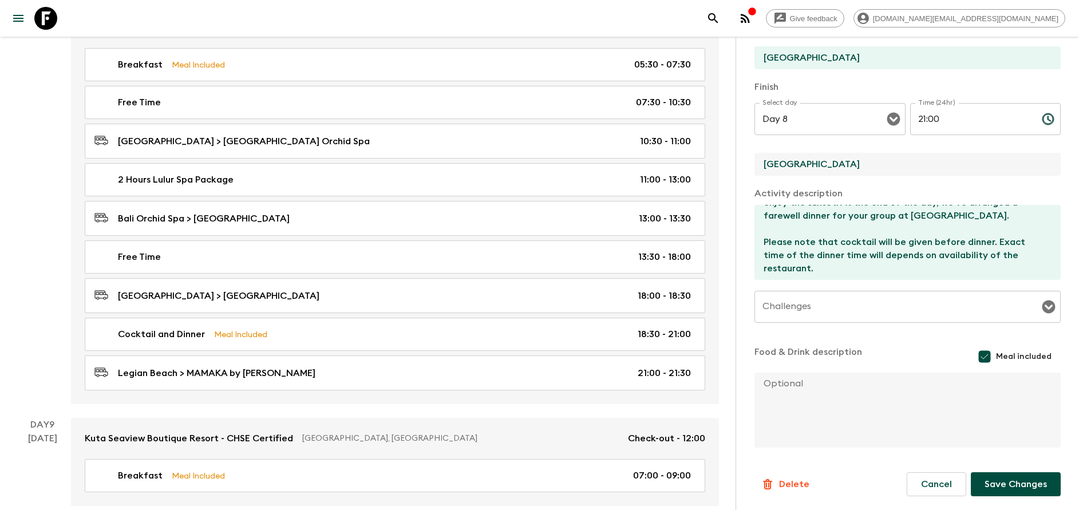
click at [1019, 484] on button "Save Changes" at bounding box center [1016, 484] width 90 height 24
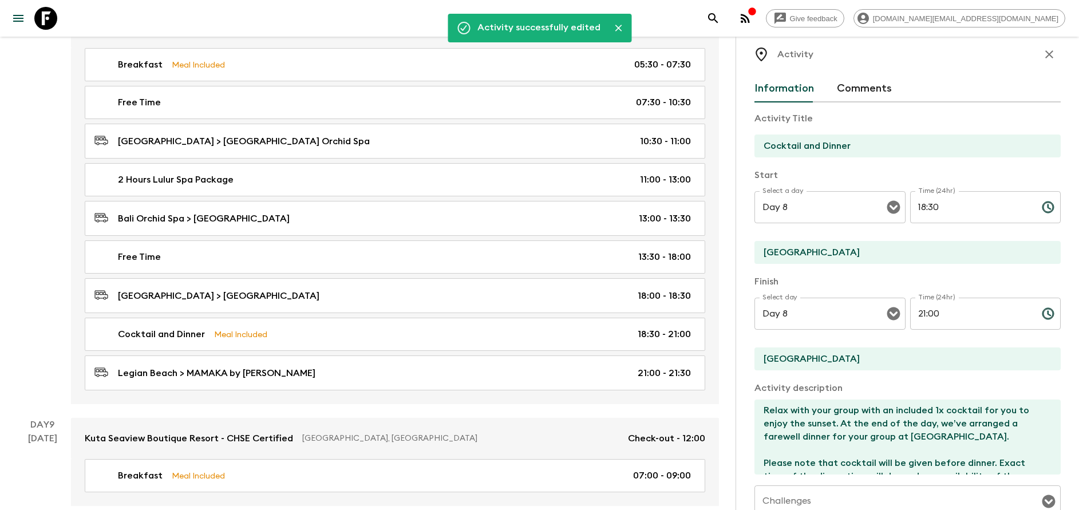
scroll to position [0, 0]
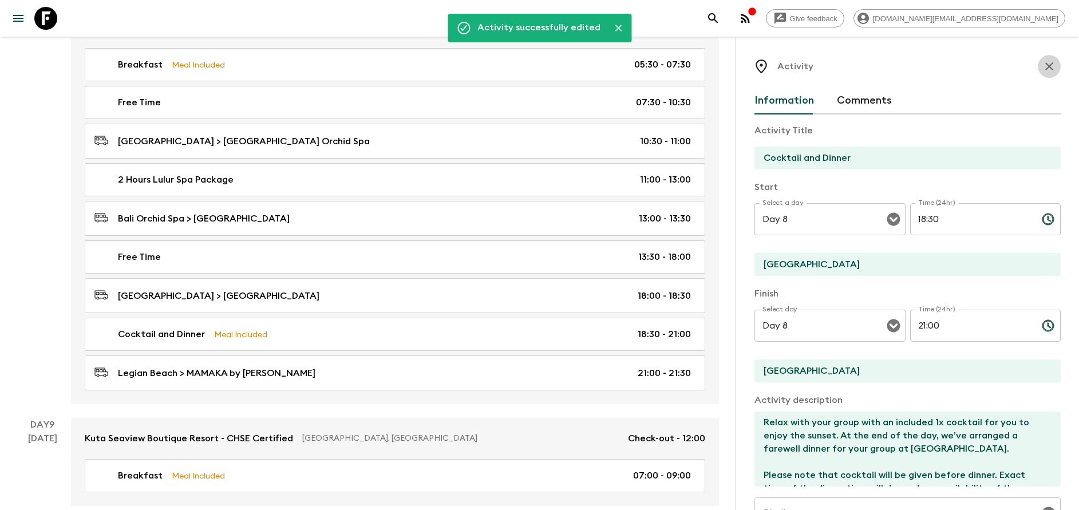
click at [1043, 69] on icon "button" at bounding box center [1050, 67] width 14 height 14
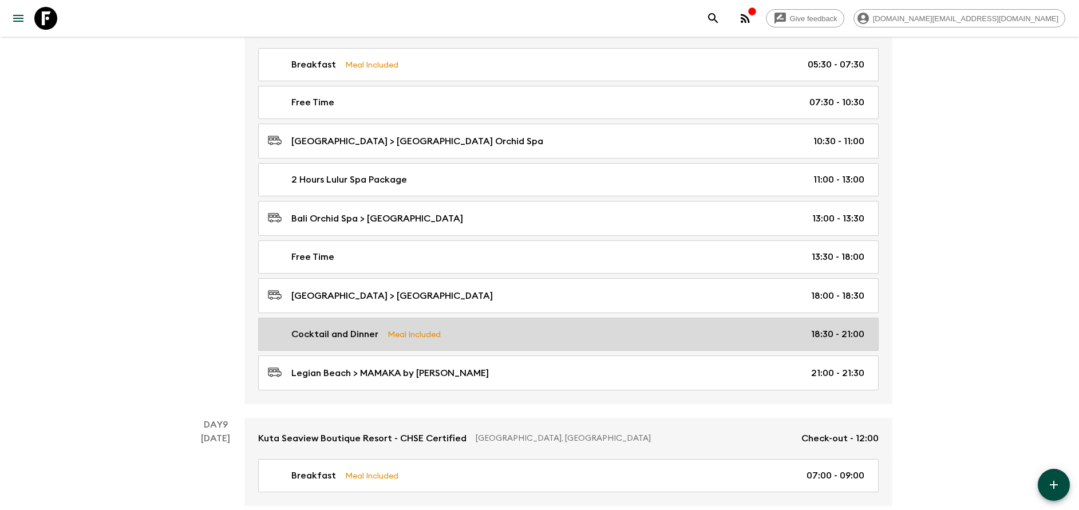
click at [394, 327] on link "Cocktail and Dinner Meal Included 18:30 - 21:00" at bounding box center [568, 334] width 621 height 33
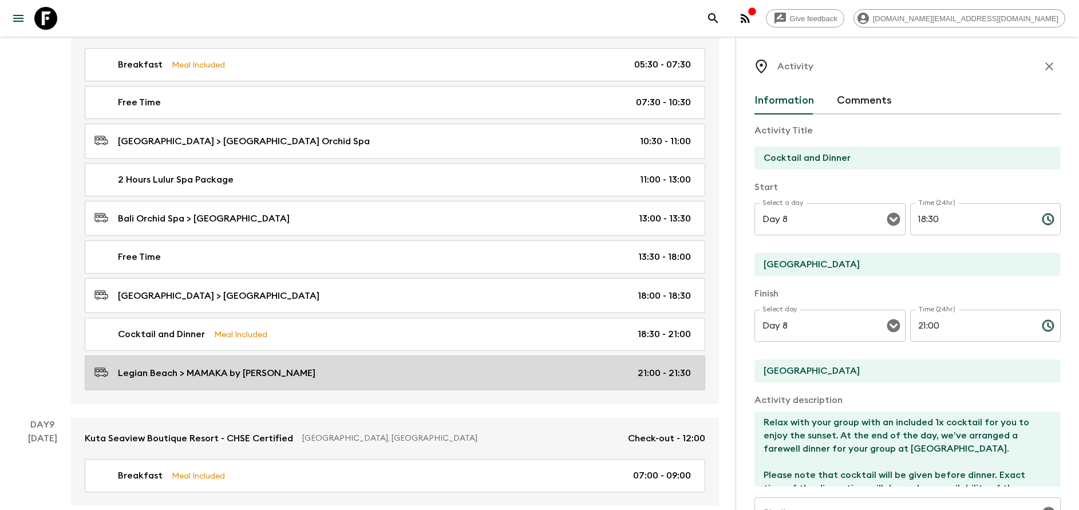
click at [342, 378] on div "Legian Beach > MAMAKA by Ovolo 21:00 - 21:30" at bounding box center [392, 372] width 597 height 15
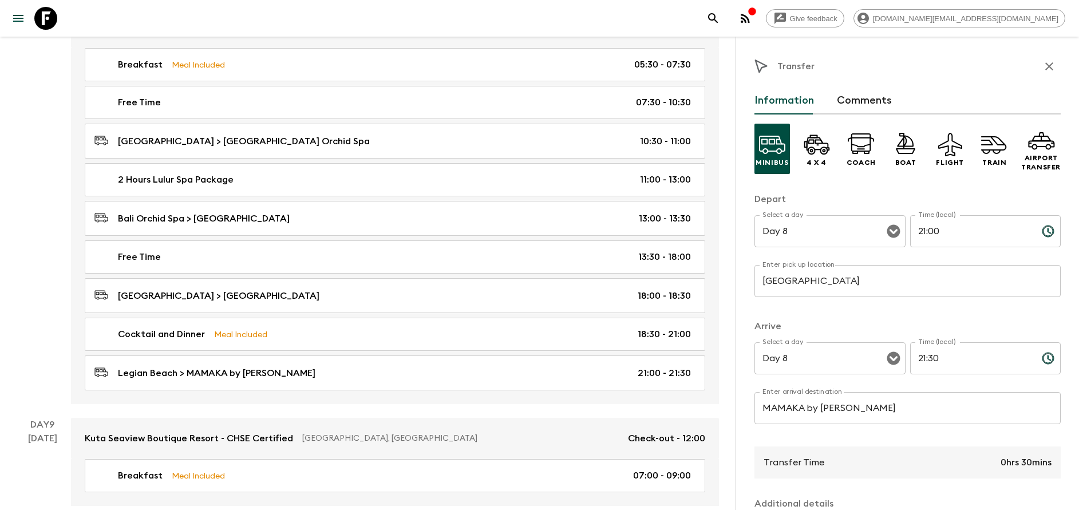
click at [849, 412] on input "MAMAKA by [PERSON_NAME]" at bounding box center [908, 408] width 306 height 32
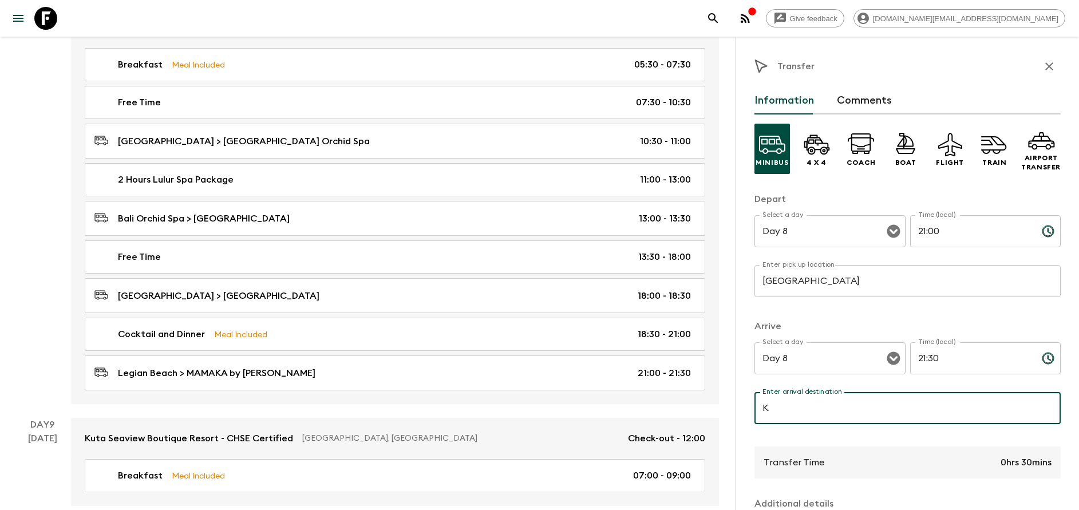
type input "[GEOGRAPHIC_DATA]"
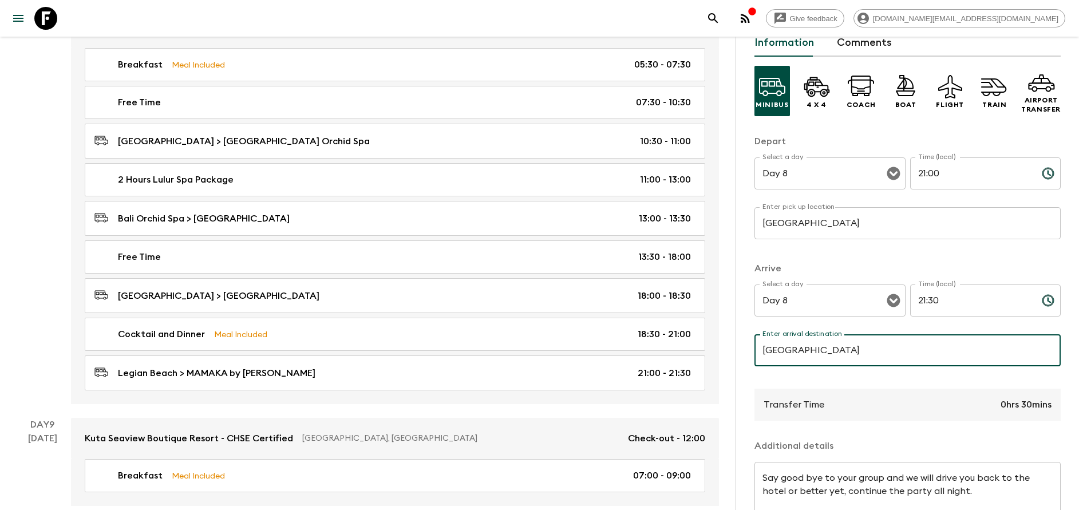
scroll to position [151, 0]
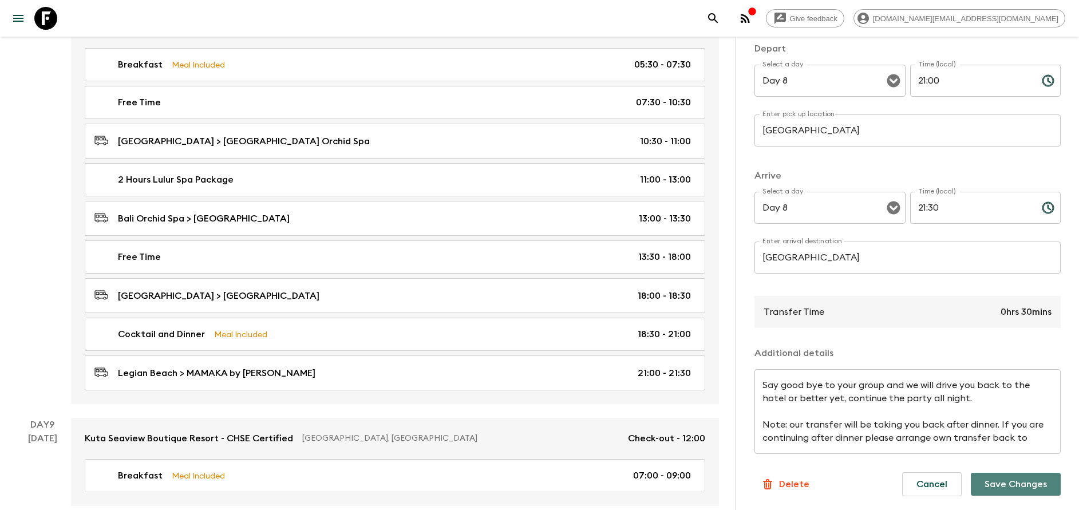
click at [1011, 484] on button "Save Changes" at bounding box center [1016, 484] width 90 height 23
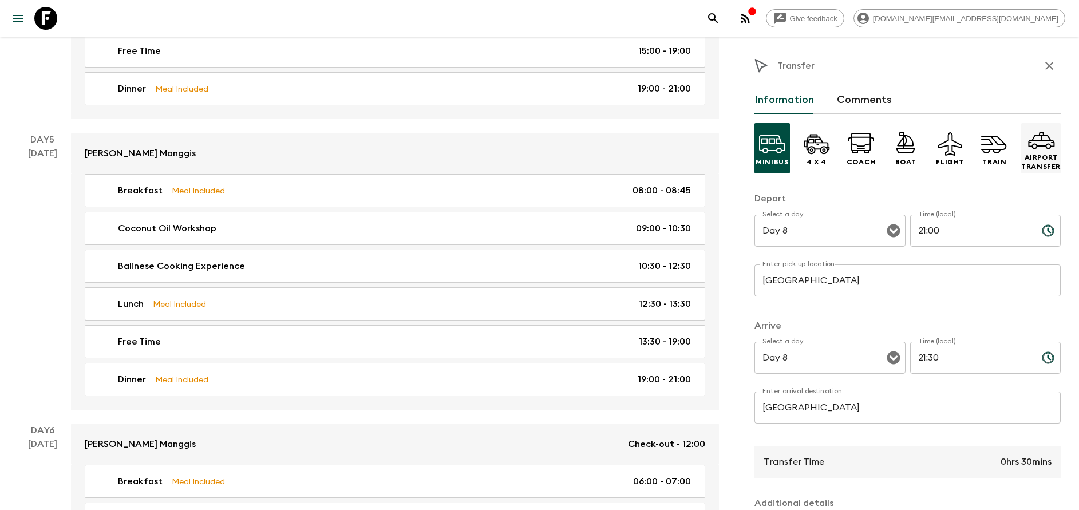
scroll to position [0, 0]
click at [1043, 65] on icon "button" at bounding box center [1050, 67] width 14 height 14
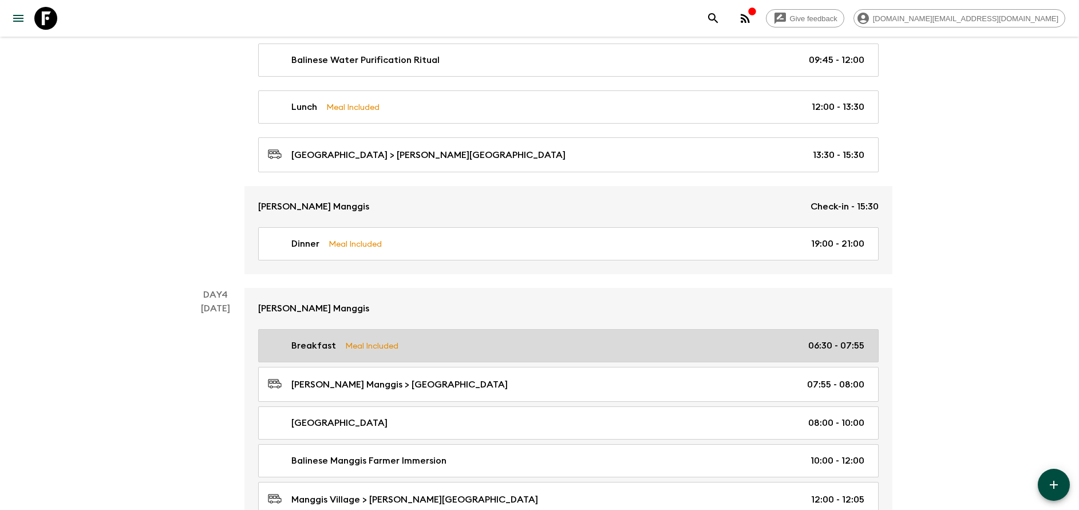
scroll to position [918, 0]
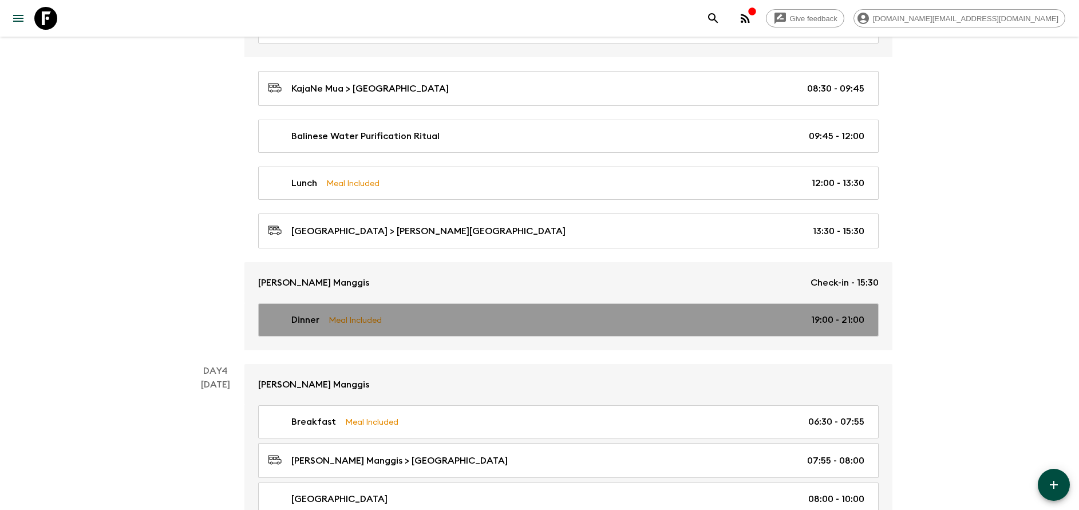
click at [393, 328] on link "Dinner Meal Included 19:00 - 21:00" at bounding box center [568, 319] width 621 height 33
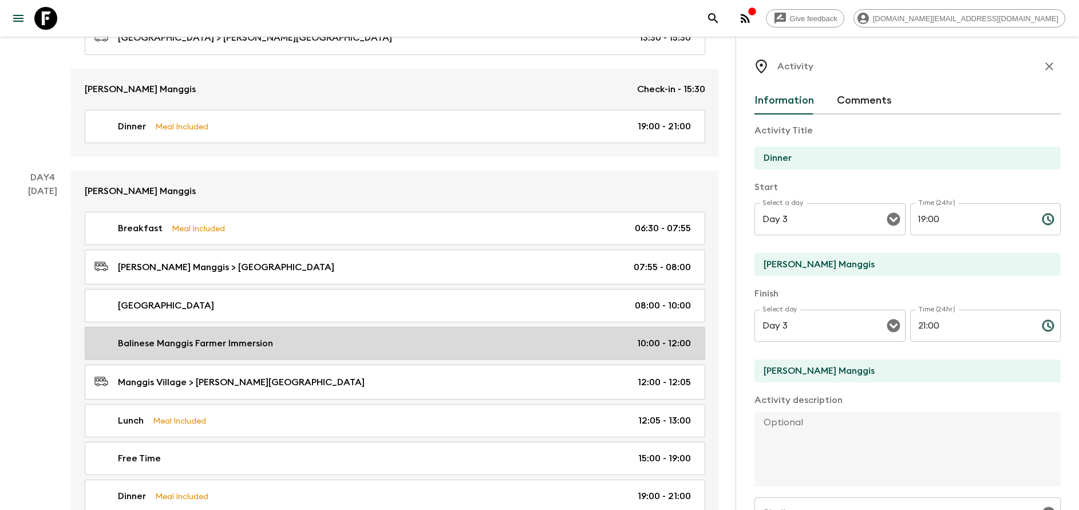
scroll to position [1175, 0]
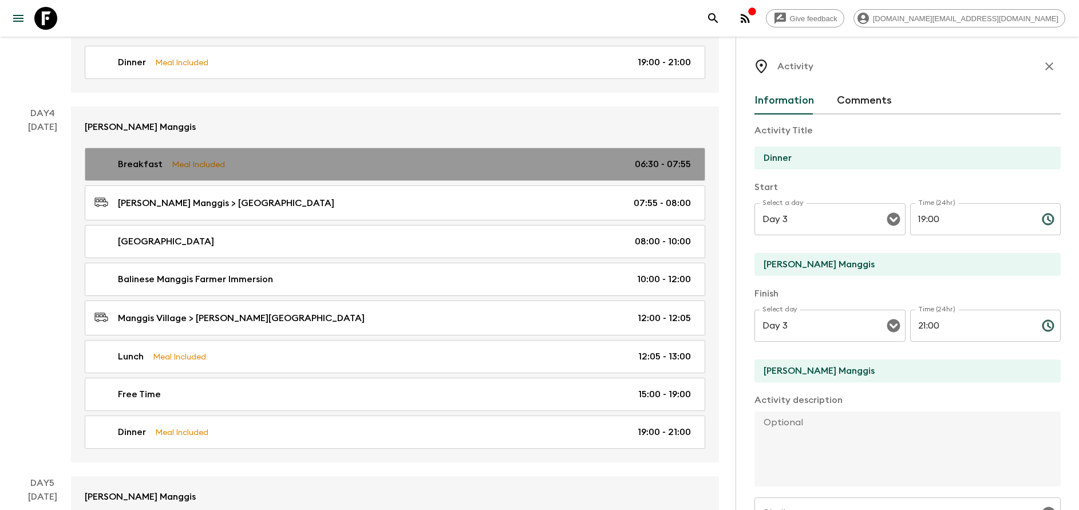
click at [286, 176] on link "Breakfast Meal Included 06:30 - 07:55" at bounding box center [395, 164] width 621 height 33
type input "Breakfast"
type input "Day 4"
type input "06:30"
type input "Day 4"
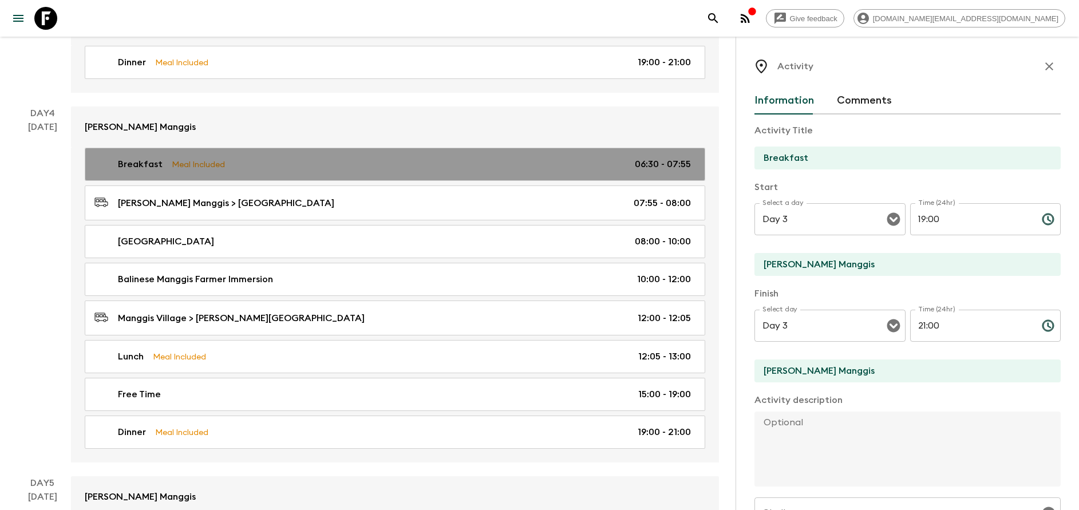
type input "07:55"
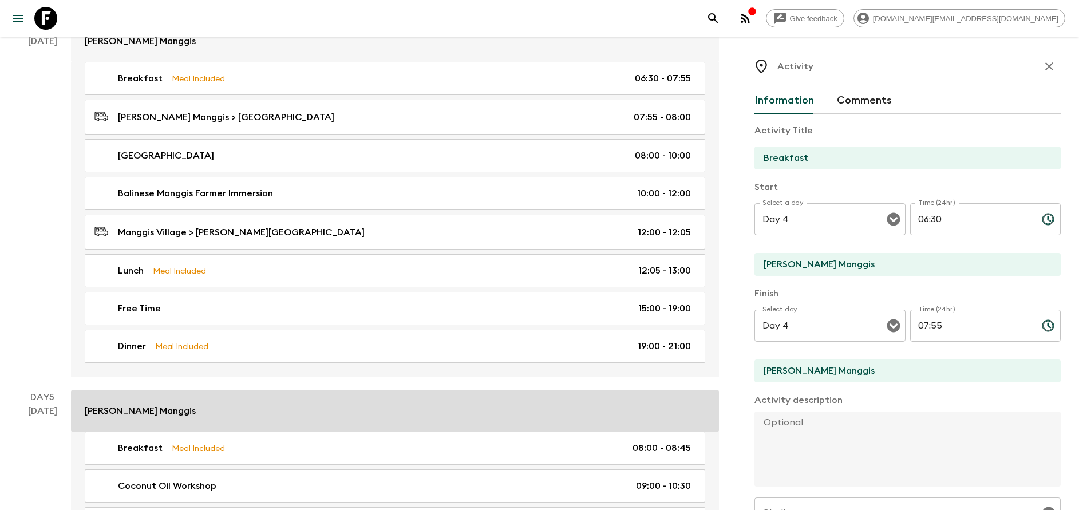
scroll to position [1347, 0]
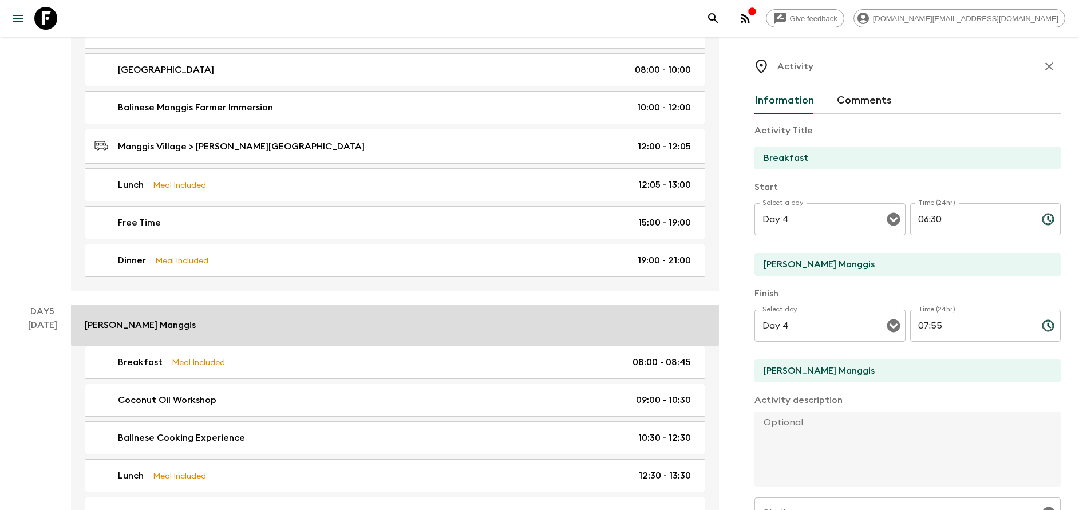
click at [239, 341] on link "[PERSON_NAME] Manggis" at bounding box center [395, 325] width 648 height 41
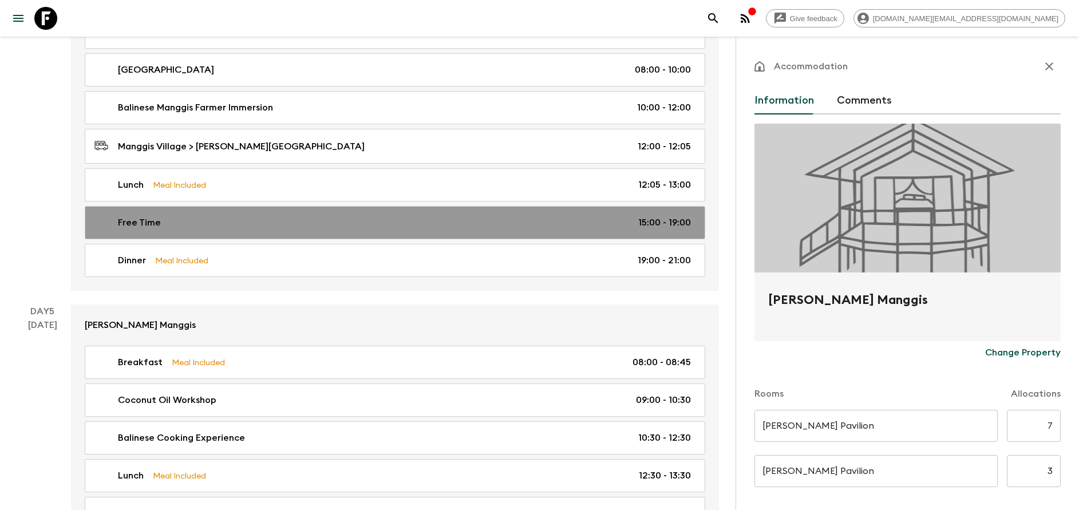
click at [239, 239] on link "Free Time 15:00 - 19:00" at bounding box center [395, 222] width 621 height 33
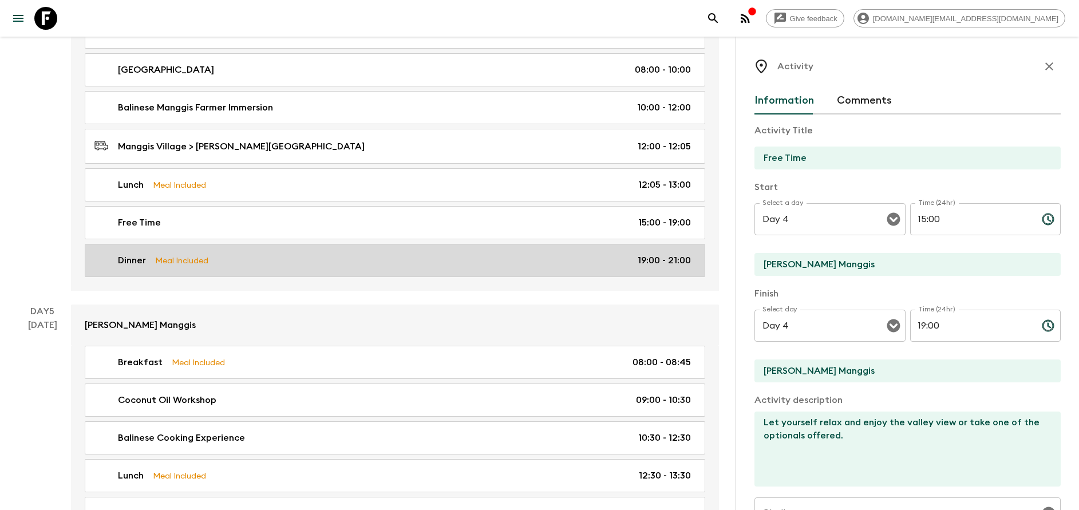
click at [235, 253] on link "Dinner Meal Included 19:00 - 21:00" at bounding box center [395, 260] width 621 height 33
type input "Dinner"
checkbox input "true"
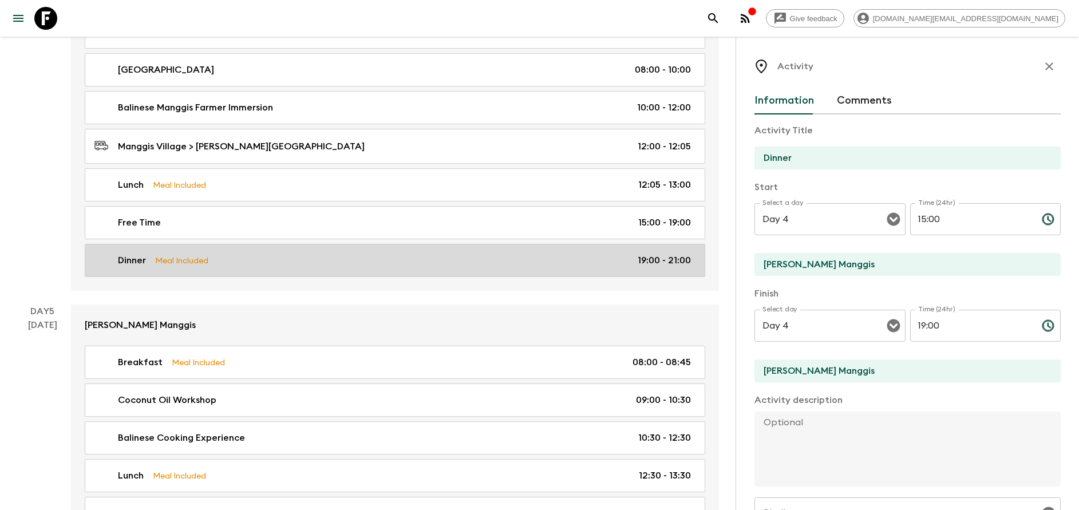
type input "19:00"
type input "21:00"
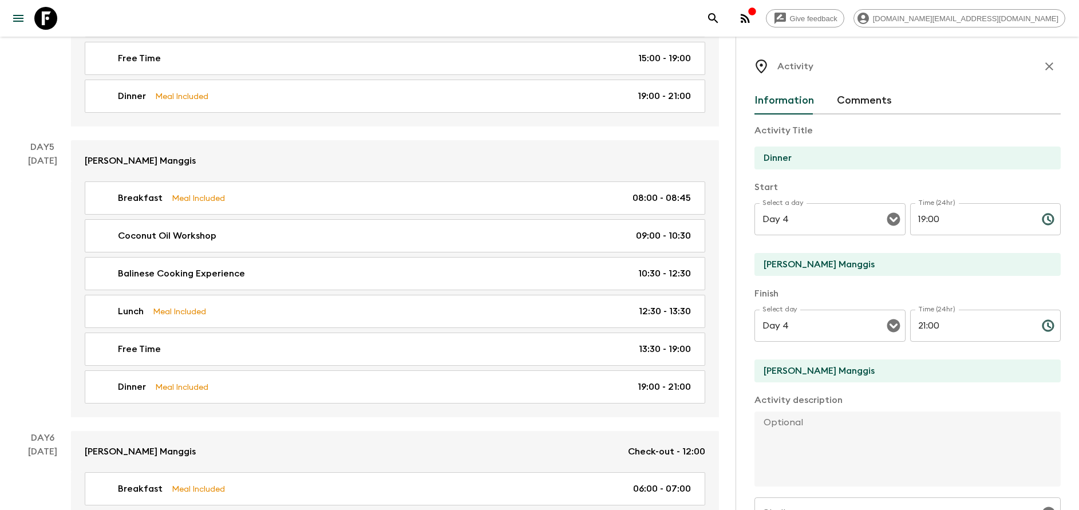
scroll to position [1519, 0]
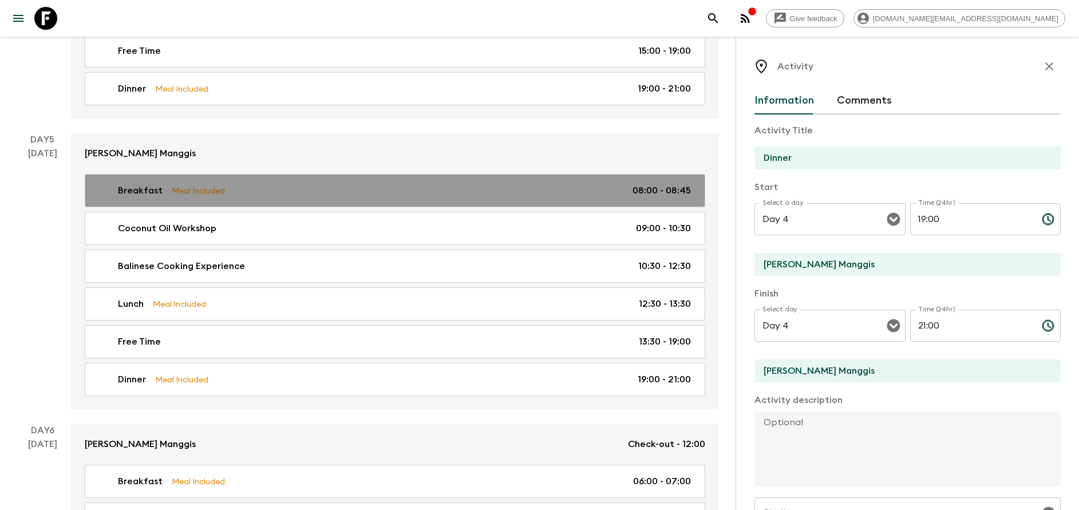
click at [226, 198] on link "Breakfast Meal Included 08:00 - 08:45" at bounding box center [395, 190] width 621 height 33
type input "Breakfast"
type input "[PERSON_NAME]"
type input "Day 5"
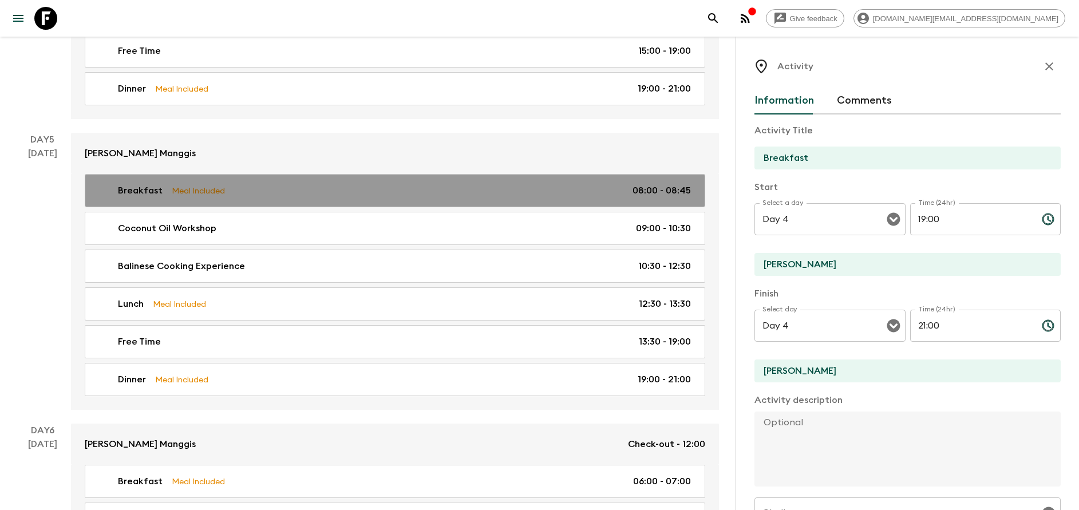
type input "08:00"
type input "Day 5"
type input "08:45"
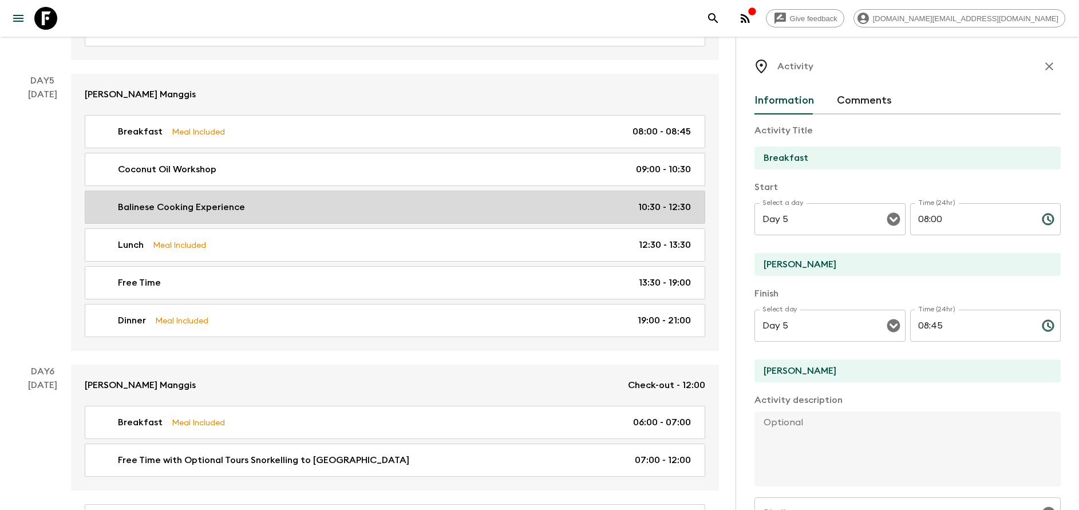
scroll to position [1605, 0]
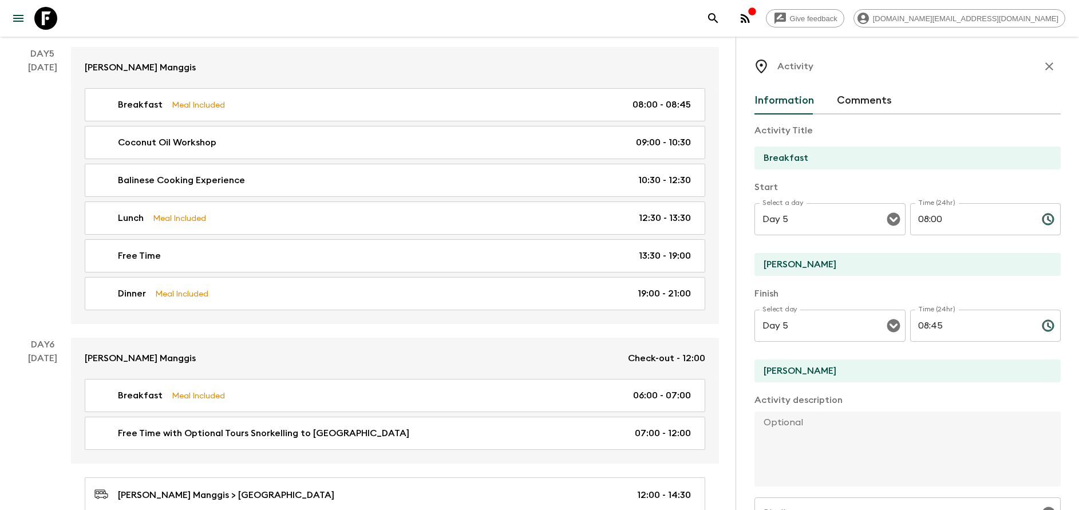
click at [831, 271] on input "[PERSON_NAME]" at bounding box center [903, 264] width 297 height 23
type input "A"
type input "[PERSON_NAME] Manggis"
click at [839, 362] on input "[PERSON_NAME]" at bounding box center [903, 371] width 297 height 23
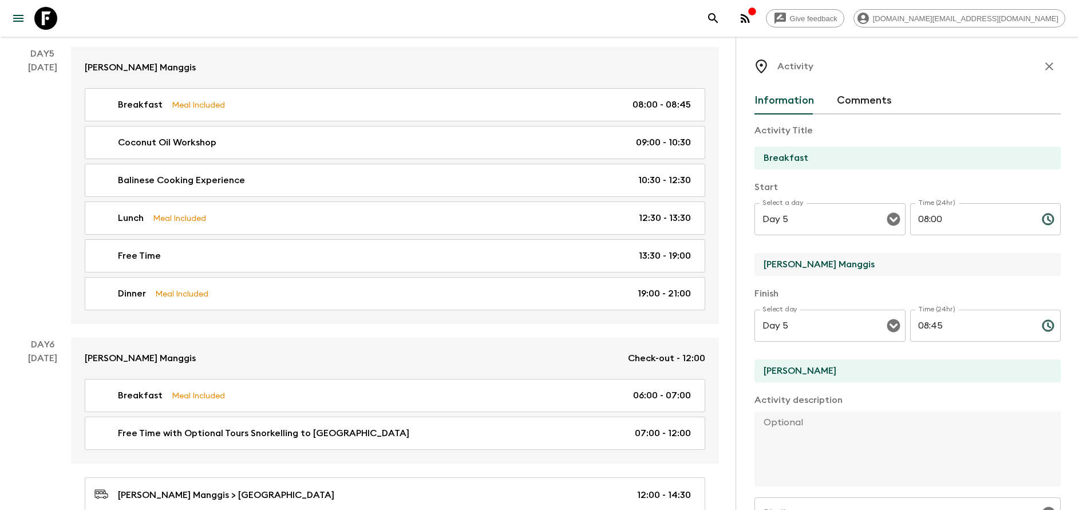
click at [839, 362] on input "[PERSON_NAME]" at bounding box center [903, 371] width 297 height 23
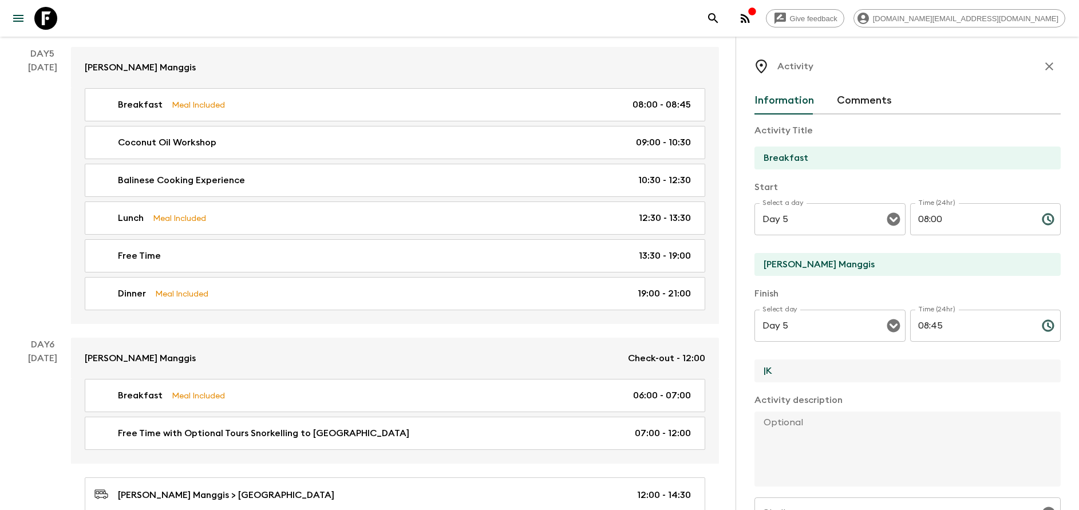
type input "|"
type input "[PERSON_NAME] Manggis"
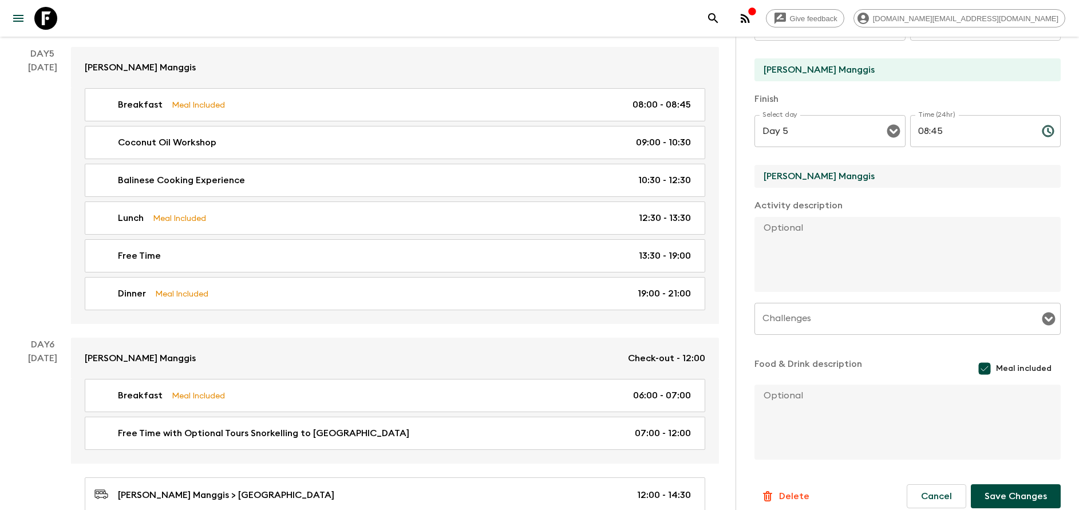
scroll to position [207, 0]
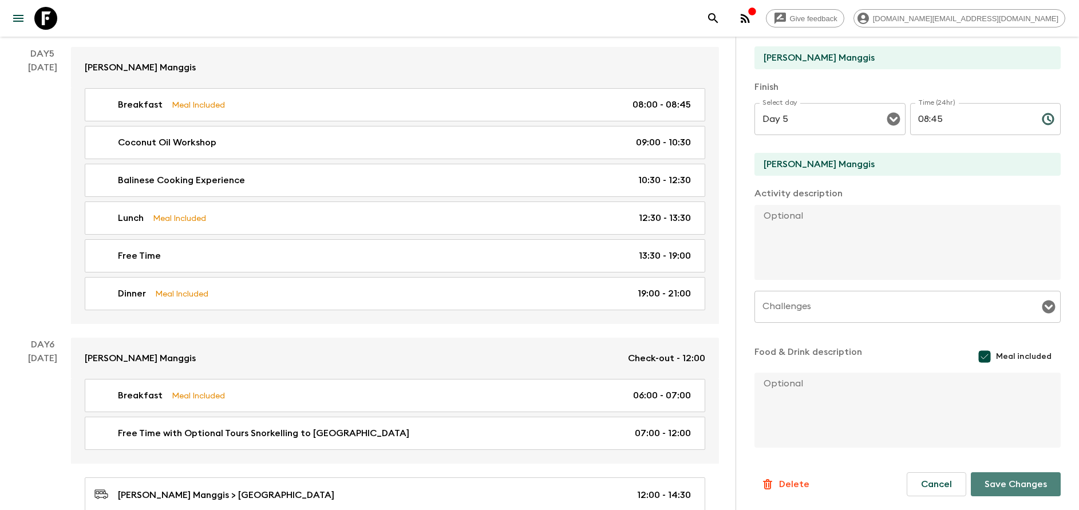
click at [1008, 483] on button "Save Changes" at bounding box center [1016, 484] width 90 height 24
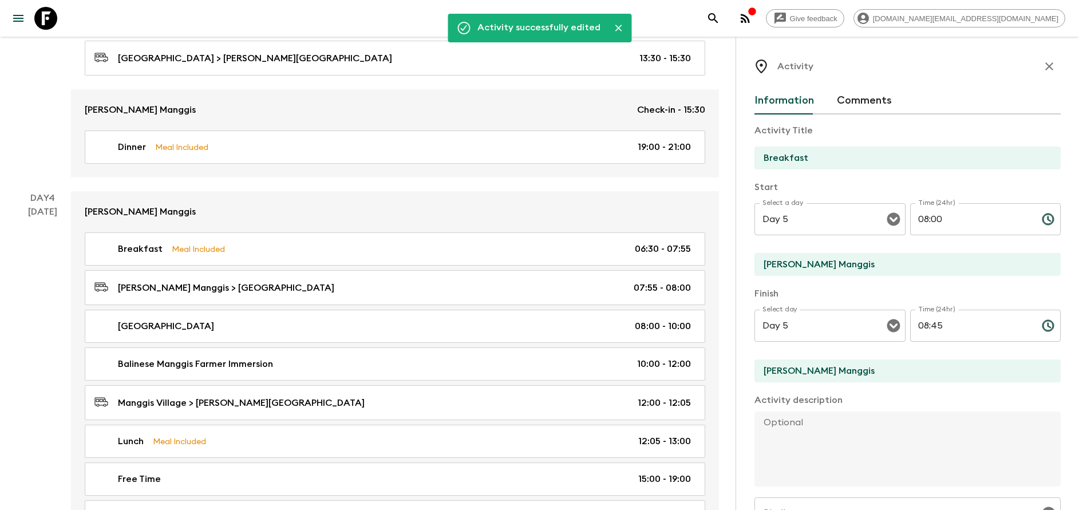
scroll to position [1090, 0]
click at [1043, 72] on icon "button" at bounding box center [1050, 67] width 14 height 14
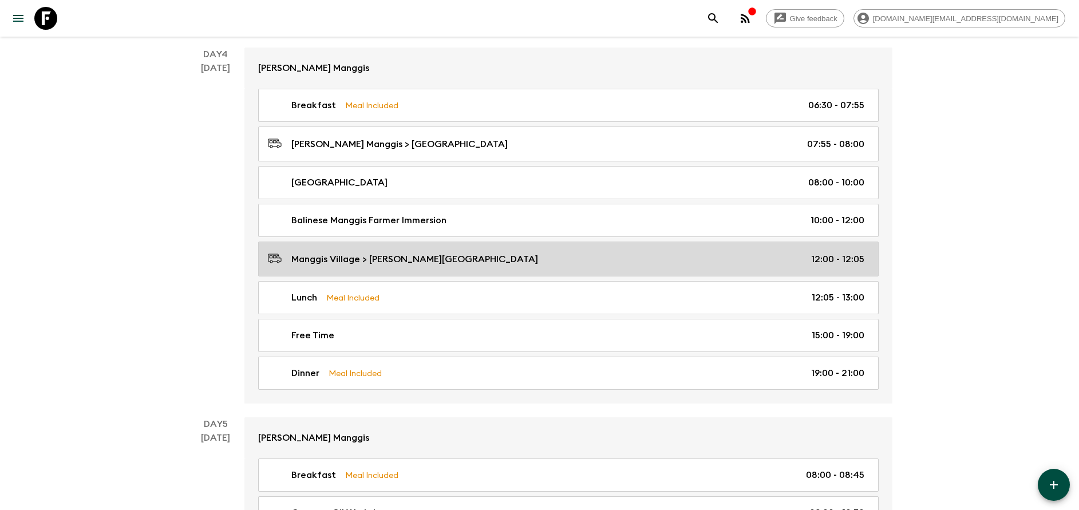
scroll to position [1261, 0]
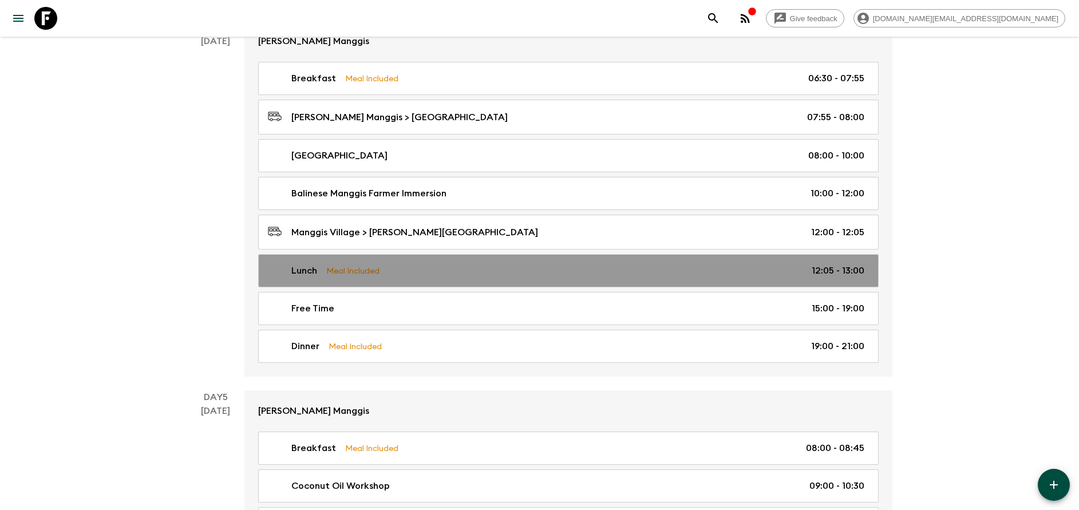
click at [352, 279] on link "Lunch Meal Included 12:05 - 13:00" at bounding box center [568, 270] width 621 height 33
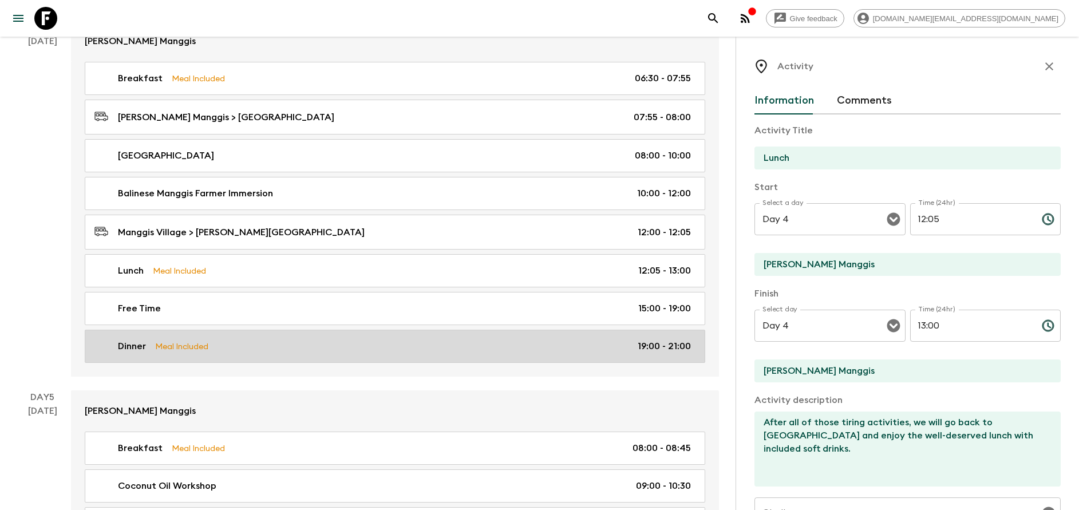
click at [237, 345] on div "Dinner Meal Included 19:00 - 21:00" at bounding box center [392, 347] width 597 height 14
type input "Dinner"
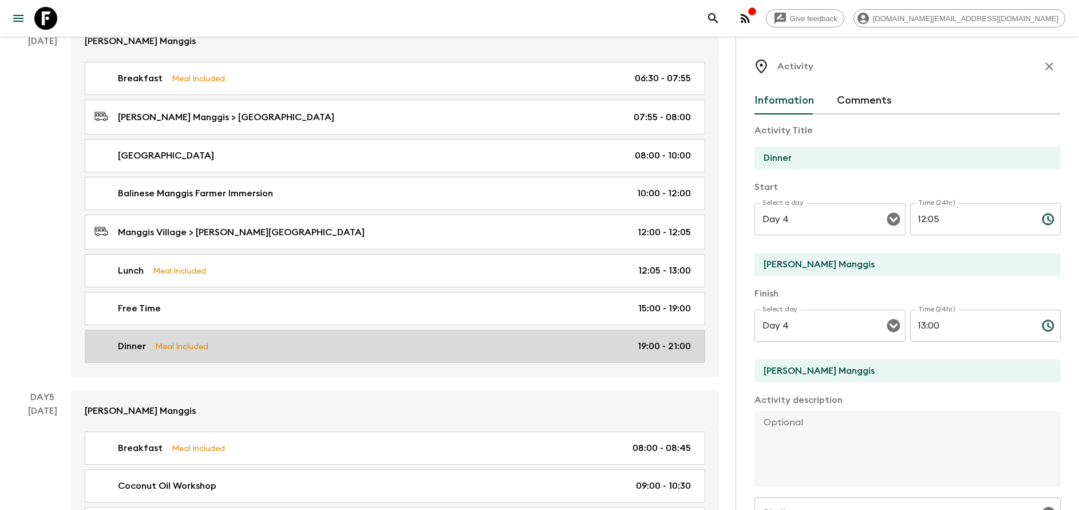
type input "19:00"
type input "21:00"
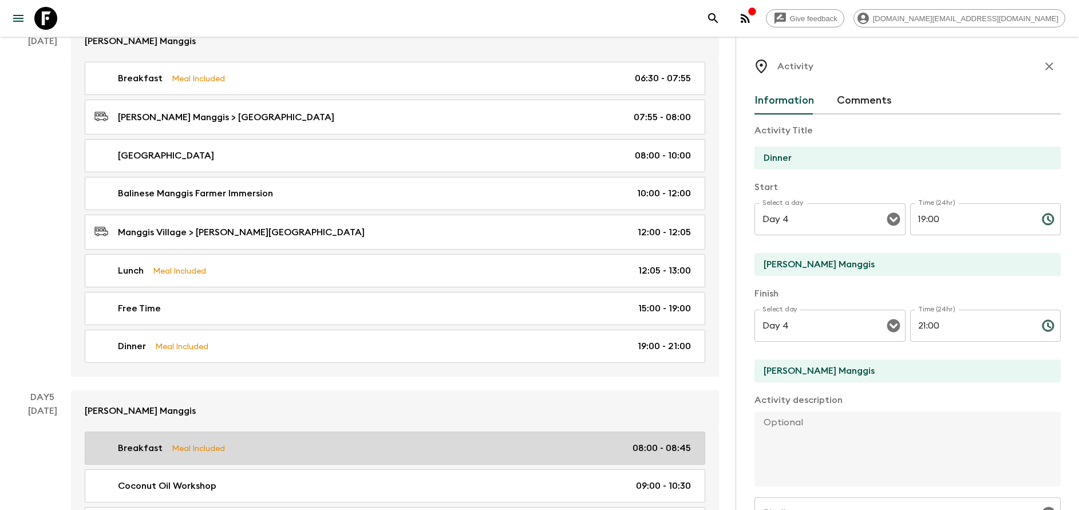
scroll to position [1433, 0]
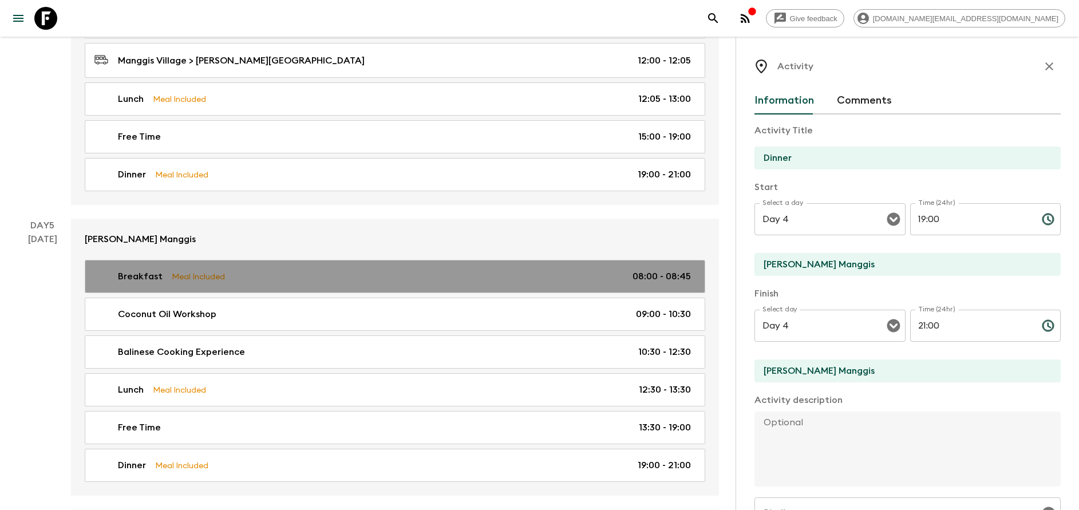
click at [239, 275] on div "Breakfast Meal Included 08:00 - 08:45" at bounding box center [392, 277] width 597 height 14
type input "Breakfast"
type input "Day 5"
type input "08:00"
type input "Day 5"
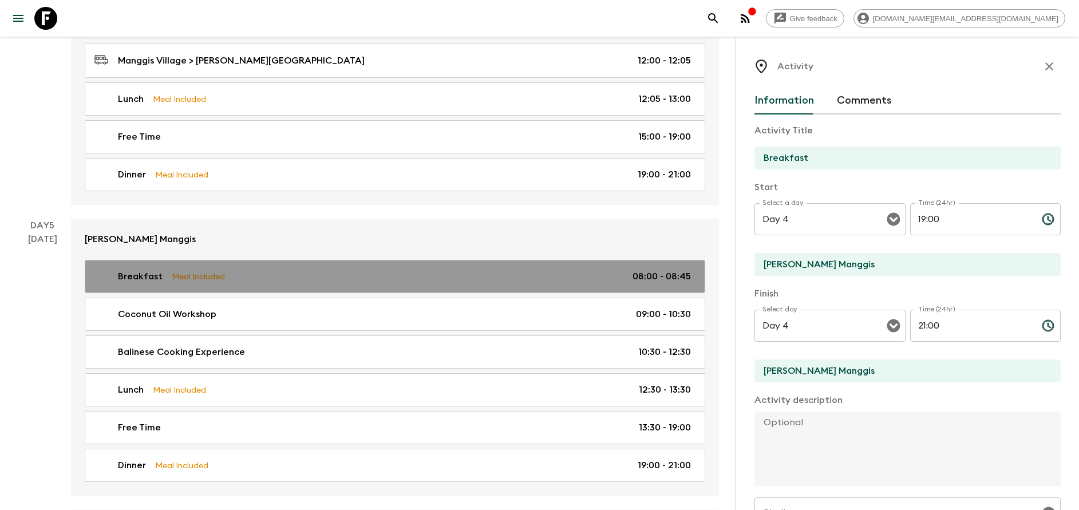
type input "08:45"
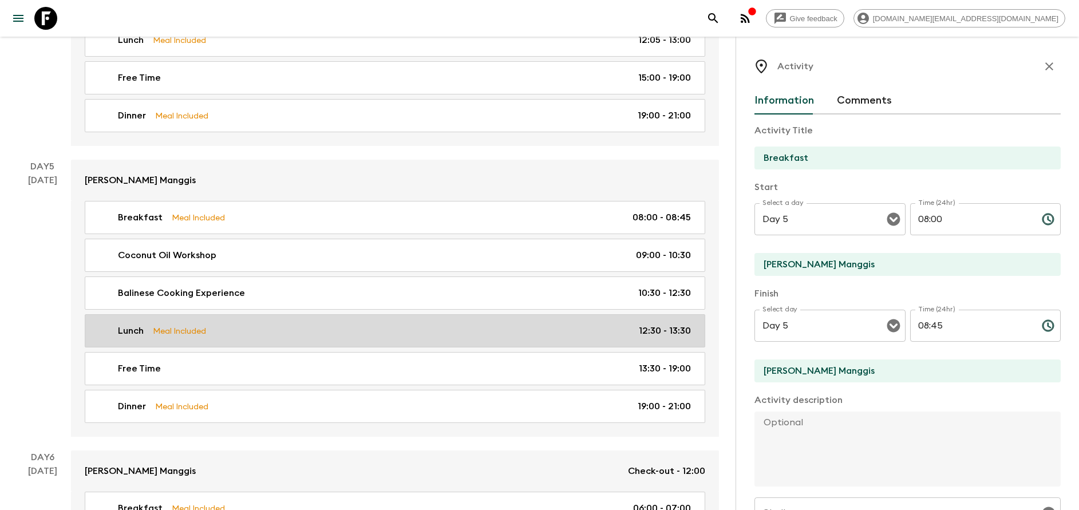
scroll to position [1519, 0]
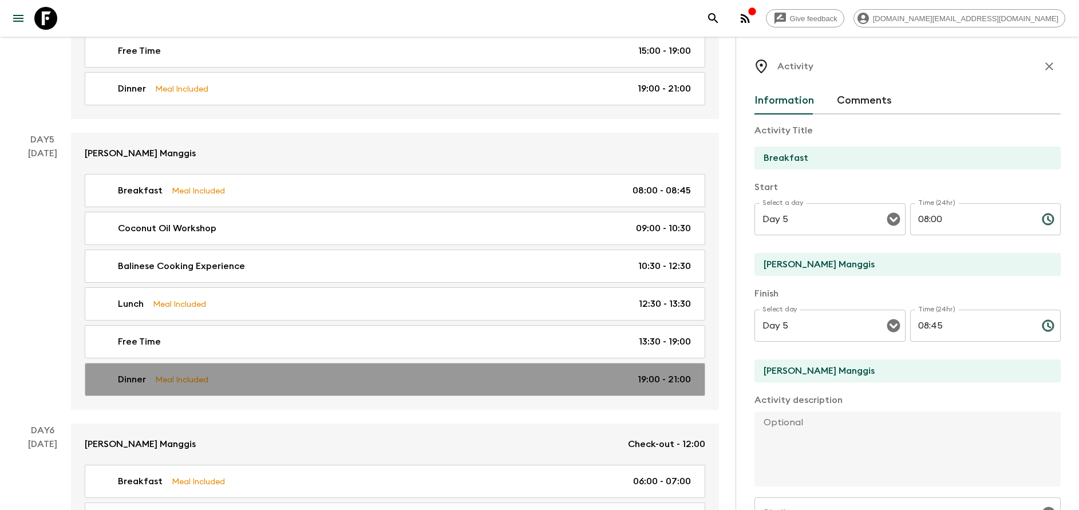
click at [204, 370] on link "Dinner Meal Included 19:00 - 21:00" at bounding box center [395, 379] width 621 height 33
type input "Dinner"
type input "19:00"
type input "21:00"
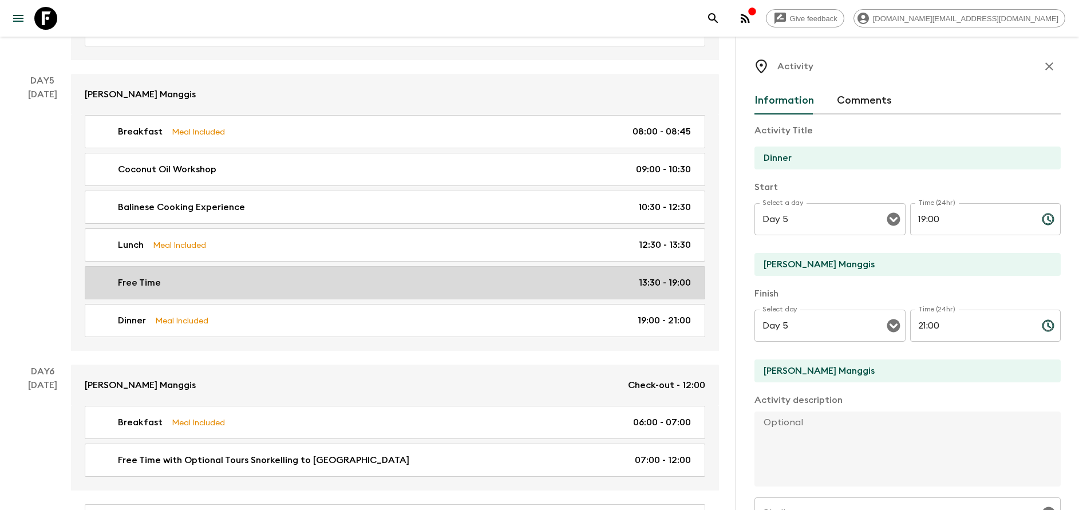
scroll to position [1605, 0]
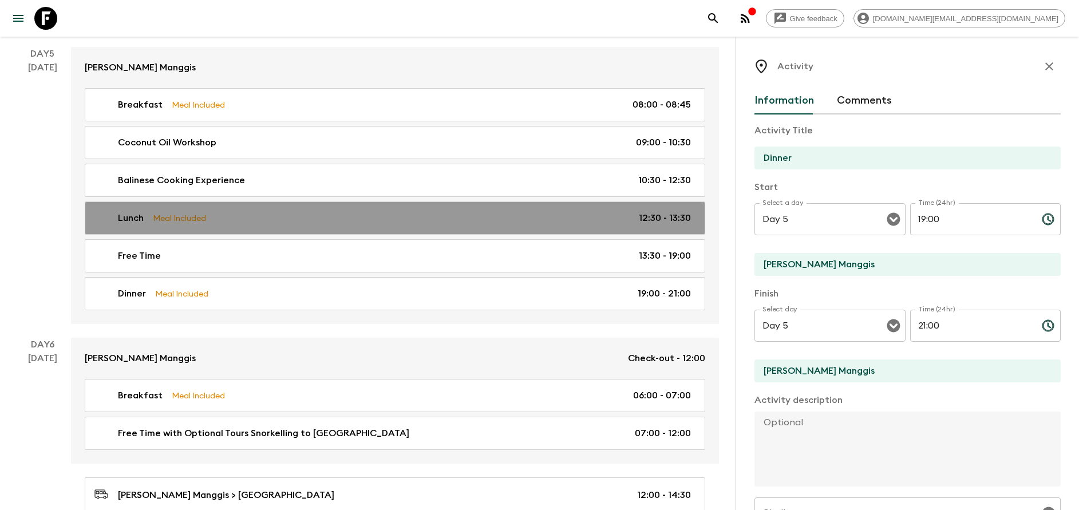
click at [318, 228] on link "Lunch Meal Included 12:30 - 13:30" at bounding box center [395, 218] width 621 height 33
type input "Lunch"
type textarea "Afterwards, indulge yourself in the culinary pleasures you have created - enjoy…"
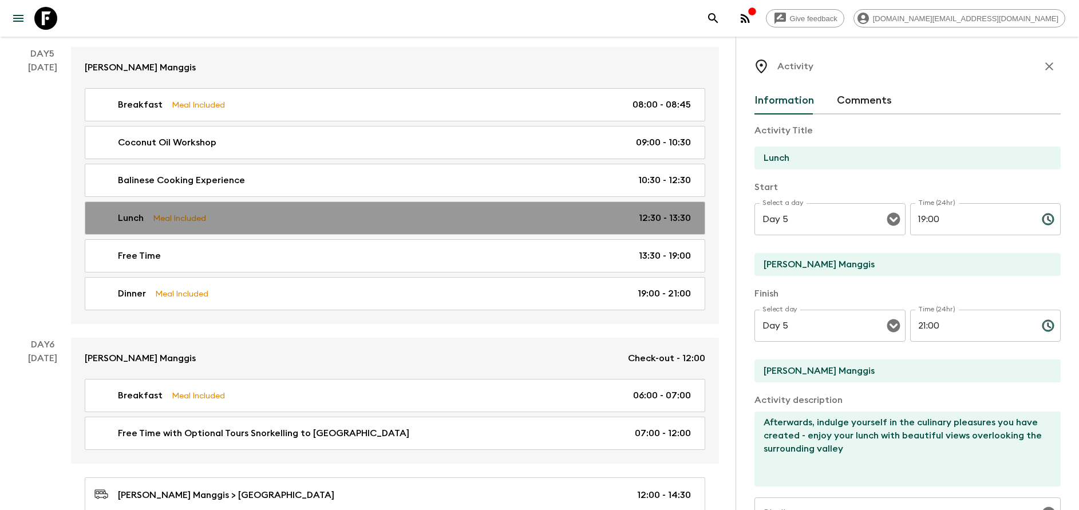
type input "12:30"
type input "13:30"
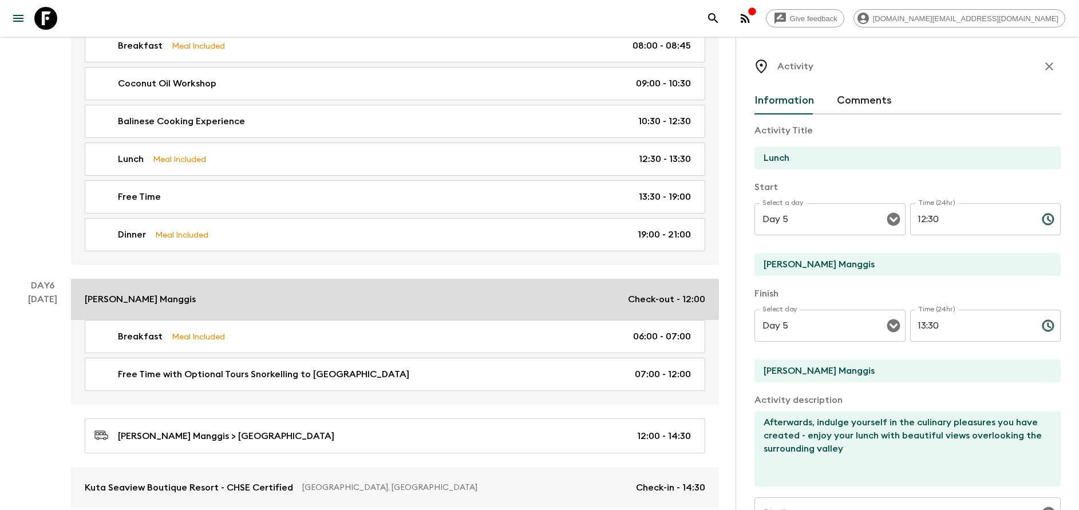
scroll to position [1691, 0]
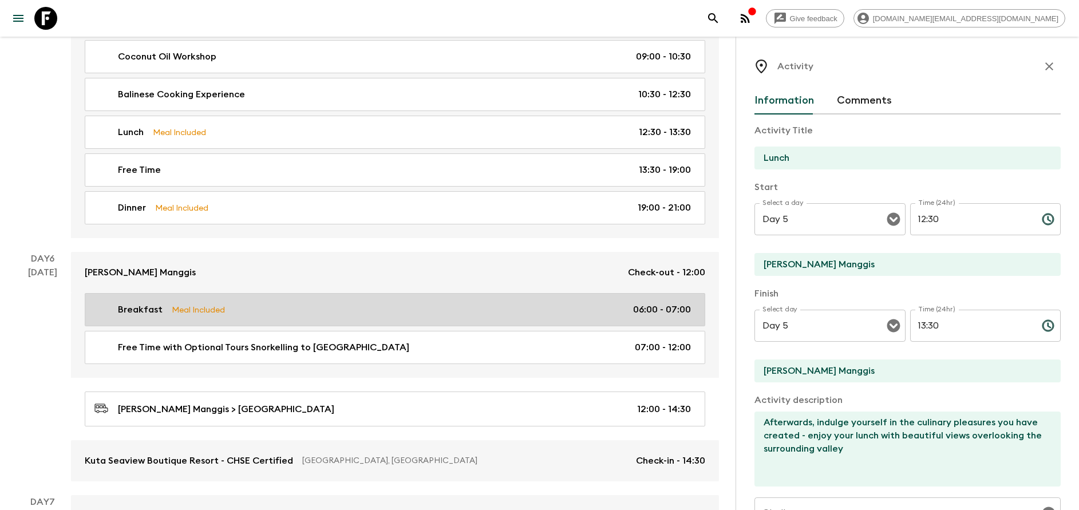
click at [265, 299] on link "Breakfast Meal Included 06:00 - 07:00" at bounding box center [395, 309] width 621 height 33
type input "Breakfast"
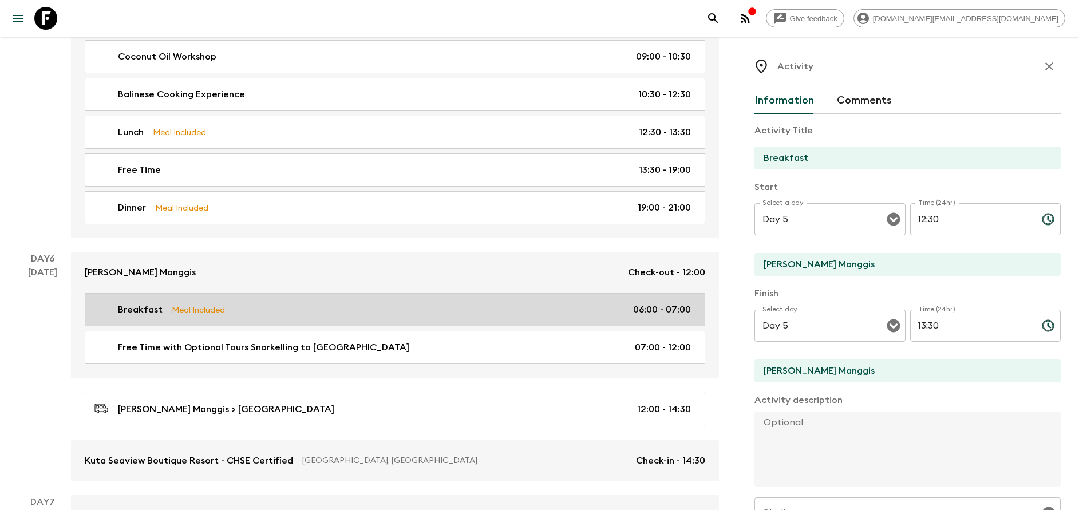
type input "Day 6"
type input "06:00"
type input "Day 6"
type input "07:00"
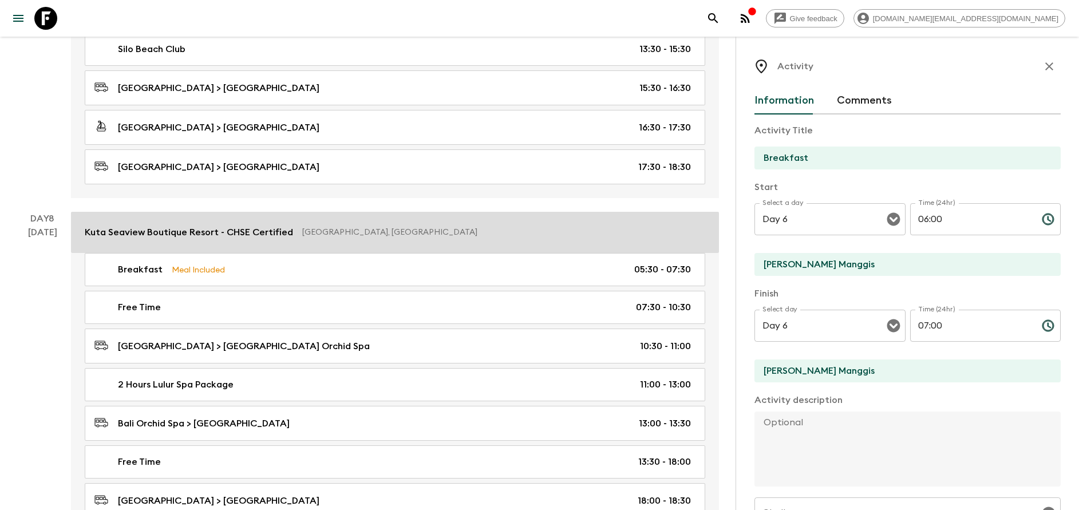
scroll to position [2550, 0]
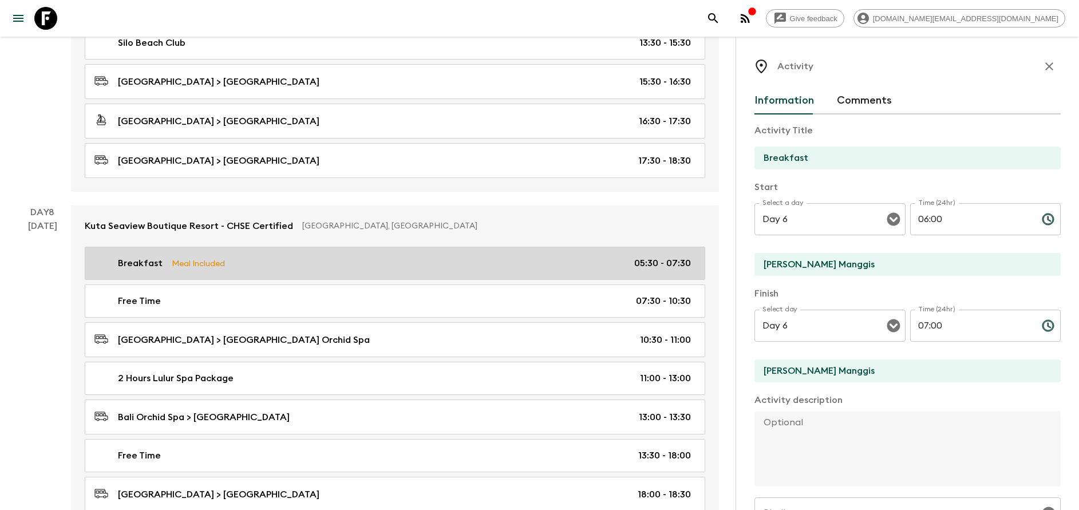
click at [310, 257] on div "Breakfast Meal Included 05:30 - 07:30" at bounding box center [392, 264] width 597 height 14
type input "[GEOGRAPHIC_DATA]"
type input "Day 8"
type input "05:30"
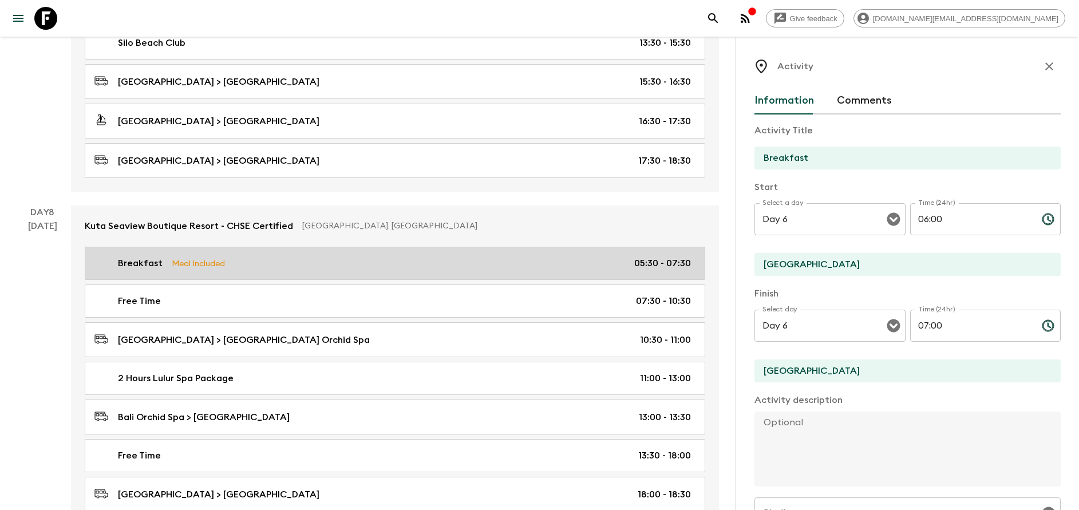
type input "Day 8"
type input "07:30"
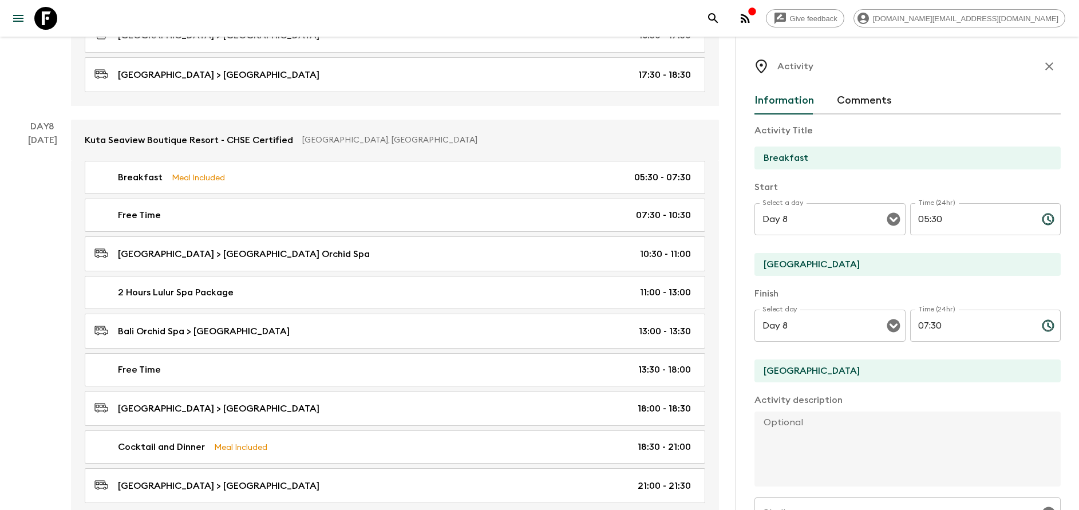
scroll to position [2206, 0]
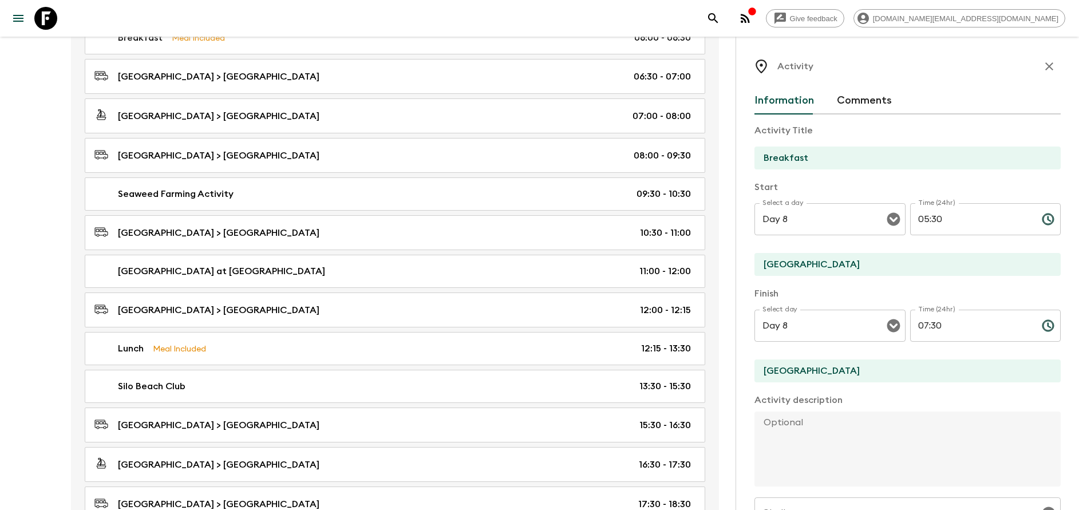
click at [1043, 70] on icon "button" at bounding box center [1050, 67] width 14 height 14
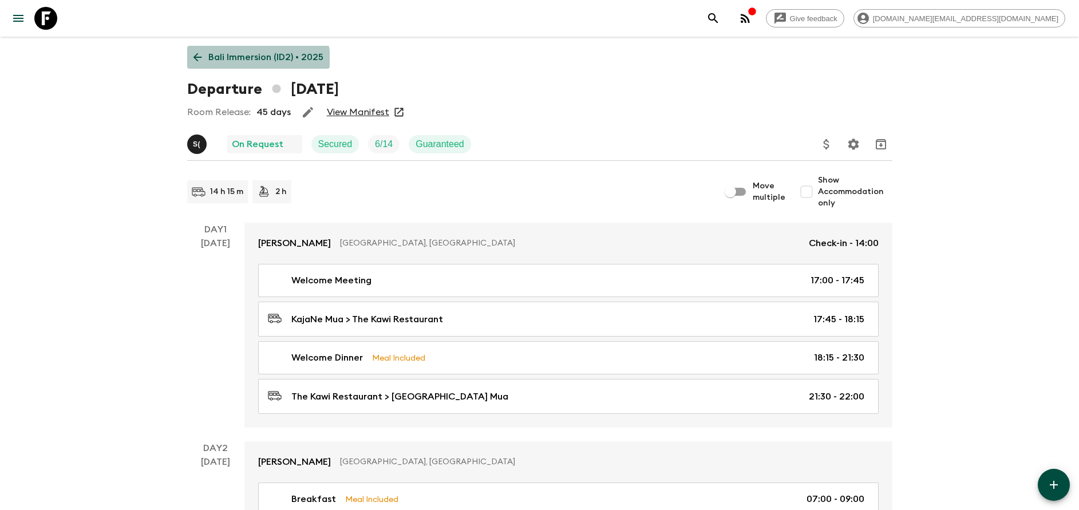
click at [246, 61] on p "Bali Immersion (ID2) • 2025" at bounding box center [265, 57] width 115 height 14
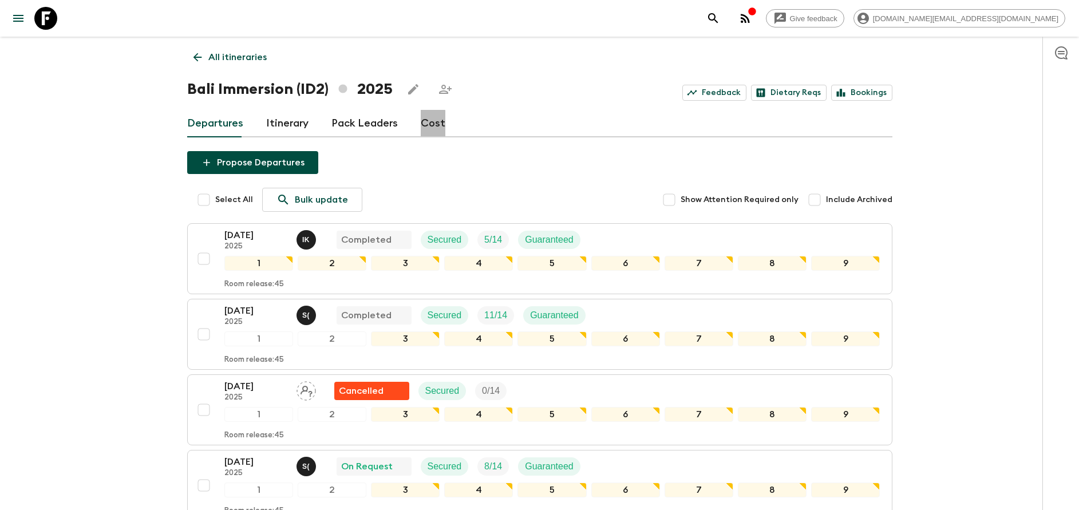
click at [425, 133] on link "Cost" at bounding box center [433, 123] width 25 height 27
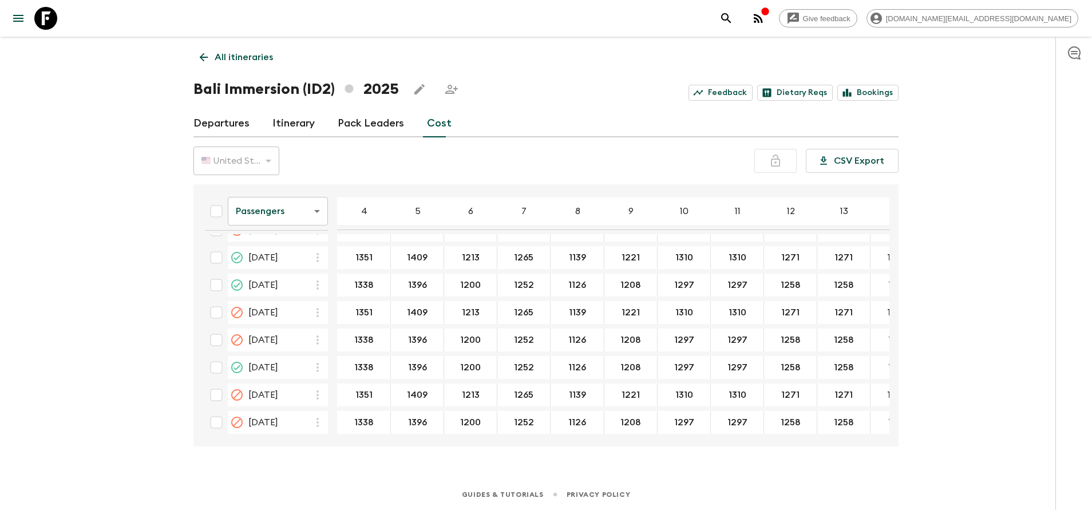
scroll to position [687, 0]
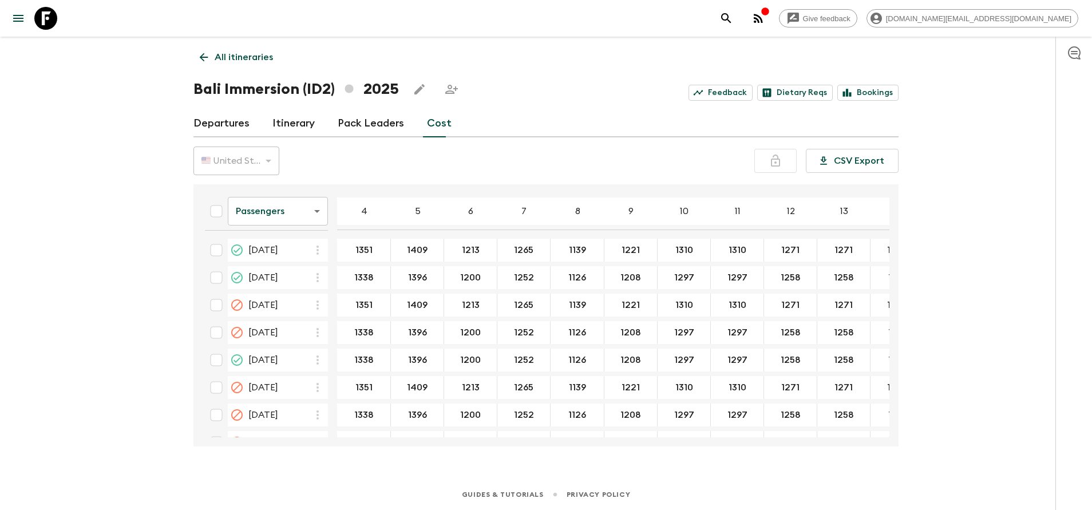
click at [295, 215] on body "Give feedback [DOMAIN_NAME][EMAIL_ADDRESS][DOMAIN_NAME] All itineraries Bali Im…" at bounding box center [546, 255] width 1092 height 510
click at [288, 250] on li "Extras" at bounding box center [278, 257] width 100 height 18
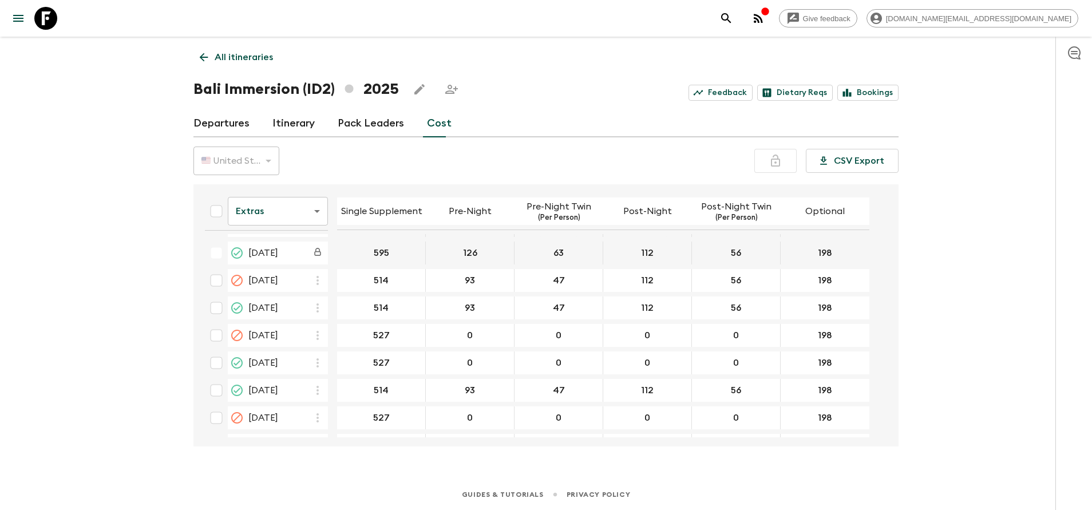
scroll to position [601, 0]
